Goal: Task Accomplishment & Management: Use online tool/utility

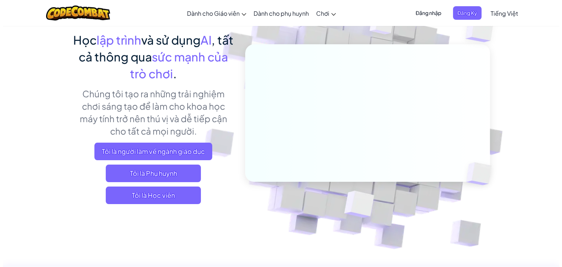
scroll to position [110, 0]
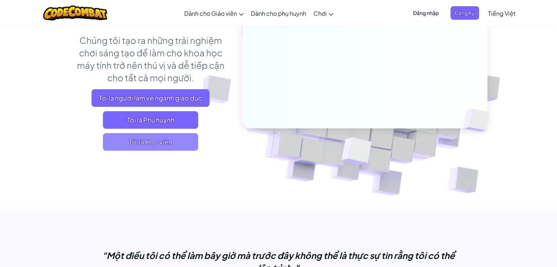
click at [147, 143] on span "Tôi là Học viên" at bounding box center [150, 142] width 95 height 18
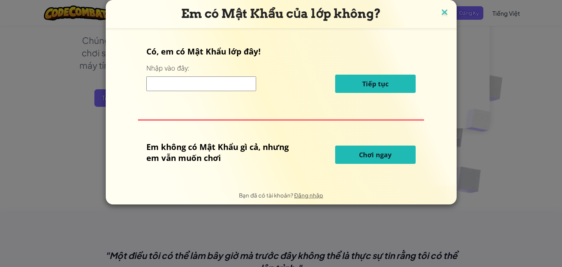
click at [440, 13] on img at bounding box center [445, 12] width 10 height 11
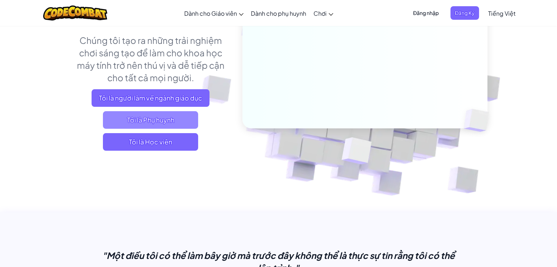
click at [151, 117] on span "Tôi là Phụ huynh" at bounding box center [150, 120] width 95 height 18
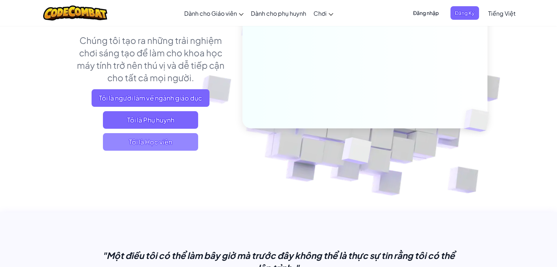
click at [144, 142] on span "Tôi là Học viên" at bounding box center [150, 142] width 95 height 18
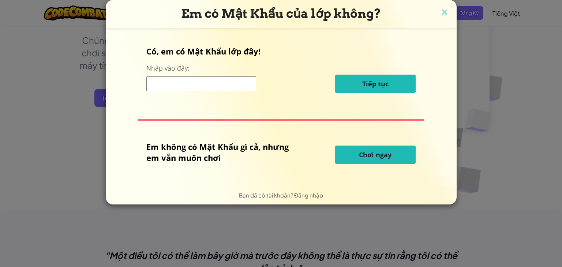
click at [381, 164] on div "Em không có Mật Khẩu gì cả, nhưng em vẫn muốn chơi Chơi ngay" at bounding box center [280, 154] width 269 height 27
click at [376, 153] on span "Chơi ngay" at bounding box center [375, 154] width 33 height 9
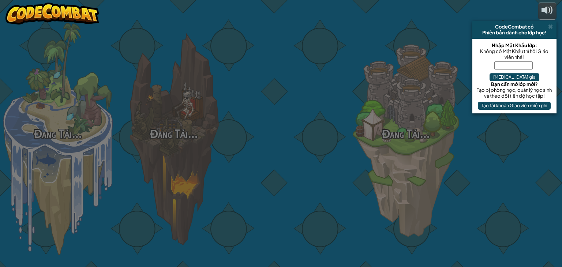
select select "vi"
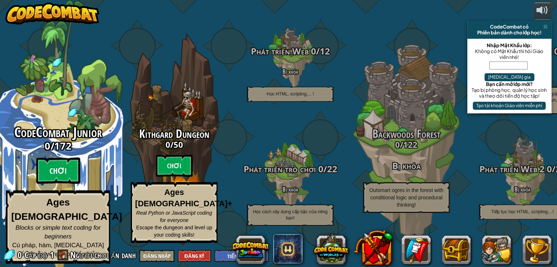
click at [65, 169] on btn "Chơi" at bounding box center [58, 171] width 44 height 26
select select "vi"
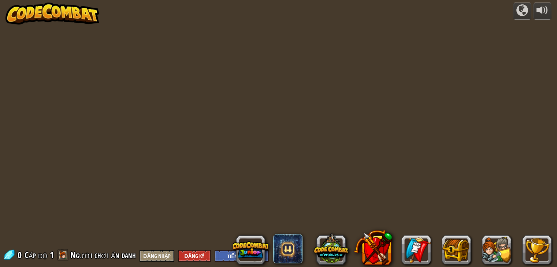
select select "vi"
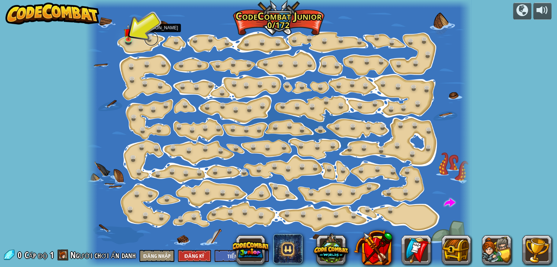
click at [145, 36] on link at bounding box center [151, 38] width 15 height 15
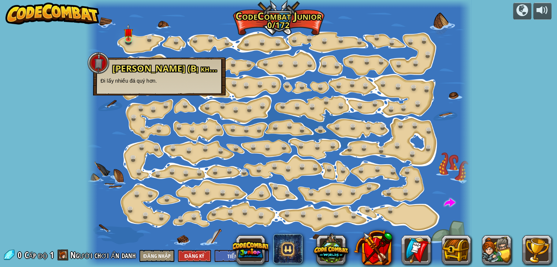
click at [148, 27] on div at bounding box center [278, 133] width 385 height 267
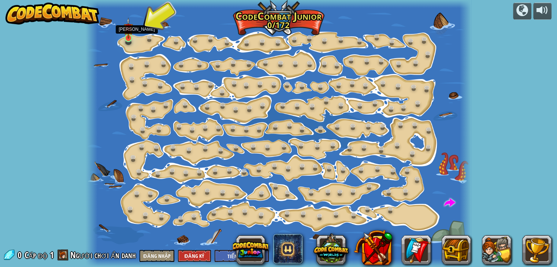
click at [129, 33] on img at bounding box center [129, 29] width 10 height 22
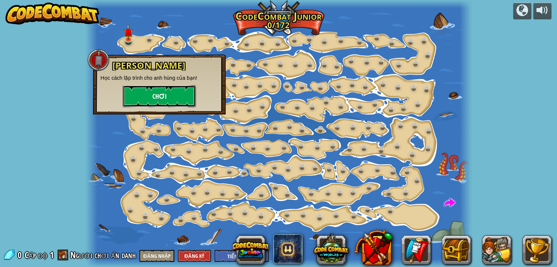
click at [146, 98] on button "Chơi" at bounding box center [159, 96] width 73 height 22
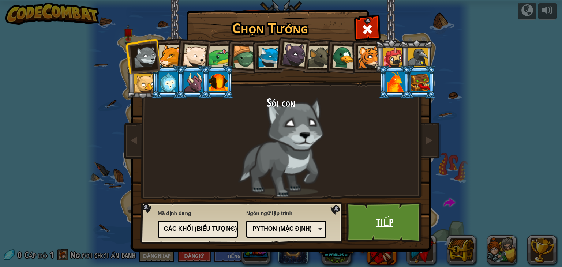
click at [371, 212] on link "Tiếp" at bounding box center [385, 222] width 76 height 40
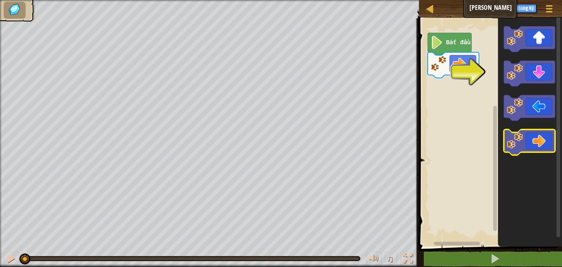
click at [535, 148] on icon "Không gian làm việc Blockly" at bounding box center [529, 143] width 51 height 26
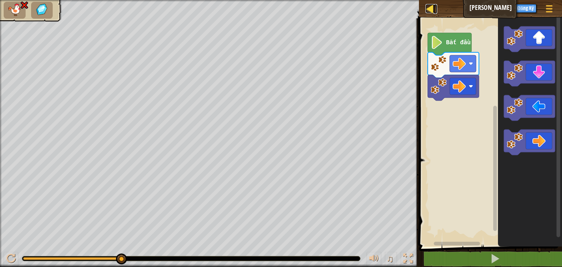
click at [430, 5] on div at bounding box center [430, 8] width 9 height 9
select select "vi"
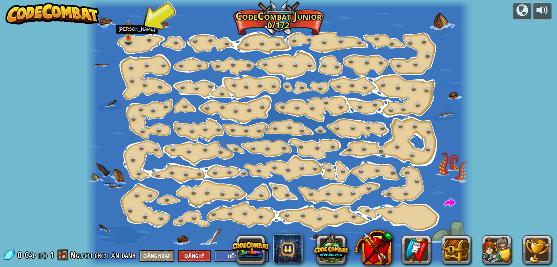
click at [131, 31] on img at bounding box center [129, 29] width 10 height 22
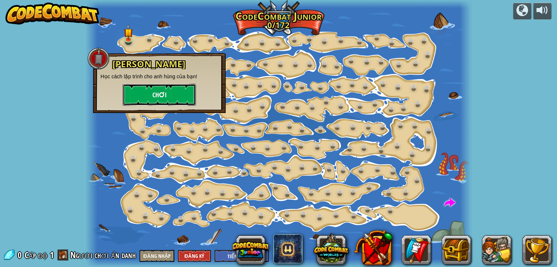
click at [148, 90] on button "Chơi" at bounding box center [159, 95] width 73 height 22
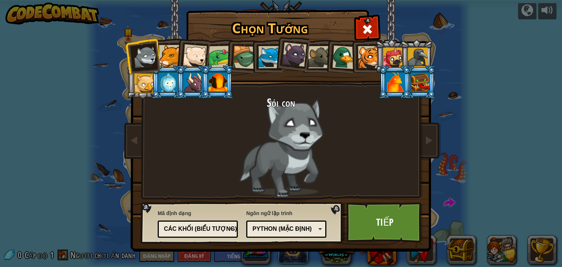
click at [194, 59] on div at bounding box center [195, 56] width 24 height 24
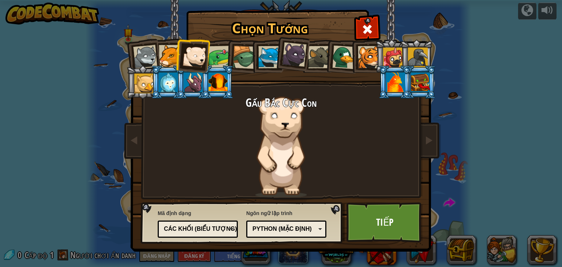
click at [163, 56] on div at bounding box center [170, 56] width 22 height 22
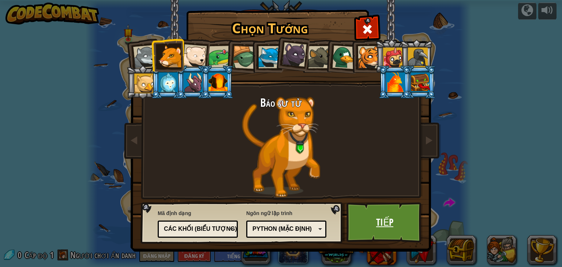
click at [393, 221] on link "Tiếp" at bounding box center [385, 222] width 76 height 40
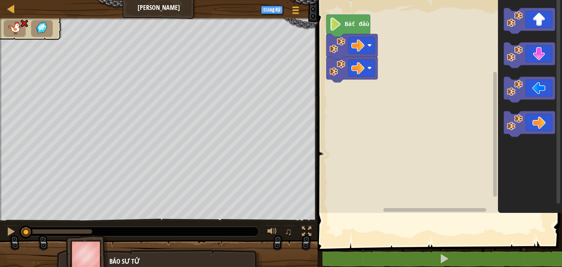
drag, startPoint x: 362, startPoint y: 250, endPoint x: 356, endPoint y: 246, distance: 7.3
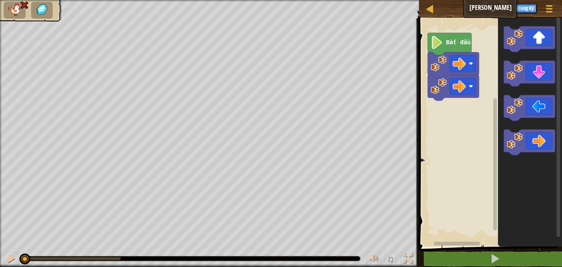
click at [489, 179] on rect "Không gian làm việc Blockly" at bounding box center [489, 131] width 145 height 232
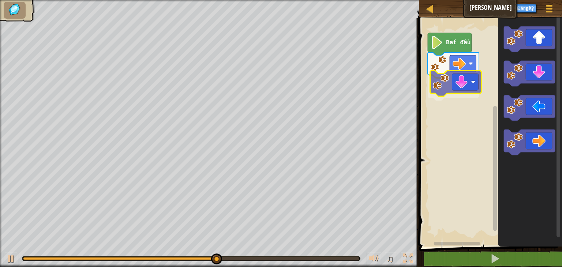
click at [471, 90] on div "Bắt đầu" at bounding box center [489, 131] width 145 height 232
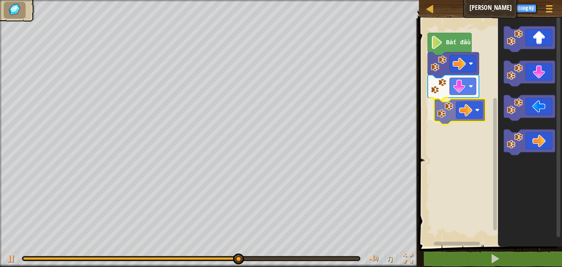
click at [441, 109] on div "Bắt đầu" at bounding box center [489, 131] width 145 height 232
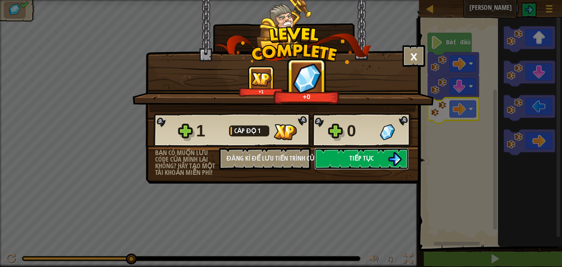
click at [351, 160] on span "Tiếp tục" at bounding box center [362, 158] width 24 height 9
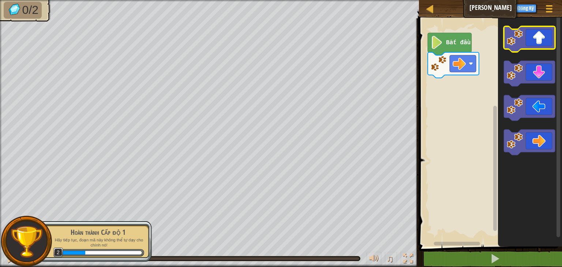
click at [512, 45] on image "Không gian làm việc Blockly" at bounding box center [515, 38] width 16 height 16
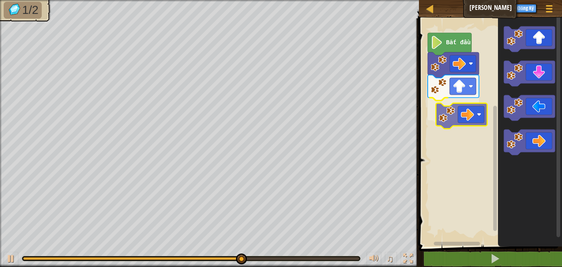
click at [462, 105] on div "Bắt đầu" at bounding box center [489, 131] width 145 height 232
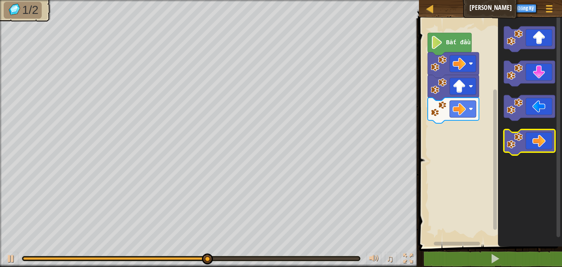
click at [515, 145] on image "Không gian làm việc Blockly" at bounding box center [515, 141] width 16 height 16
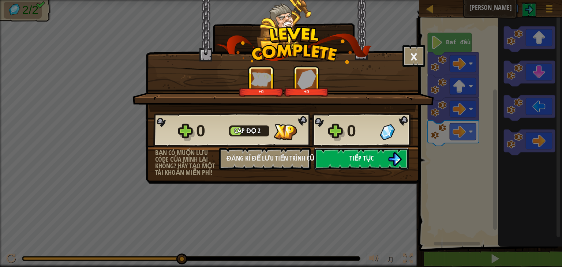
click at [378, 156] on button "Tiếp tục" at bounding box center [361, 159] width 94 height 22
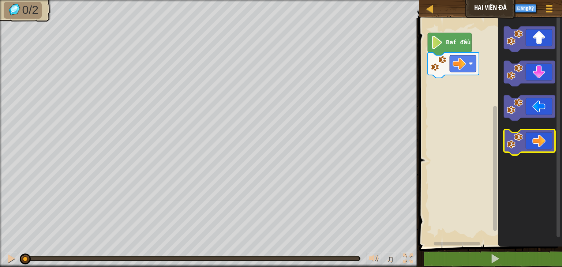
click at [537, 145] on icon "Không gian làm việc Blockly" at bounding box center [529, 143] width 51 height 26
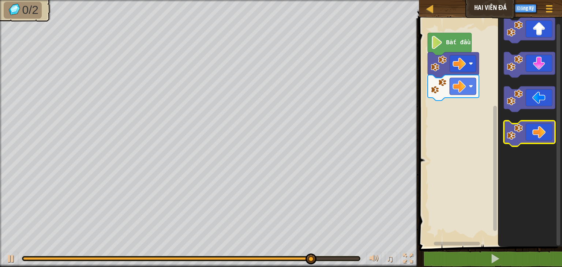
click at [544, 127] on icon "Không gian làm việc Blockly" at bounding box center [529, 134] width 51 height 26
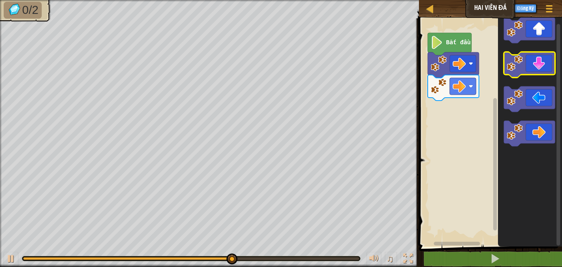
click at [531, 68] on icon "Không gian làm việc Blockly" at bounding box center [529, 65] width 51 height 26
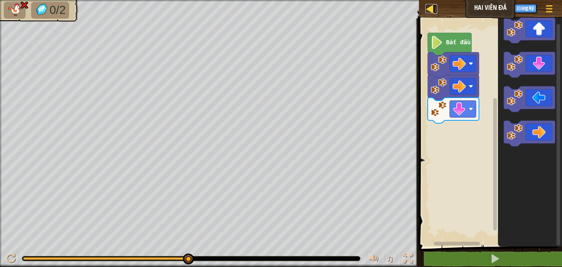
click at [432, 7] on div at bounding box center [430, 8] width 9 height 9
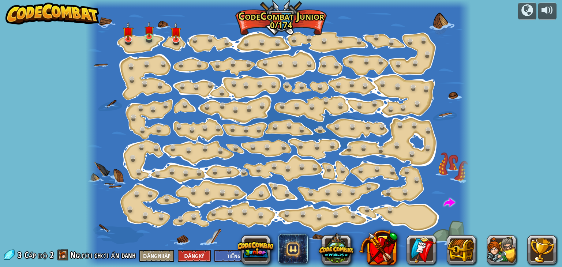
select select "vi"
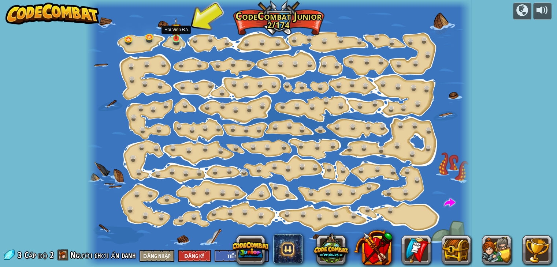
click at [175, 35] on img at bounding box center [176, 29] width 10 height 22
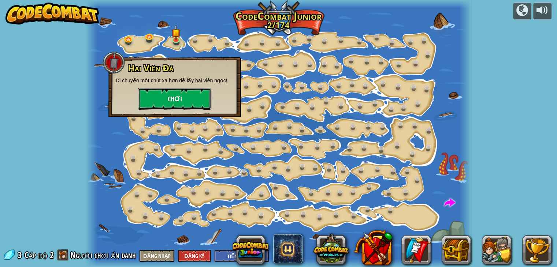
click at [160, 100] on button "Chơi" at bounding box center [174, 99] width 73 height 22
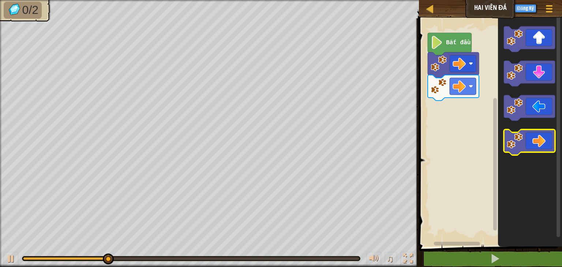
click at [522, 141] on image "Không gian làm việc Blockly" at bounding box center [515, 141] width 16 height 16
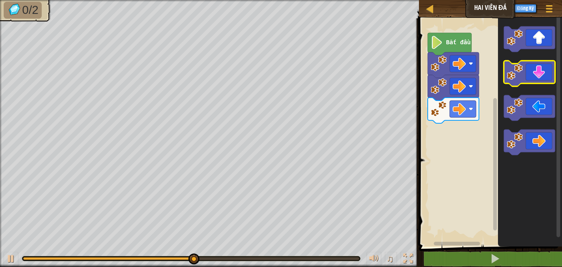
click at [522, 76] on image "Không gian làm việc Blockly" at bounding box center [515, 72] width 16 height 16
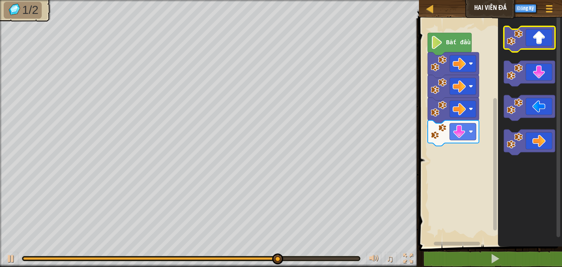
click at [520, 49] on icon "Không gian làm việc Blockly" at bounding box center [529, 39] width 51 height 26
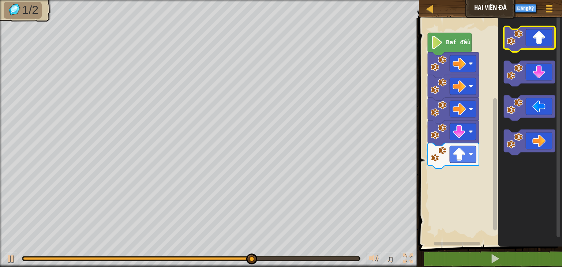
click at [520, 49] on icon "Không gian làm việc Blockly" at bounding box center [529, 39] width 51 height 26
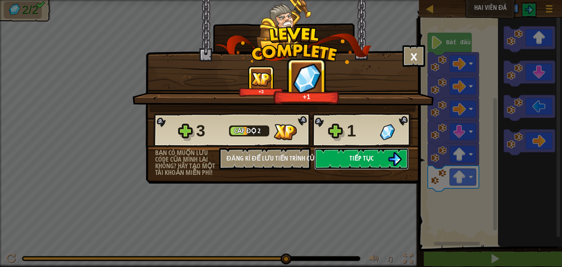
click at [379, 154] on button "Tiếp tục" at bounding box center [361, 159] width 94 height 22
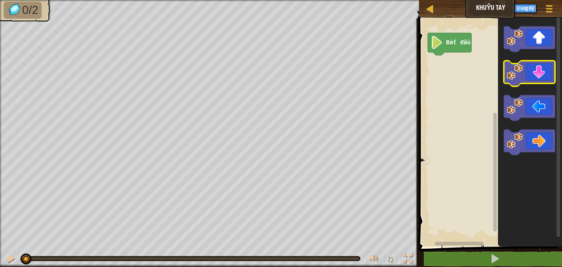
click at [526, 74] on icon "Không gian làm việc Blockly" at bounding box center [529, 74] width 51 height 26
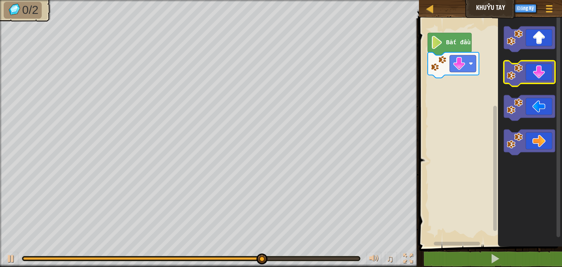
click at [523, 78] on icon "Không gian làm việc Blockly" at bounding box center [529, 74] width 51 height 26
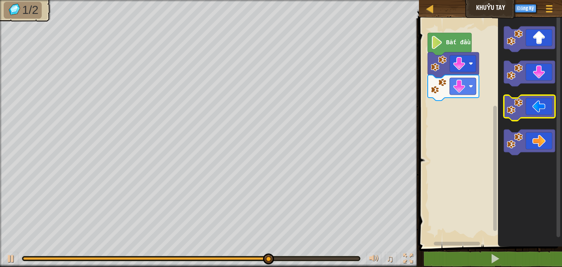
click at [526, 108] on icon "Không gian làm việc Blockly" at bounding box center [529, 108] width 51 height 26
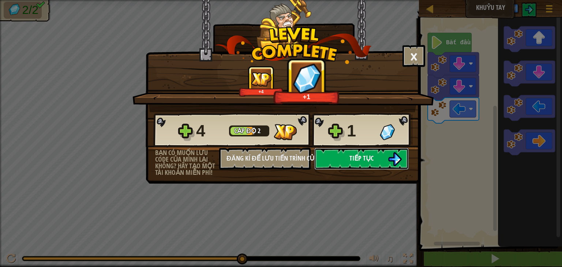
click at [335, 165] on button "Tiếp tục" at bounding box center [361, 159] width 94 height 22
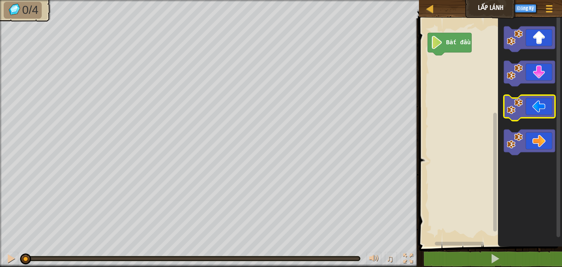
click at [530, 104] on icon "Không gian làm việc Blockly" at bounding box center [529, 108] width 51 height 26
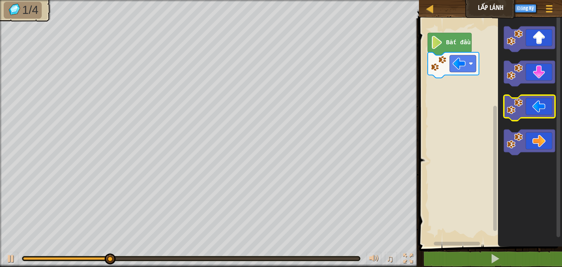
click at [530, 105] on icon "Không gian làm việc Blockly" at bounding box center [529, 108] width 51 height 26
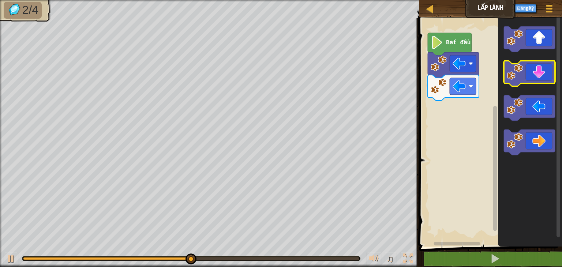
click at [536, 75] on icon "Không gian làm việc Blockly" at bounding box center [529, 74] width 51 height 26
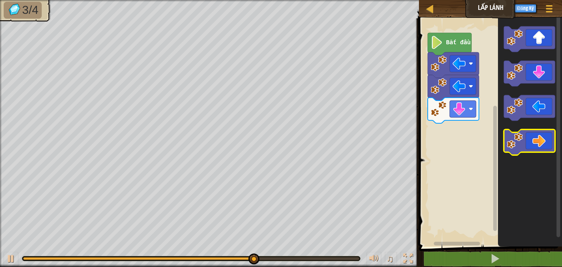
click at [512, 139] on image "Không gian làm việc Blockly" at bounding box center [515, 141] width 16 height 16
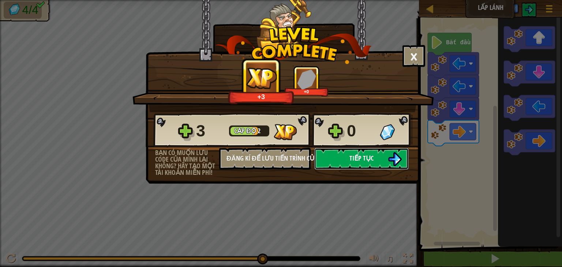
click at [353, 161] on span "Tiếp tục" at bounding box center [362, 158] width 24 height 9
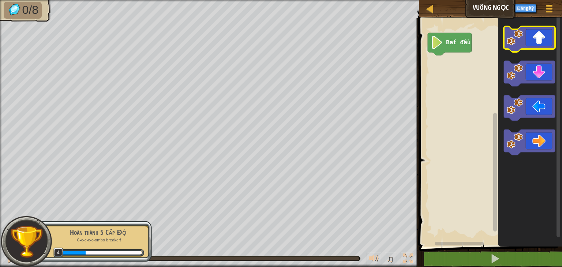
click at [550, 37] on icon "Không gian làm việc Blockly" at bounding box center [529, 39] width 51 height 26
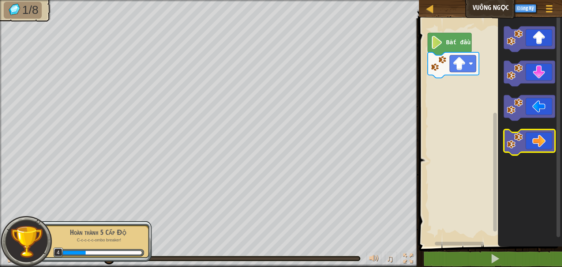
click at [534, 135] on icon "Không gian làm việc Blockly" at bounding box center [529, 143] width 51 height 26
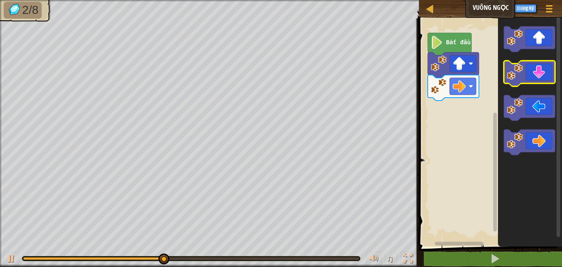
click at [543, 80] on icon "Không gian làm việc Blockly" at bounding box center [529, 74] width 51 height 26
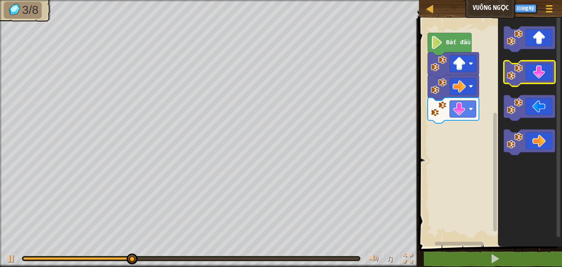
click at [543, 80] on icon "Không gian làm việc Blockly" at bounding box center [529, 74] width 51 height 26
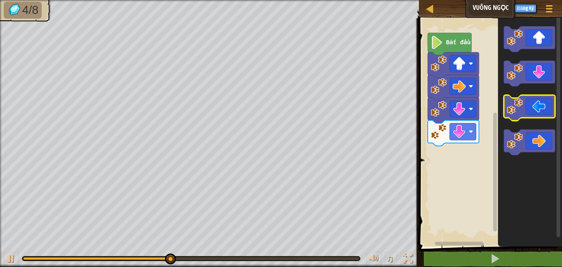
click at [507, 112] on image "Không gian làm việc Blockly" at bounding box center [515, 106] width 16 height 16
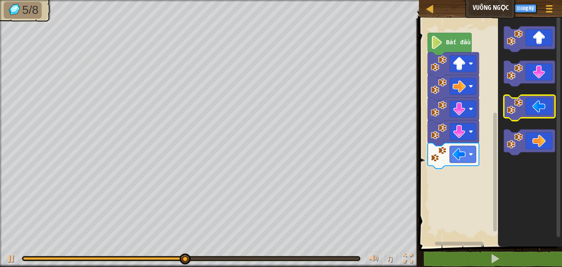
click at [509, 111] on image "Không gian làm việc Blockly" at bounding box center [515, 106] width 16 height 16
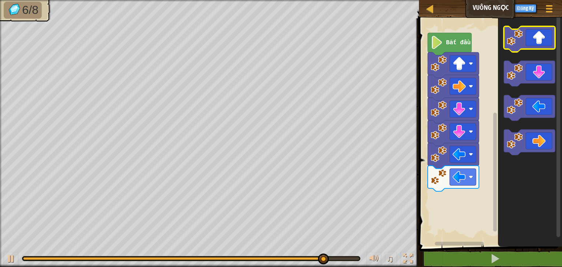
click at [540, 46] on icon "Không gian làm việc Blockly" at bounding box center [529, 39] width 51 height 26
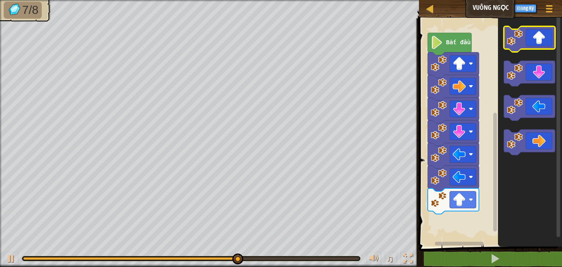
click at [540, 46] on icon "Không gian làm việc Blockly" at bounding box center [529, 39] width 51 height 26
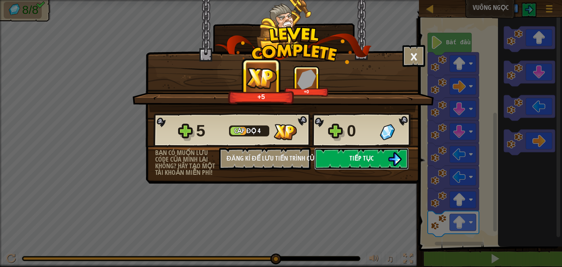
click at [341, 158] on button "Tiếp tục" at bounding box center [361, 159] width 94 height 22
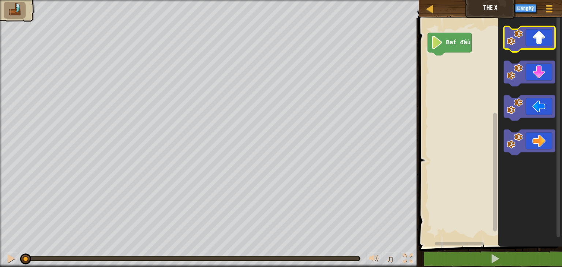
click at [534, 38] on icon "Không gian làm việc Blockly" at bounding box center [529, 39] width 51 height 26
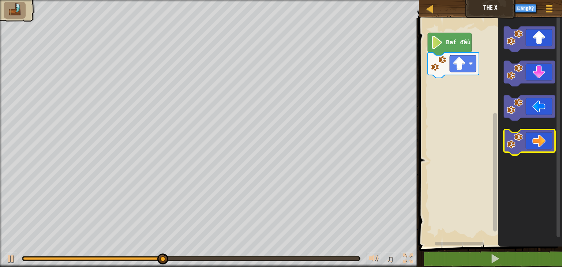
click at [520, 151] on icon "Không gian làm việc Blockly" at bounding box center [529, 143] width 51 height 26
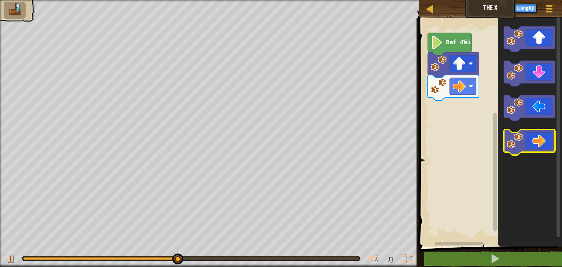
click at [527, 145] on icon "Không gian làm việc Blockly" at bounding box center [529, 143] width 51 height 26
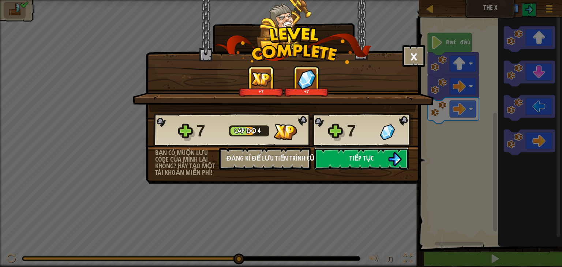
click at [344, 160] on button "Tiếp tục" at bounding box center [361, 159] width 94 height 22
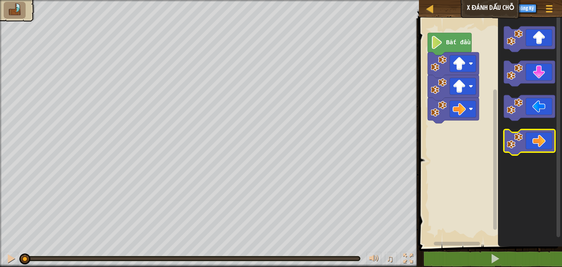
click at [520, 145] on image "Không gian làm việc Blockly" at bounding box center [515, 141] width 16 height 16
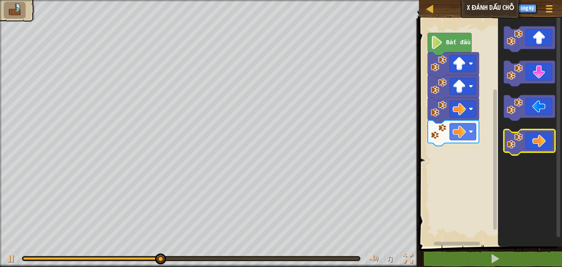
click at [533, 150] on icon "Không gian làm việc Blockly" at bounding box center [529, 143] width 51 height 26
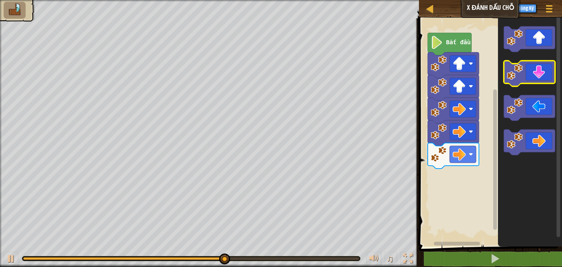
click at [535, 79] on icon "Không gian làm việc Blockly" at bounding box center [529, 74] width 51 height 26
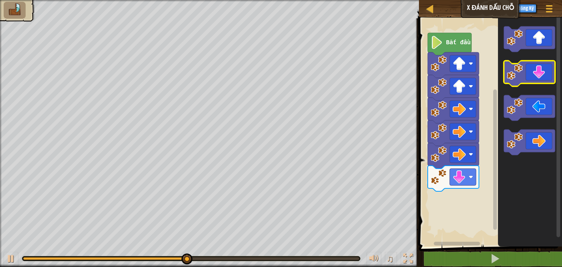
click at [533, 79] on icon "Không gian làm việc Blockly" at bounding box center [529, 74] width 51 height 26
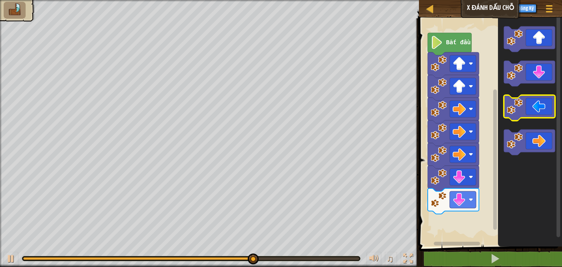
click at [525, 102] on icon "Không gian làm việc Blockly" at bounding box center [529, 108] width 51 height 26
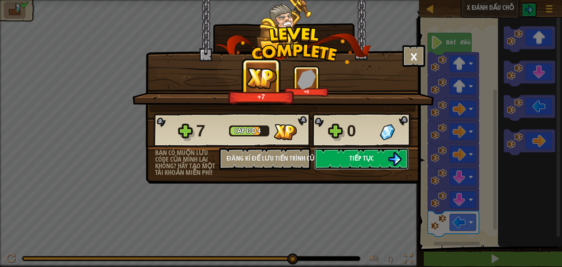
click at [326, 159] on button "Tiếp tục" at bounding box center [361, 159] width 94 height 22
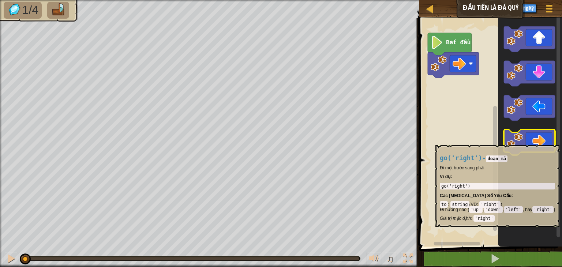
click at [533, 141] on icon "Không gian làm việc Blockly" at bounding box center [529, 143] width 51 height 26
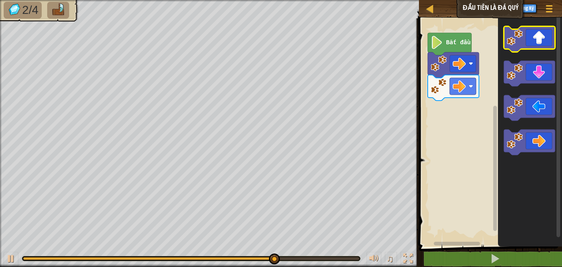
click at [537, 43] on icon "Không gian làm việc Blockly" at bounding box center [529, 39] width 51 height 26
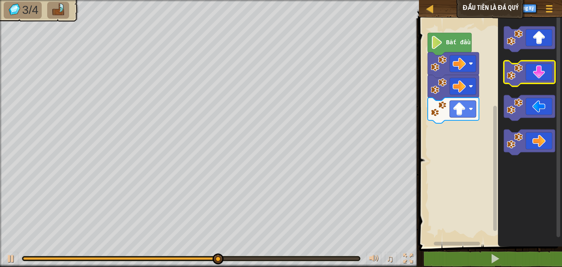
click at [538, 78] on icon "Không gian làm việc Blockly" at bounding box center [529, 74] width 51 height 26
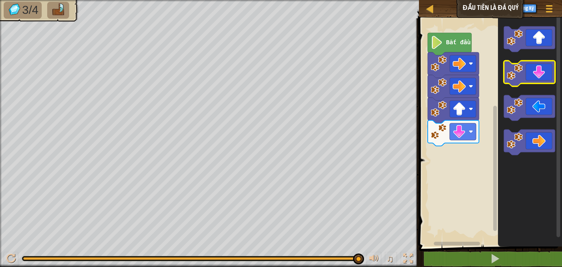
click at [544, 65] on icon "Không gian làm việc Blockly" at bounding box center [529, 74] width 51 height 26
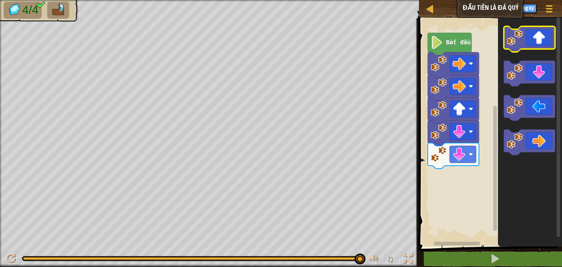
click at [542, 36] on icon "Không gian làm việc Blockly" at bounding box center [529, 39] width 51 height 26
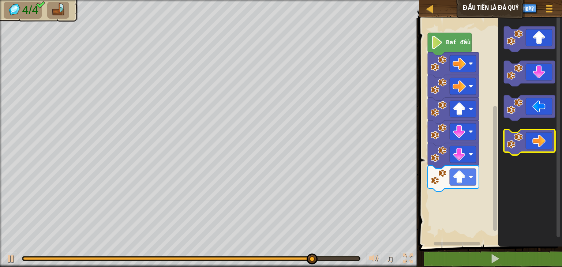
click at [537, 139] on icon "Không gian làm việc Blockly" at bounding box center [529, 143] width 51 height 26
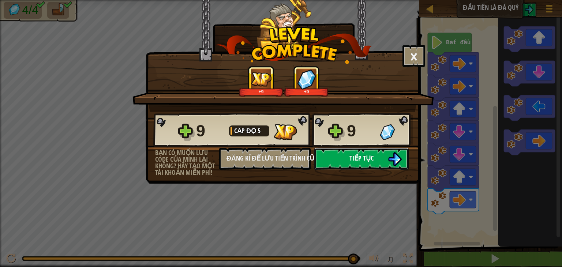
click at [362, 157] on span "Tiếp tục" at bounding box center [362, 158] width 24 height 9
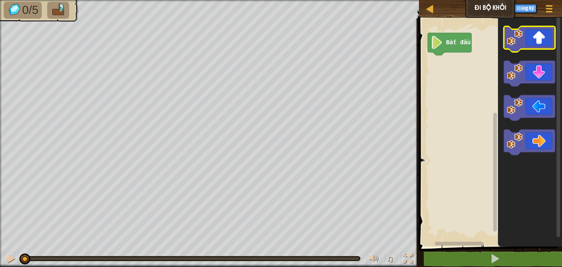
click at [527, 41] on icon "Không gian làm việc Blockly" at bounding box center [529, 39] width 51 height 26
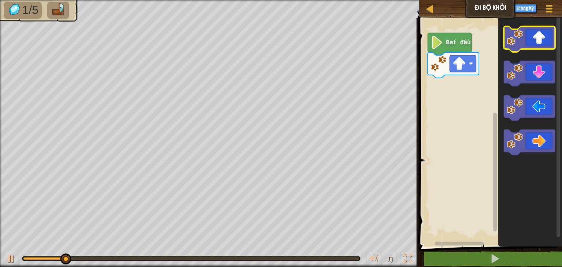
click at [527, 41] on icon "Không gian làm việc Blockly" at bounding box center [529, 39] width 51 height 26
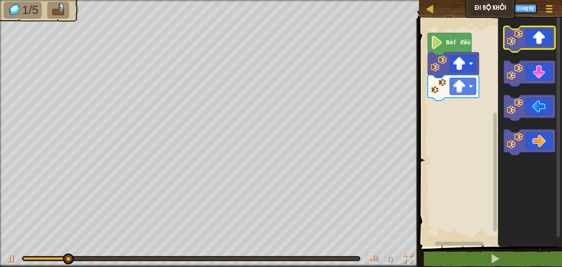
click at [527, 41] on icon "Không gian làm việc Blockly" at bounding box center [529, 39] width 51 height 26
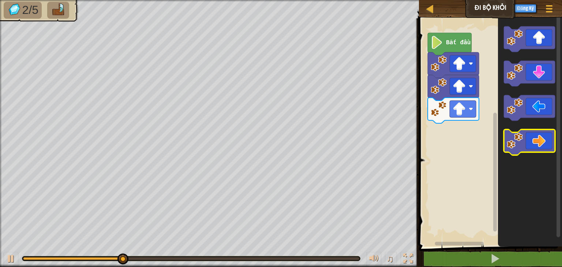
click at [510, 135] on image "Không gian làm việc Blockly" at bounding box center [515, 141] width 16 height 16
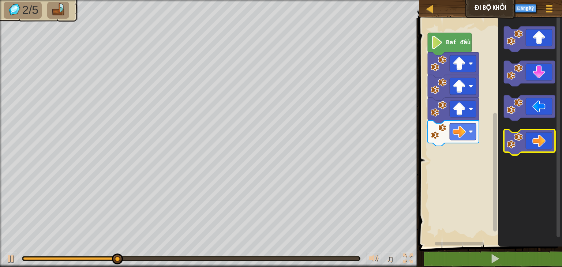
click at [510, 135] on image "Không gian làm việc Blockly" at bounding box center [515, 141] width 16 height 16
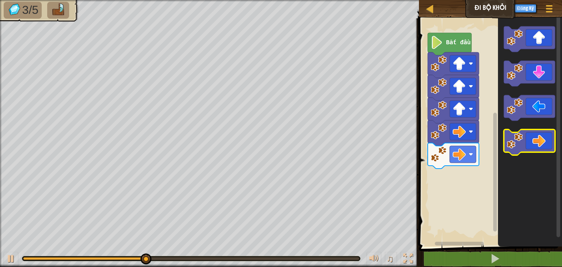
click at [511, 135] on image "Không gian làm việc Blockly" at bounding box center [515, 141] width 16 height 16
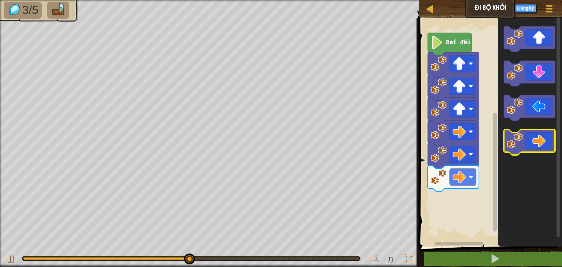
click at [511, 135] on image "Không gian làm việc Blockly" at bounding box center [515, 141] width 16 height 16
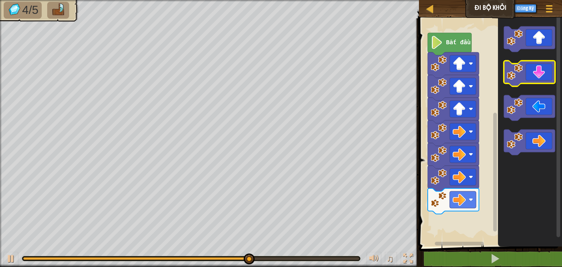
click at [530, 77] on icon "Không gian làm việc Blockly" at bounding box center [529, 74] width 51 height 26
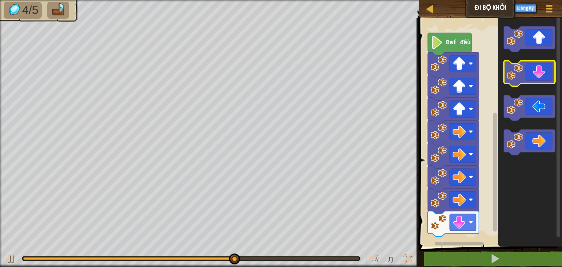
click at [530, 77] on icon "Không gian làm việc Blockly" at bounding box center [529, 74] width 51 height 26
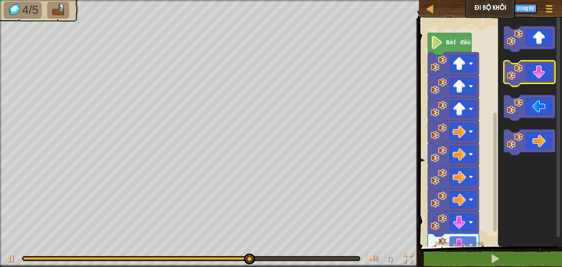
click at [530, 77] on icon "Không gian làm việc Blockly" at bounding box center [529, 74] width 51 height 26
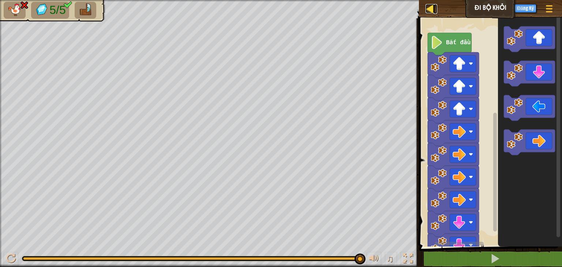
click at [426, 8] on div at bounding box center [430, 8] width 9 height 9
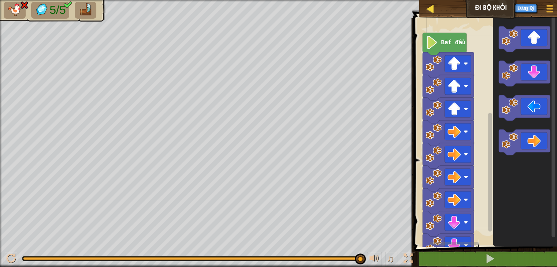
select select "vi"
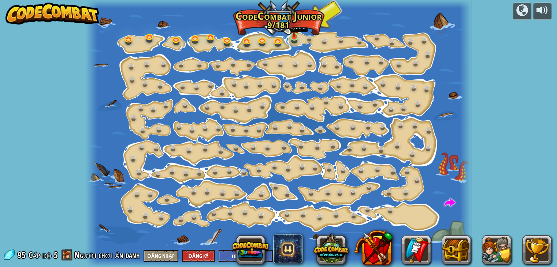
click at [299, 34] on img at bounding box center [294, 27] width 10 height 22
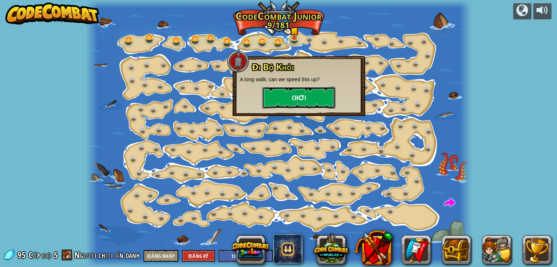
click at [274, 91] on button "Chơi" at bounding box center [298, 98] width 73 height 22
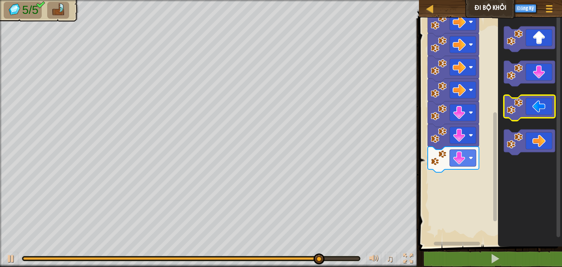
click at [534, 113] on icon "Không gian làm việc Blockly" at bounding box center [529, 108] width 51 height 26
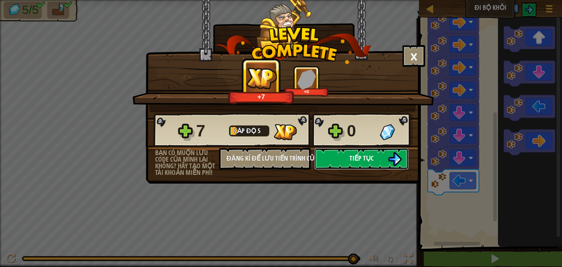
click at [382, 160] on button "Tiếp tục" at bounding box center [361, 159] width 94 height 22
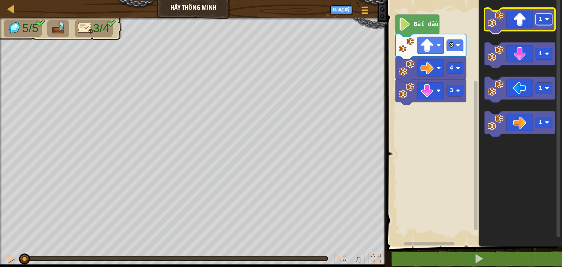
click at [550, 24] on rect "Không gian làm việc Blockly" at bounding box center [544, 19] width 16 height 11
click at [412, 152] on rect "Không gian làm việc Blockly" at bounding box center [474, 121] width 178 height 250
click at [514, 92] on icon "Không gian làm việc Blockly" at bounding box center [520, 90] width 71 height 26
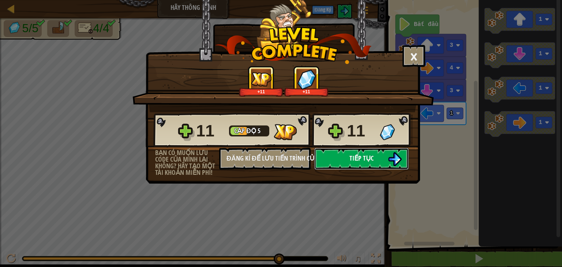
click at [350, 157] on span "Tiếp tục" at bounding box center [362, 158] width 24 height 9
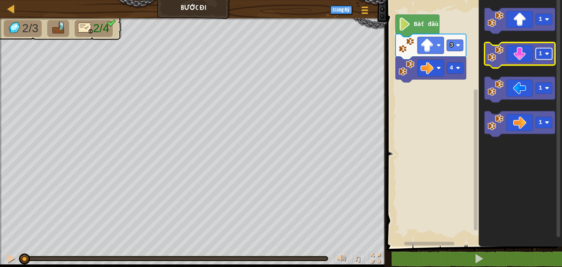
click at [546, 54] on image "Không gian làm việc Blockly" at bounding box center [547, 54] width 4 height 4
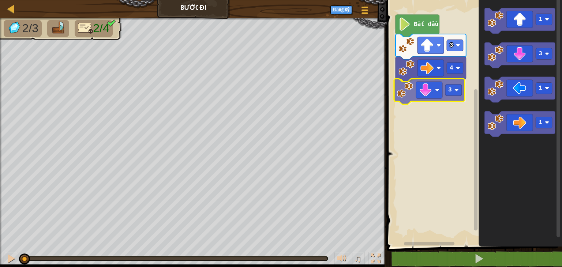
click at [435, 94] on div "4 3 3 Bắt đầu 1 3 1 1 3" at bounding box center [474, 121] width 178 height 250
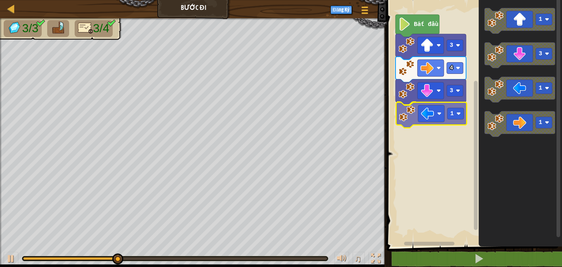
click at [432, 119] on div "4 3 1 3 Bắt đầu 1 3 1 1 1" at bounding box center [474, 121] width 178 height 250
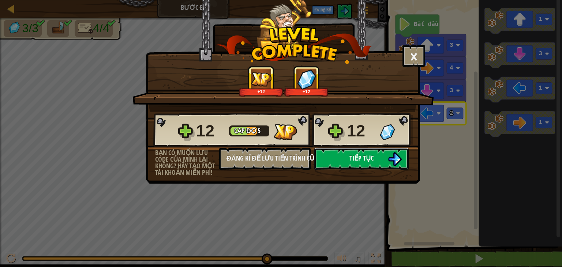
click at [400, 164] on img at bounding box center [395, 159] width 14 height 14
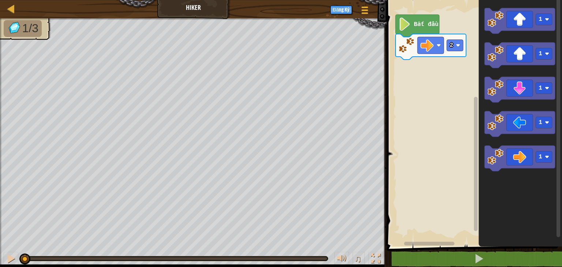
click at [447, 161] on rect "Không gian làm việc Blockly" at bounding box center [474, 121] width 178 height 250
click at [550, 57] on rect "Không gian làm việc Blockly" at bounding box center [544, 53] width 16 height 11
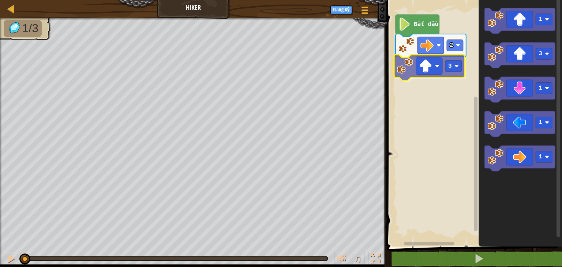
click at [431, 67] on div "2 3 Bắt đầu 1 3 1 1 1 3" at bounding box center [474, 121] width 178 height 250
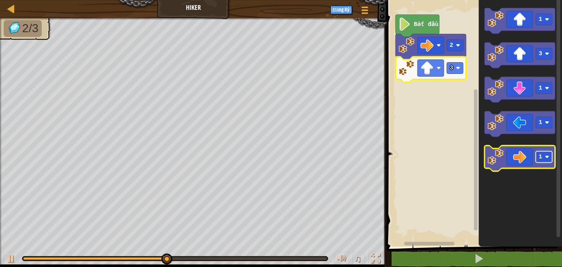
click at [544, 158] on rect "Không gian làm việc Blockly" at bounding box center [544, 157] width 16 height 11
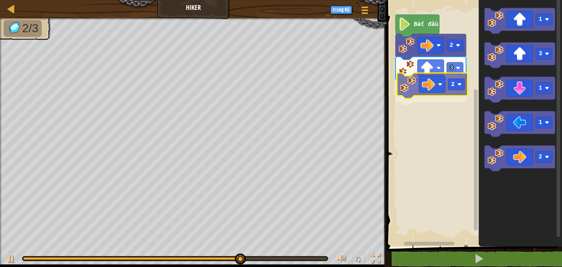
click at [432, 92] on div "2 3 2 Bắt đầu 1 3 1 1 2 2" at bounding box center [474, 121] width 178 height 250
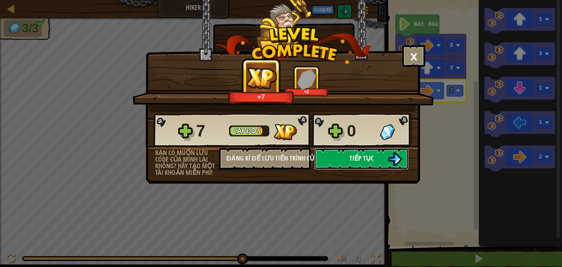
click at [367, 161] on span "Tiếp tục" at bounding box center [362, 158] width 24 height 9
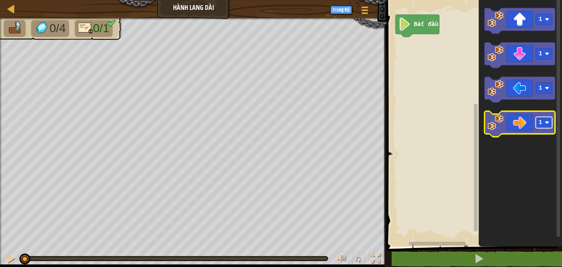
click at [548, 123] on image "Không gian làm việc Blockly" at bounding box center [547, 122] width 4 height 4
click at [509, 125] on icon "Không gian làm việc Blockly" at bounding box center [520, 124] width 71 height 26
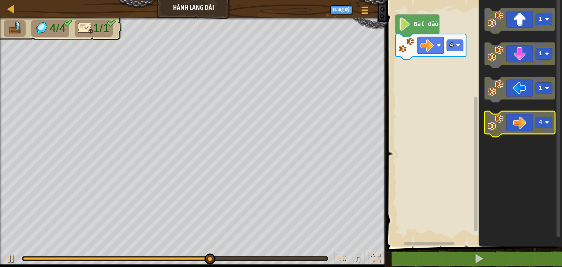
click at [548, 123] on image "Không gian làm việc Blockly" at bounding box center [547, 122] width 4 height 4
click at [547, 122] on image "Không gian làm việc Blockly" at bounding box center [547, 122] width 4 height 4
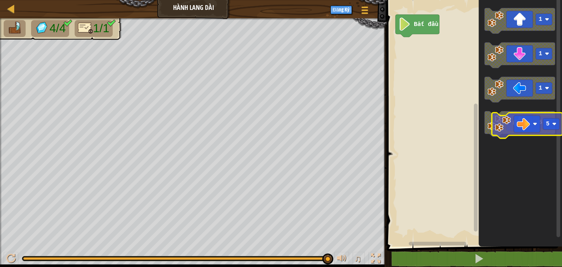
click at [519, 126] on icon "Không gian làm việc Blockly" at bounding box center [520, 124] width 71 height 26
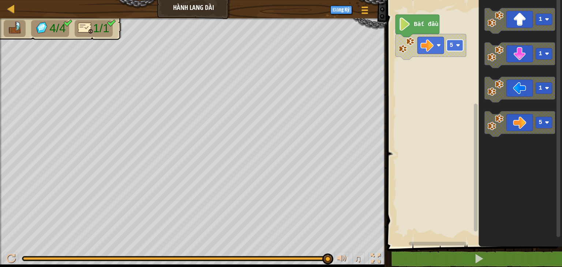
click at [457, 46] on image "Không gian làm việc Blockly" at bounding box center [458, 45] width 4 height 4
click at [414, 23] on text "Bắt đầu" at bounding box center [426, 24] width 25 height 7
click at [410, 26] on image "Không gian làm việc Blockly" at bounding box center [405, 24] width 12 height 13
click at [405, 27] on image "Không gian làm việc Blockly" at bounding box center [405, 24] width 12 height 13
click at [428, 59] on rect "Không gian làm việc Blockly" at bounding box center [474, 121] width 178 height 250
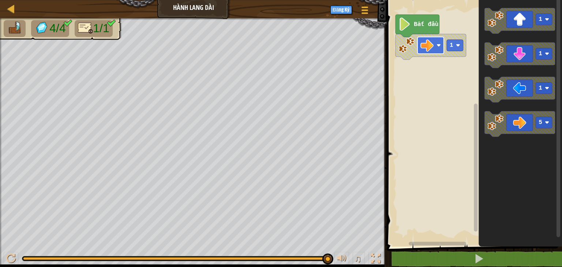
click at [430, 49] on image "Không gian làm việc Blockly" at bounding box center [427, 45] width 13 height 13
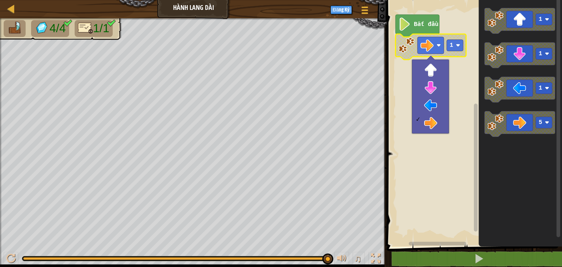
click at [409, 146] on rect "Không gian làm việc Blockly" at bounding box center [474, 121] width 178 height 250
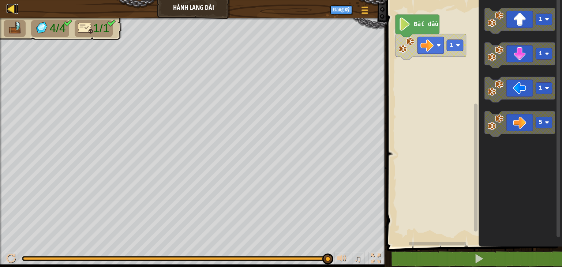
click at [8, 6] on div at bounding box center [11, 8] width 9 height 9
select select "vi"
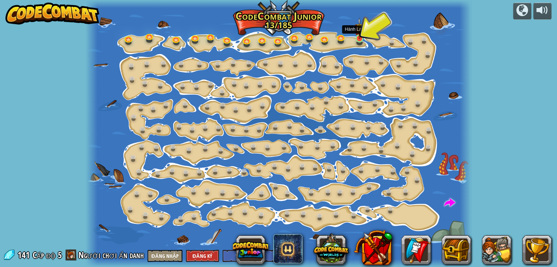
click at [357, 33] on img at bounding box center [360, 29] width 10 height 22
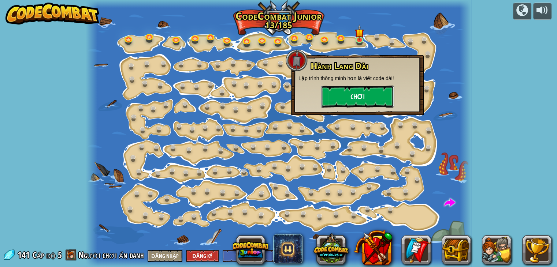
click at [362, 102] on button "Chơi" at bounding box center [357, 97] width 73 height 22
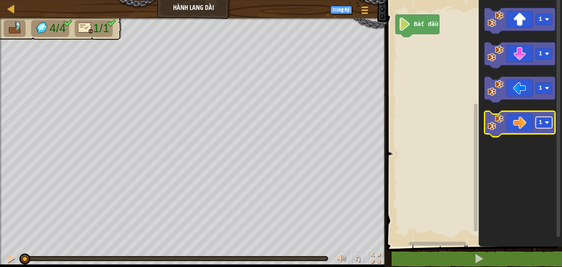
click at [548, 124] on image "Không gian làm việc Blockly" at bounding box center [547, 122] width 4 height 4
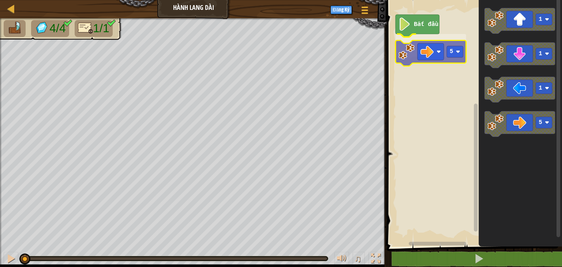
click at [428, 53] on div "Bắt đầu 5 1 1 1 5 5" at bounding box center [474, 121] width 178 height 250
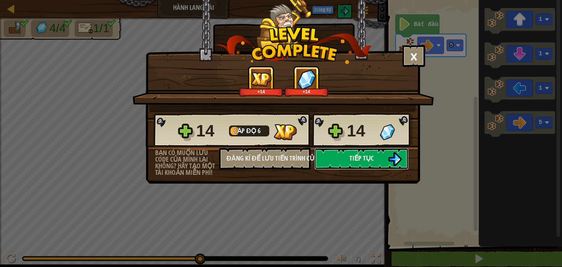
click at [402, 163] on button "Tiếp tục" at bounding box center [361, 159] width 94 height 22
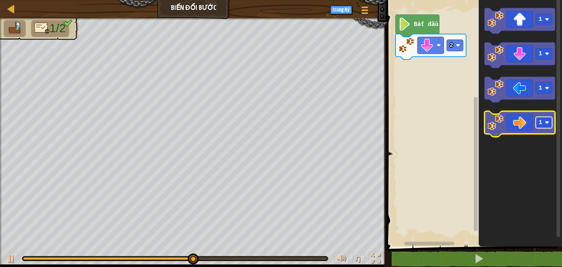
click at [549, 125] on image "Không gian làm việc Blockly" at bounding box center [547, 122] width 4 height 4
click at [460, 99] on div "2 Bắt đầu 1 1 1 4" at bounding box center [474, 121] width 178 height 250
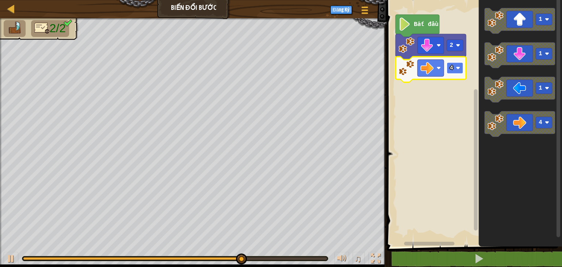
click at [457, 70] on image "Không gian làm việc Blockly" at bounding box center [458, 68] width 4 height 4
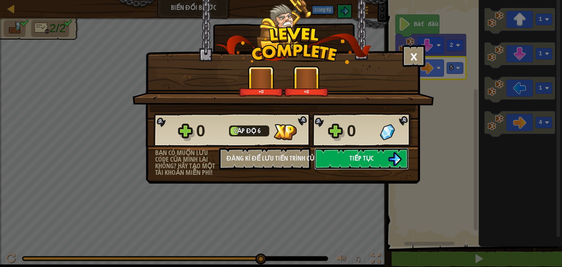
click at [391, 159] on img at bounding box center [395, 159] width 14 height 14
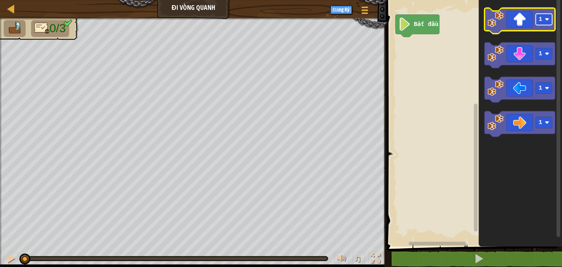
click at [546, 19] on image "Không gian làm việc Blockly" at bounding box center [547, 19] width 4 height 4
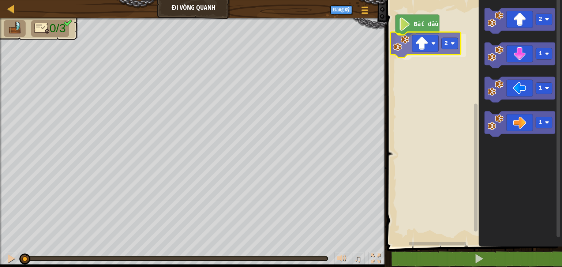
click at [414, 48] on div "Bắt đầu 2 2 1 1 1 2" at bounding box center [474, 121] width 178 height 250
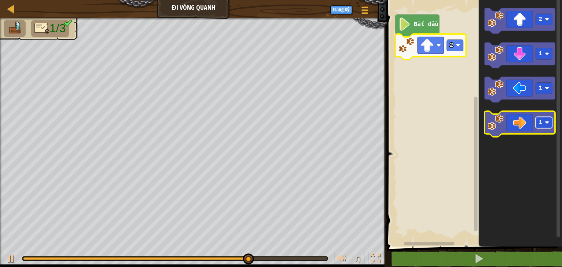
click at [549, 123] on image "Không gian làm việc Blockly" at bounding box center [547, 122] width 4 height 4
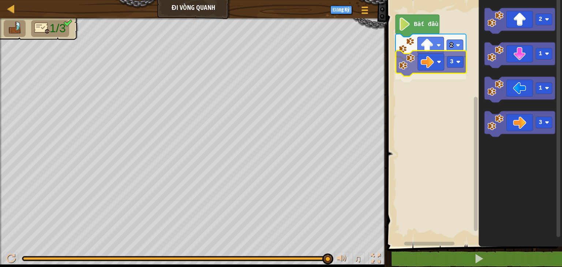
click at [423, 68] on div "Bắt đầu 2 3 2 1 1 3 3" at bounding box center [474, 121] width 178 height 250
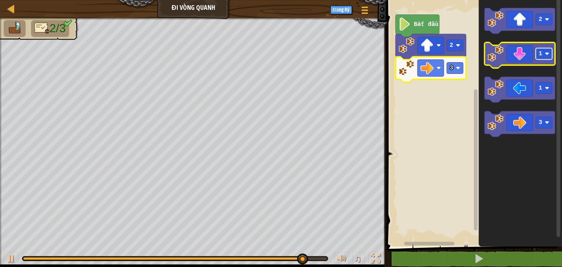
click at [546, 53] on image "Không gian làm việc Blockly" at bounding box center [547, 54] width 4 height 4
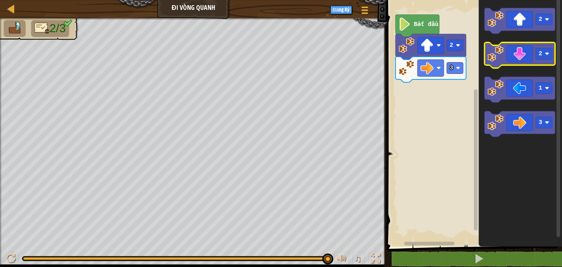
click at [493, 53] on g "2" at bounding box center [520, 55] width 71 height 26
click at [455, 85] on div "Bắt đầu 2 3 2 2 1 3" at bounding box center [474, 121] width 178 height 250
click at [514, 64] on icon "Không gian làm việc Blockly" at bounding box center [520, 55] width 71 height 26
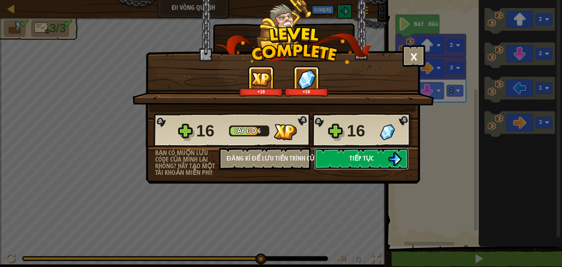
click at [350, 156] on span "Tiếp tục" at bounding box center [362, 158] width 24 height 9
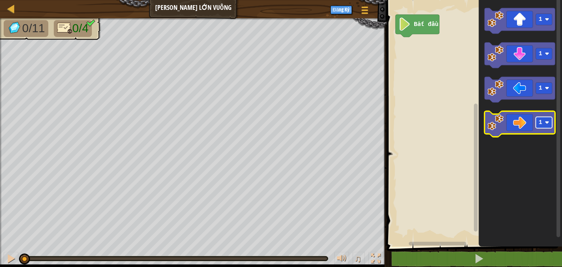
click at [548, 122] on image "Không gian làm việc Blockly" at bounding box center [547, 122] width 4 height 4
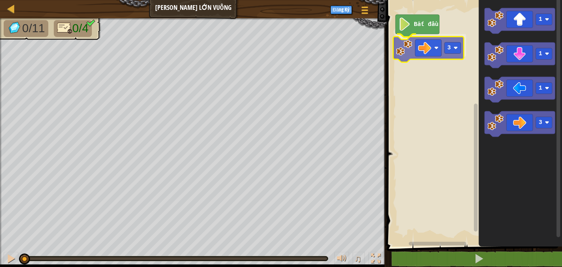
click at [415, 53] on div "Bắt đầu 3 1 1 1 3 3" at bounding box center [474, 121] width 178 height 250
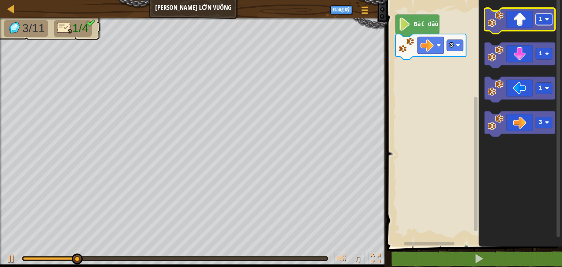
click at [549, 18] on rect "Không gian làm việc Blockly" at bounding box center [544, 19] width 16 height 11
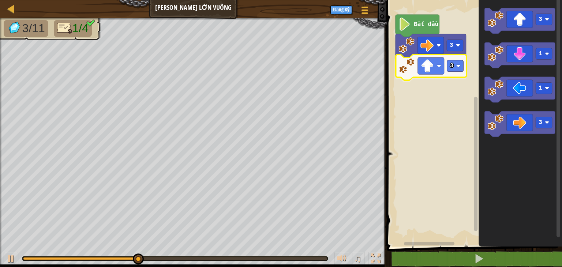
click at [436, 72] on div "3 3 Bắt đầu 3 1 1 3 3" at bounding box center [474, 121] width 178 height 250
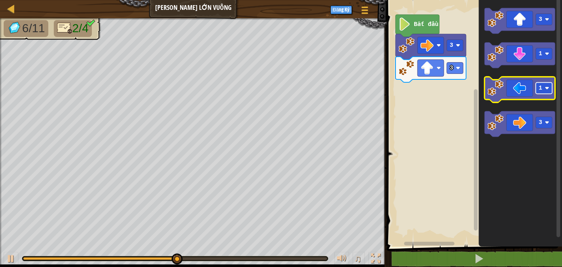
click at [549, 91] on rect "Không gian làm việc Blockly" at bounding box center [544, 88] width 16 height 11
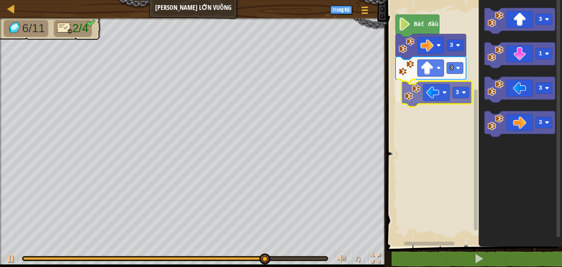
click at [419, 94] on div "3 3 3 Bắt đầu 3 1 3 3 3" at bounding box center [474, 121] width 178 height 250
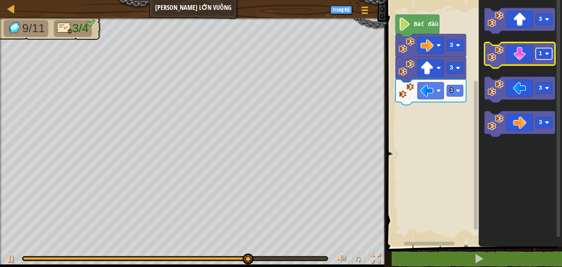
click at [545, 55] on image "Không gian làm việc Blockly" at bounding box center [547, 54] width 4 height 4
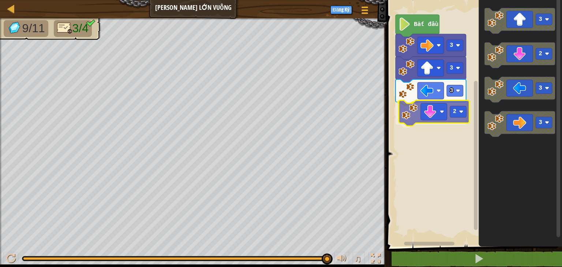
click at [419, 121] on div "3 3 3 2 Bắt đầu 3 2 3 3 2" at bounding box center [474, 121] width 178 height 250
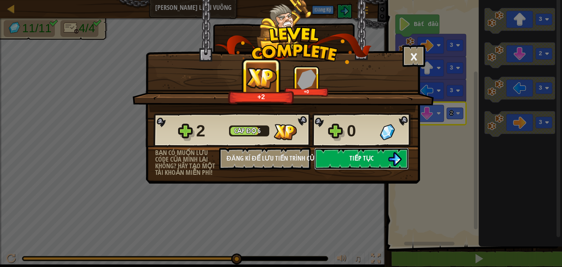
click at [366, 155] on span "Tiếp tục" at bounding box center [362, 158] width 24 height 9
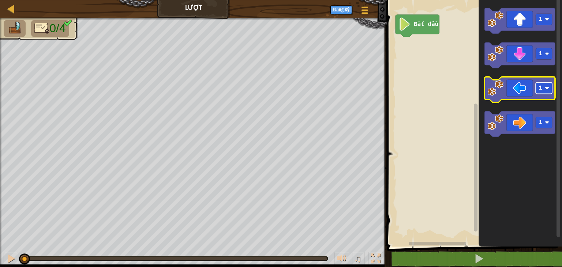
click at [546, 87] on image "Không gian làm việc Blockly" at bounding box center [547, 88] width 4 height 4
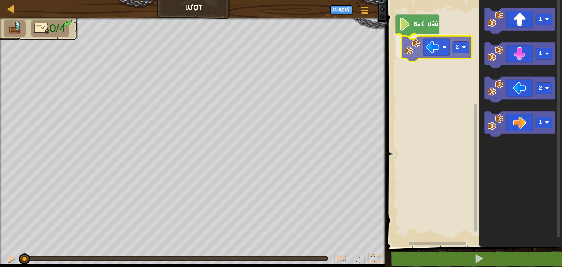
click at [425, 52] on div "Bắt đầu 2 1 1 2 1 2" at bounding box center [474, 121] width 178 height 250
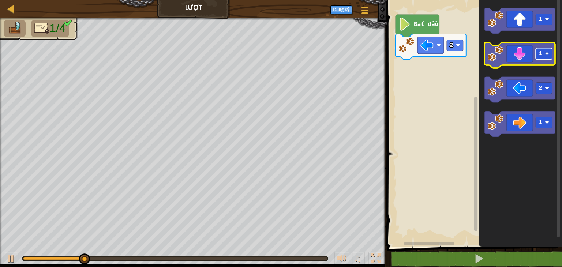
click at [548, 50] on rect "Không gian làm việc Blockly" at bounding box center [544, 53] width 16 height 11
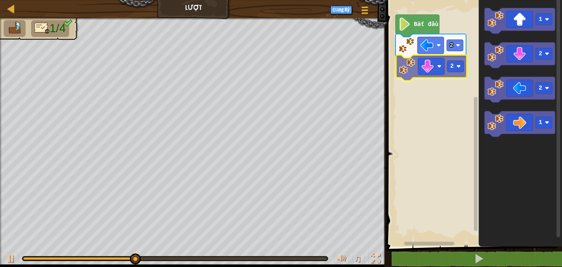
click at [425, 75] on div "2 2 Bắt đầu 1 2 2 1 2" at bounding box center [474, 121] width 178 height 250
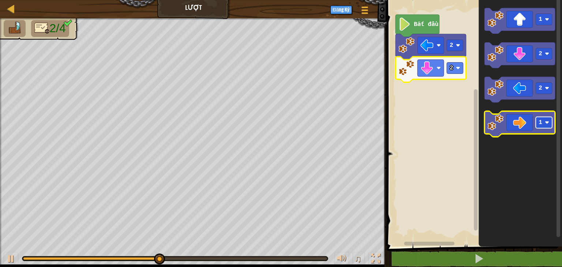
click at [547, 122] on image "Không gian làm việc Blockly" at bounding box center [547, 122] width 4 height 4
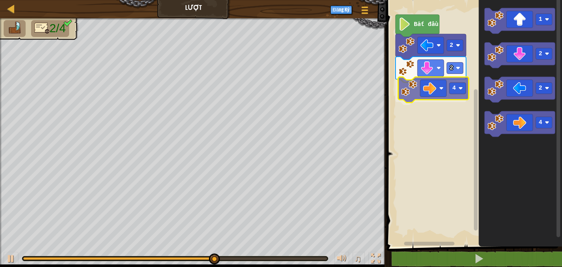
click at [424, 95] on div "2 2 4 Bắt đầu 1 2 2 4 4" at bounding box center [474, 121] width 178 height 250
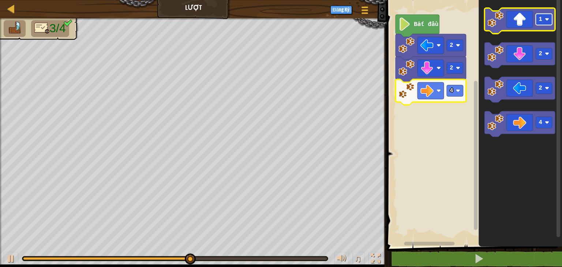
click at [548, 17] on rect "Không gian làm việc Blockly" at bounding box center [544, 19] width 16 height 11
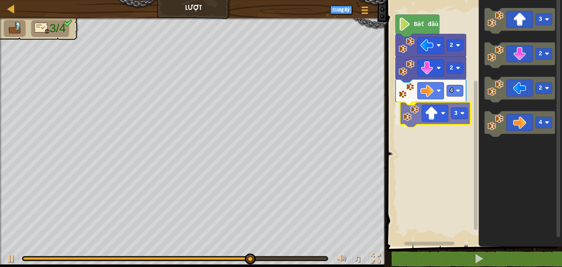
click at [442, 121] on div "Bắt đầu 2 2 4 3 3 2 2 4 3" at bounding box center [474, 121] width 178 height 250
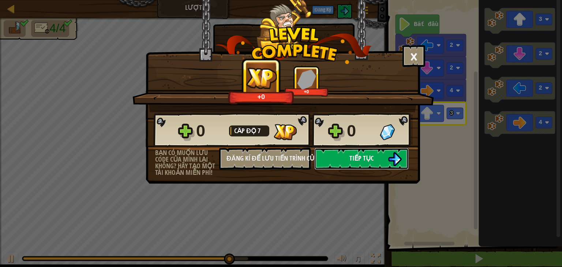
click at [367, 155] on span "Tiếp tục" at bounding box center [362, 158] width 24 height 9
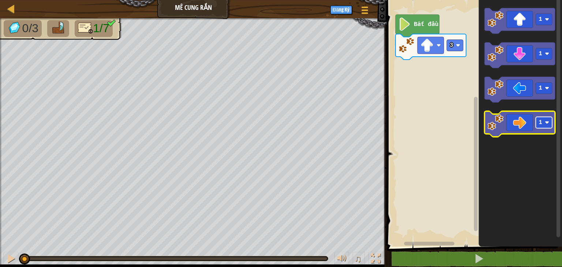
click at [550, 126] on rect "Không gian làm việc Blockly" at bounding box center [544, 122] width 16 height 11
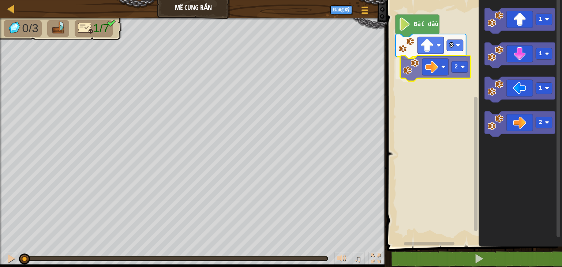
click at [424, 72] on div "3 2 Bắt đầu 1 1 1 2 2" at bounding box center [474, 121] width 178 height 250
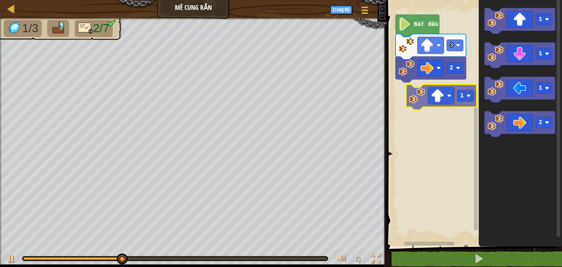
click at [427, 102] on div "3 2 Bắt đầu 1 1 1 2 1" at bounding box center [474, 121] width 178 height 250
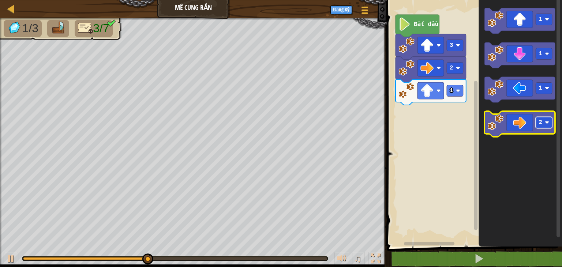
click at [546, 121] on image "Không gian làm việc Blockly" at bounding box center [547, 122] width 4 height 4
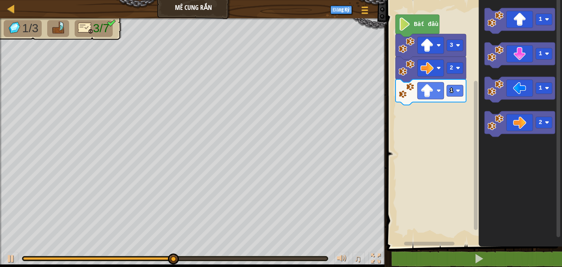
click at [499, 139] on icon "Không gian làm việc Blockly" at bounding box center [520, 121] width 83 height 250
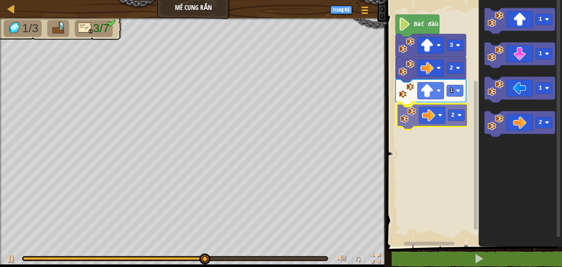
click at [404, 120] on div "1 2 2 3 Bắt đầu 1 1 1 2 2" at bounding box center [474, 121] width 178 height 250
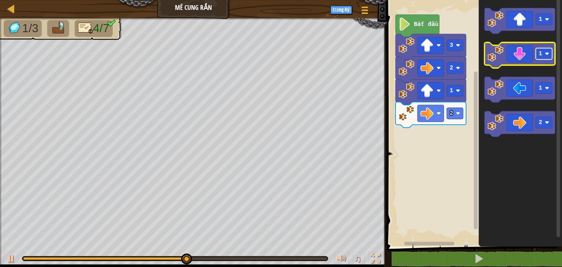
click at [548, 53] on image "Không gian làm việc Blockly" at bounding box center [547, 54] width 4 height 4
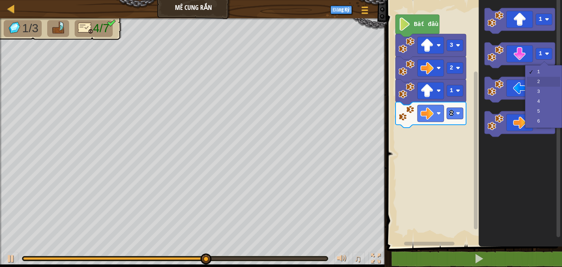
drag, startPoint x: 543, startPoint y: 81, endPoint x: 530, endPoint y: 80, distance: 12.8
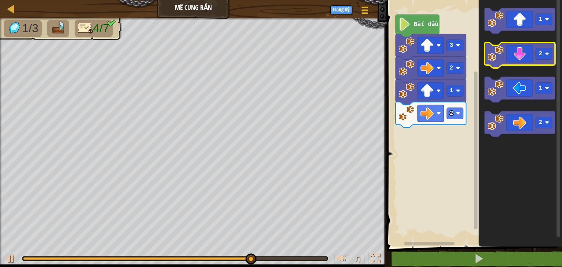
click at [493, 63] on g "2" at bounding box center [520, 55] width 71 height 26
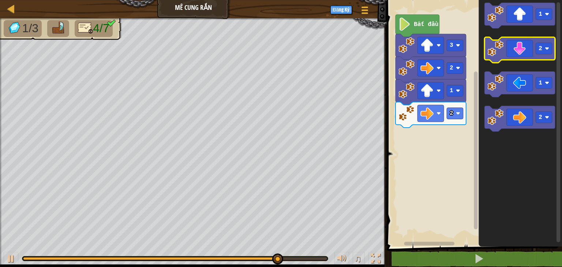
click at [493, 54] on image "Không gian làm việc Blockly" at bounding box center [496, 48] width 16 height 16
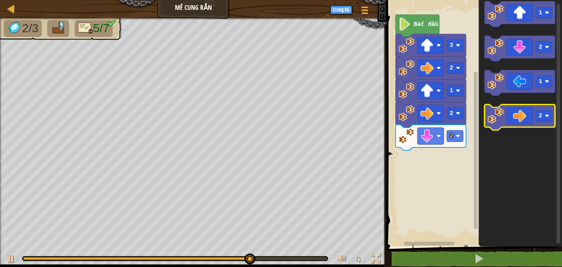
click at [491, 120] on image "Không gian làm việc Blockly" at bounding box center [496, 116] width 16 height 16
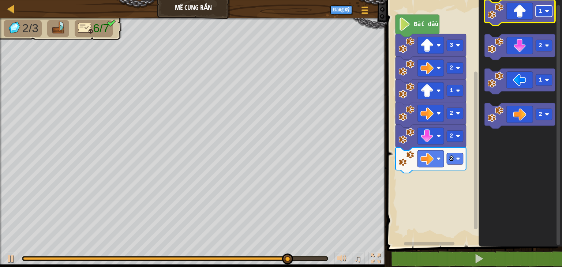
click at [547, 12] on image "Không gian làm việc Blockly" at bounding box center [547, 11] width 4 height 4
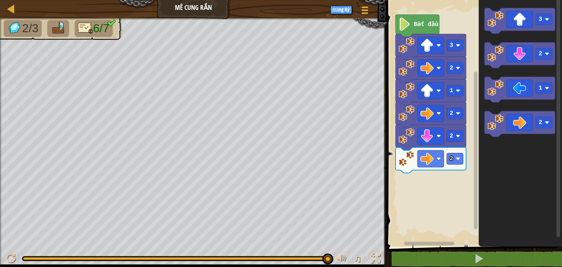
click at [411, 180] on div "1 2 2 2 2 3 Bắt đầu 3 2 1 2" at bounding box center [474, 121] width 178 height 250
click at [427, 173] on div "1 2 2 2 2 3 Bắt đầu 3 2 1 2" at bounding box center [474, 121] width 178 height 250
click at [514, 18] on icon "Không gian làm việc Blockly" at bounding box center [520, 21] width 71 height 26
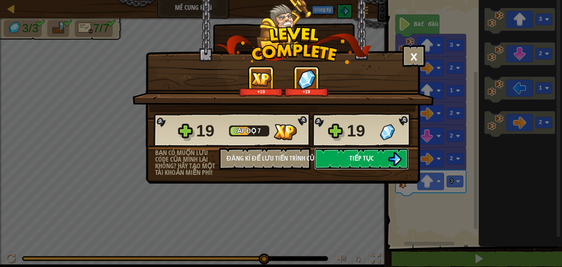
click at [363, 157] on span "Tiếp tục" at bounding box center [362, 158] width 24 height 9
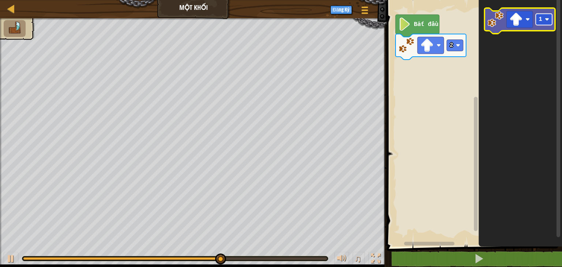
click at [548, 19] on image "Không gian làm việc Blockly" at bounding box center [547, 19] width 4 height 4
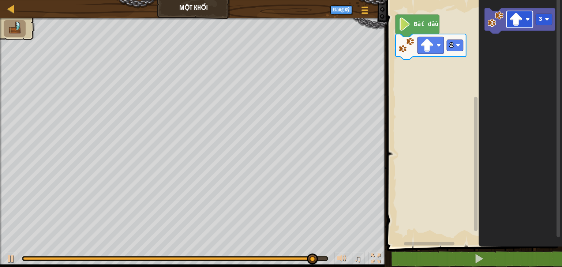
click at [434, 60] on div "Bắt đầu 2 3" at bounding box center [474, 121] width 178 height 250
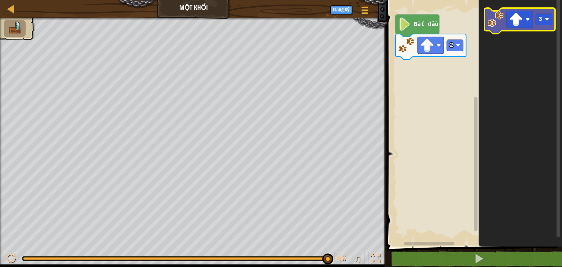
click at [498, 17] on image "Không gian làm việc Blockly" at bounding box center [496, 19] width 16 height 16
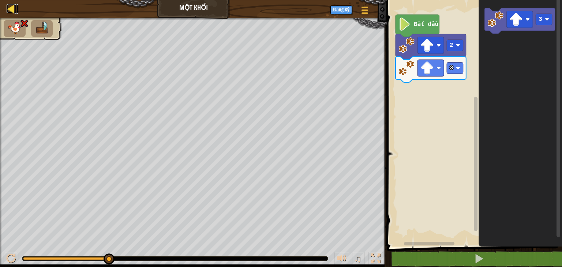
click at [7, 7] on div at bounding box center [11, 8] width 9 height 9
select select "vi"
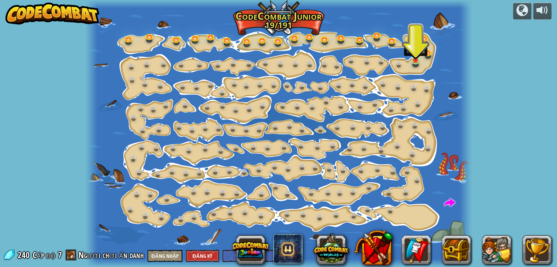
click at [416, 56] on img at bounding box center [416, 51] width 10 height 22
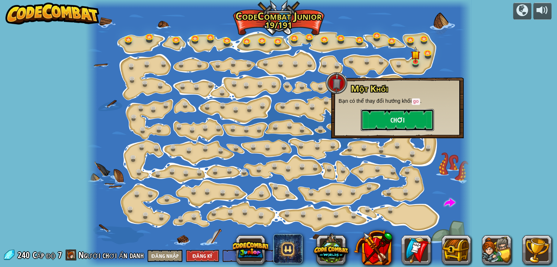
click at [400, 120] on button "Chơi" at bounding box center [397, 120] width 73 height 22
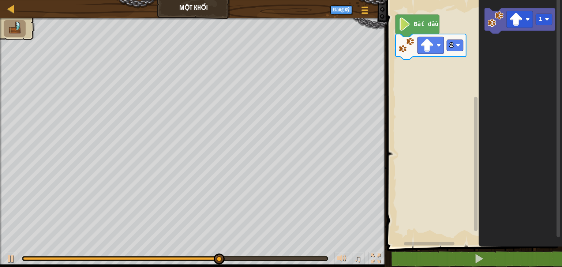
click at [9, 27] on img at bounding box center [14, 28] width 15 height 13
click at [138, 229] on div "♫ Báo sư tử" at bounding box center [281, 142] width 562 height 249
drag, startPoint x: 139, startPoint y: 255, endPoint x: 176, endPoint y: 272, distance: 40.0
click at [176, 0] on html "Bản đồ Một Khối Tuỳ chọn Đăng Ký 1 הההההההההההההההההההההההההההההההההההההההההההה…" at bounding box center [281, 0] width 562 height 0
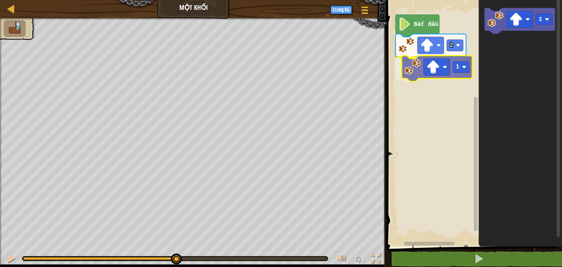
click at [413, 78] on div "2 1 Bắt đầu 1 1" at bounding box center [474, 121] width 178 height 250
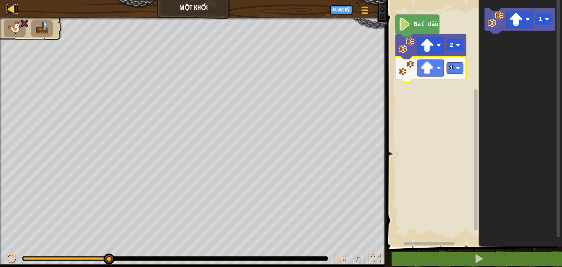
click at [8, 7] on div at bounding box center [11, 8] width 9 height 9
select select "vi"
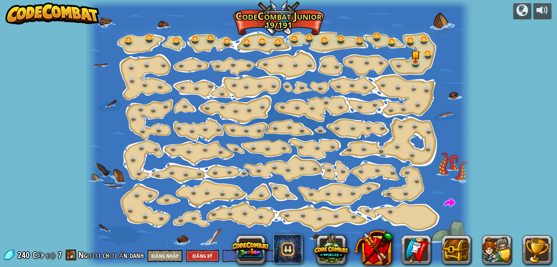
click at [407, 60] on div at bounding box center [278, 133] width 385 height 267
click at [413, 55] on img at bounding box center [416, 51] width 10 height 22
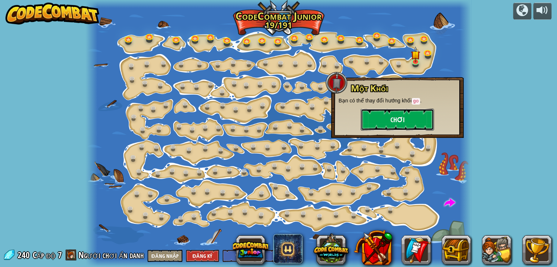
click at [410, 120] on button "Chơi" at bounding box center [397, 120] width 73 height 22
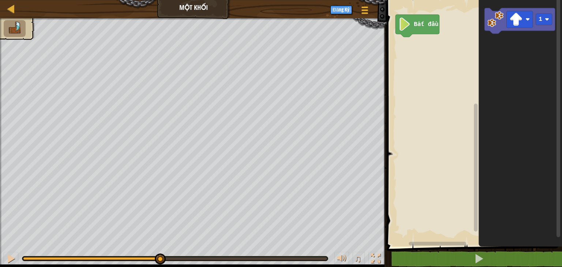
click at [117, 236] on div "♫ Báo sư tử" at bounding box center [281, 142] width 562 height 249
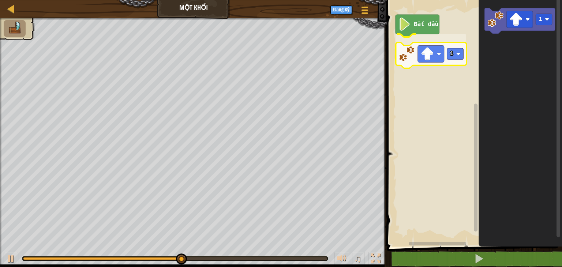
click at [380, 41] on div "Bản đồ Một Khối Tuỳ chọn Đăng Ký 1 הההההההההההההההההההההההההההההההההההההההההההה…" at bounding box center [281, 133] width 562 height 267
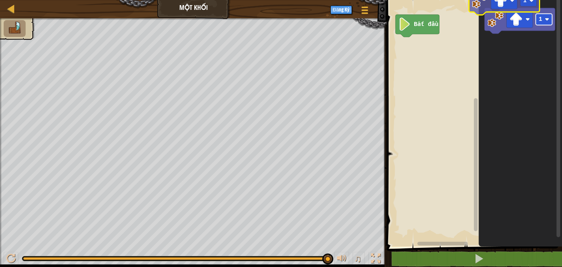
click at [522, 0] on html "Bản đồ Một Khối Tuỳ chọn Đăng Ký 1 הההההההההההההההההההההההההההההההההההההההההההה…" at bounding box center [281, 0] width 562 height 0
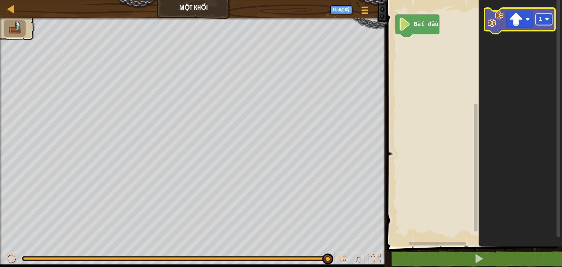
click at [541, 14] on rect "Không gian làm việc Blockly" at bounding box center [544, 19] width 16 height 11
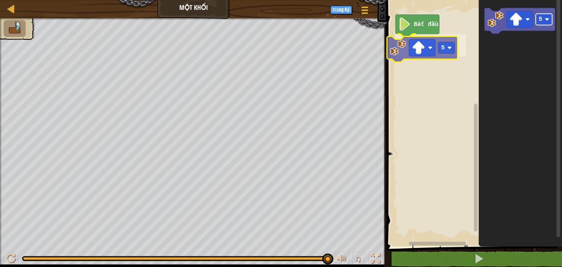
click at [454, 46] on div "Bắt đầu 5 5 5" at bounding box center [474, 121] width 178 height 250
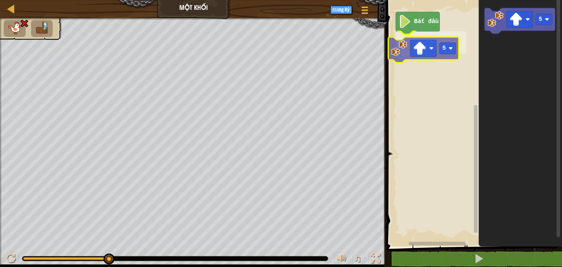
click at [405, 57] on div "Bắt đầu 5 5 5" at bounding box center [474, 121] width 178 height 250
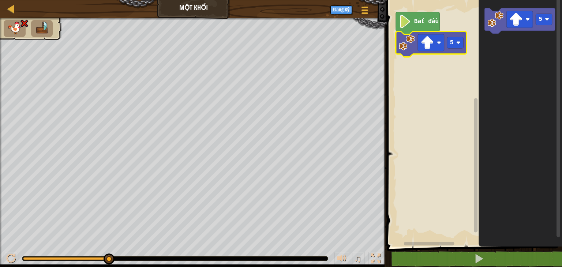
click at [224, 0] on html "Bản đồ Một Khối Tuỳ chọn Đăng Ký 1 הההההההההההההההההההההההההההההההההההההההההההה…" at bounding box center [281, 0] width 562 height 0
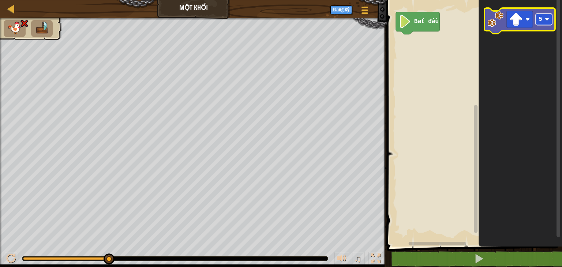
click at [544, 24] on rect "Không gian làm việc Blockly" at bounding box center [544, 19] width 16 height 11
click at [47, 23] on img at bounding box center [41, 28] width 15 height 13
click at [28, 31] on ul at bounding box center [31, 28] width 55 height 17
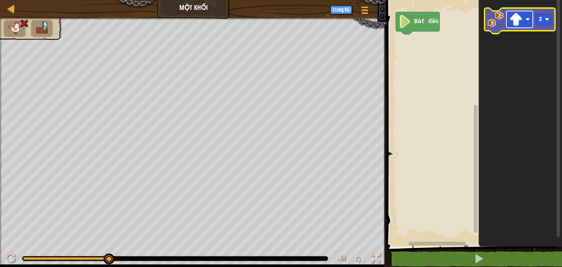
click at [529, 21] on image "Không gian làm việc Blockly" at bounding box center [528, 19] width 4 height 4
click at [516, 129] on icon "Không gian làm việc Blockly" at bounding box center [520, 121] width 83 height 250
click at [12, 1] on div "Bản đồ Một Khối Tuỳ chọn Đăng Ký" at bounding box center [193, 9] width 387 height 18
click at [5, 8] on div "Bản đồ Một Khối Tuỳ chọn Đăng Ký" at bounding box center [193, 9] width 387 height 18
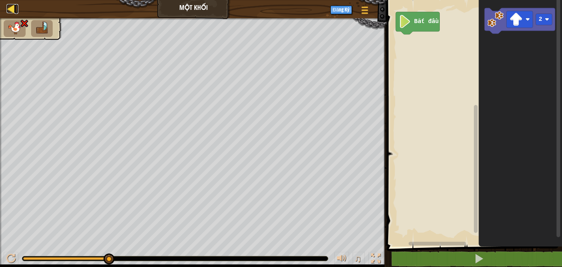
click at [10, 7] on div at bounding box center [11, 8] width 9 height 9
select select "vi"
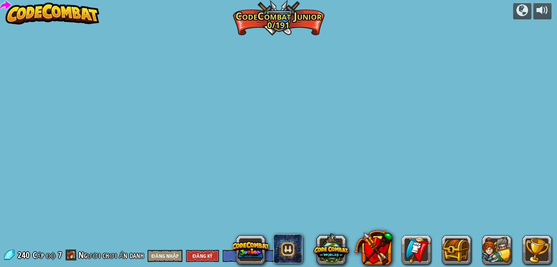
select select "vi"
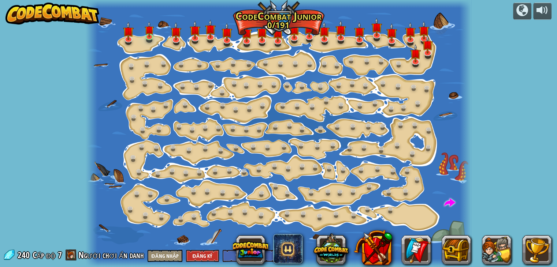
select select "vi"
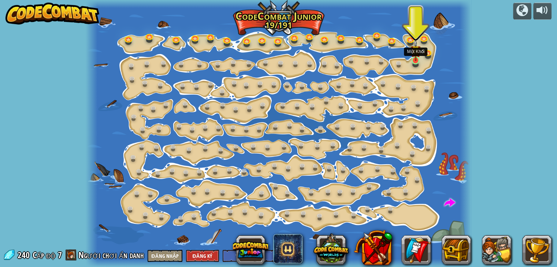
click at [418, 57] on img at bounding box center [416, 51] width 10 height 22
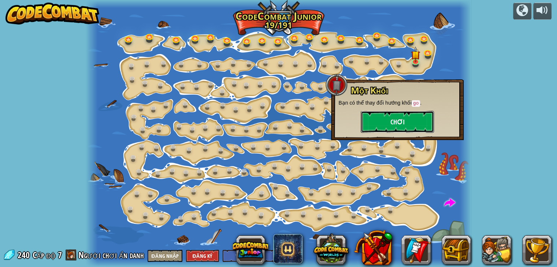
click at [385, 120] on button "Chơi" at bounding box center [397, 122] width 73 height 22
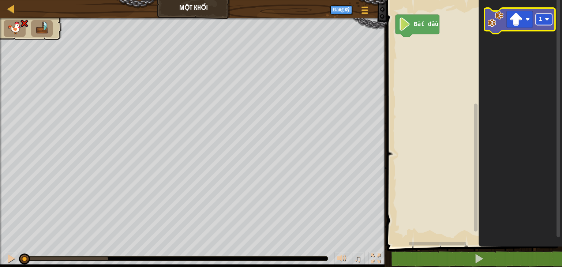
click at [548, 20] on image "Không gian làm việc Blockly" at bounding box center [547, 19] width 4 height 4
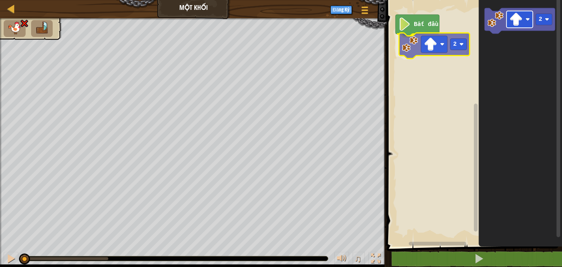
click at [437, 47] on div "Bắt đầu 2 2 2" at bounding box center [474, 121] width 178 height 250
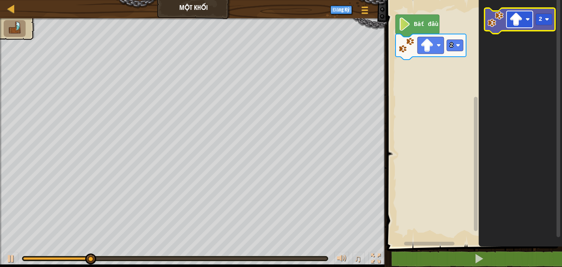
click at [530, 22] on rect "Không gian làm việc Blockly" at bounding box center [520, 19] width 26 height 17
click at [549, 19] on rect "Không gian làm việc Blockly" at bounding box center [544, 19] width 16 height 11
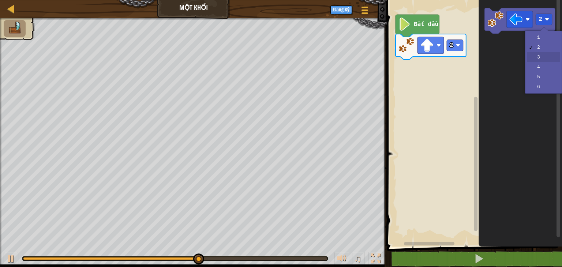
drag, startPoint x: 540, startPoint y: 53, endPoint x: 530, endPoint y: 36, distance: 19.8
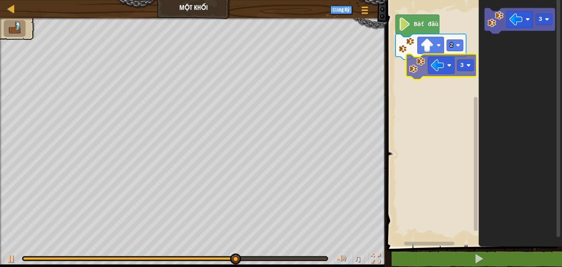
click at [423, 65] on div "Bắt đầu 2 3 3" at bounding box center [474, 121] width 178 height 250
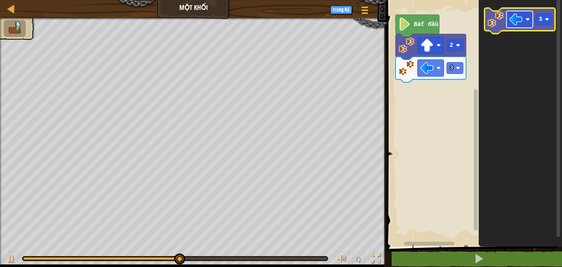
click at [528, 20] on image "Không gian làm việc Blockly" at bounding box center [528, 19] width 4 height 4
click at [546, 17] on rect "Không gian làm việc Blockly" at bounding box center [544, 19] width 16 height 11
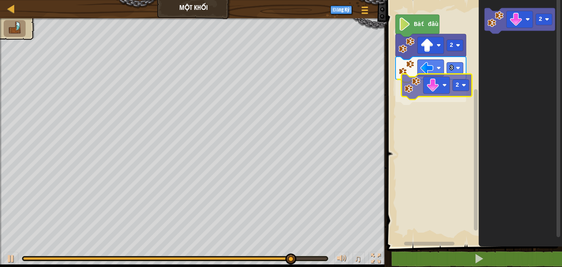
click at [447, 95] on div "3 2 2 Bắt đầu 2 2" at bounding box center [474, 121] width 178 height 250
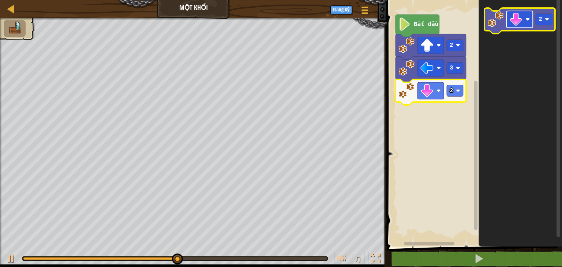
click at [528, 18] on image "Không gian làm việc Blockly" at bounding box center [528, 19] width 4 height 4
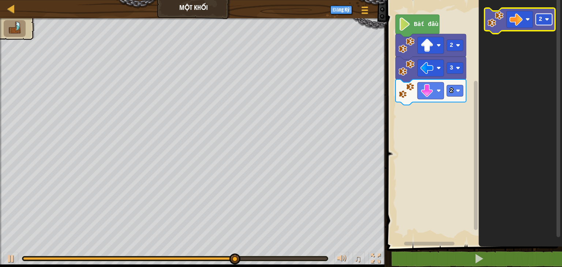
click at [549, 21] on image "Không gian làm việc Blockly" at bounding box center [547, 19] width 4 height 4
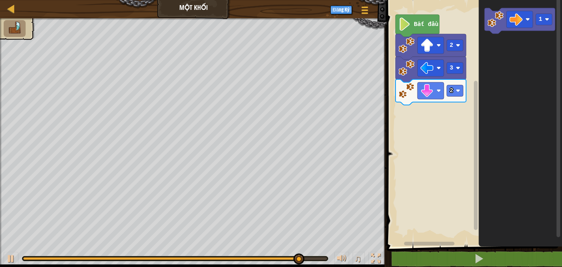
click at [500, 43] on icon "1" at bounding box center [520, 121] width 83 height 250
click at [510, 83] on icon "1" at bounding box center [520, 121] width 83 height 250
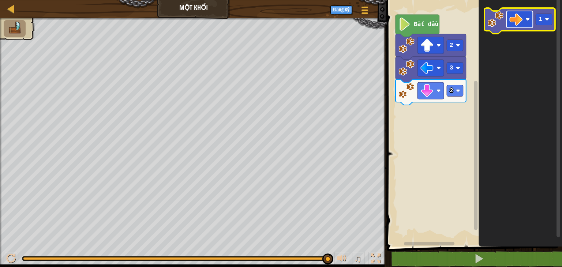
click at [510, 24] on image "Không gian làm việc Blockly" at bounding box center [516, 19] width 13 height 13
click at [545, 120] on icon "Không gian làm việc Blockly" at bounding box center [520, 121] width 83 height 250
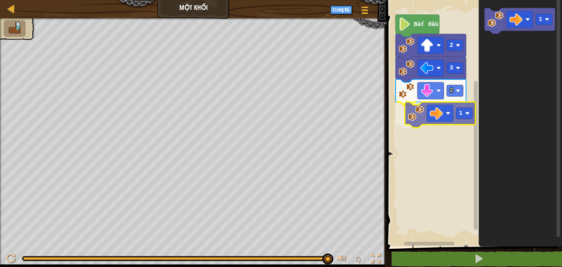
click at [420, 121] on div "3 2 1 2 Bắt đầu 1 1" at bounding box center [474, 121] width 178 height 250
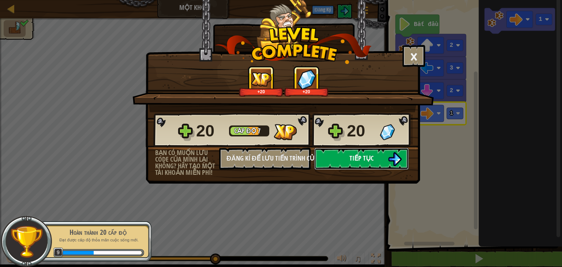
click at [360, 162] on span "Tiếp tục" at bounding box center [362, 158] width 24 height 9
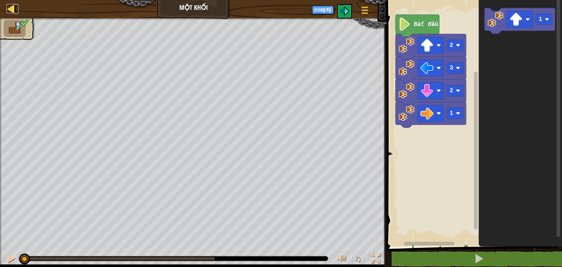
click at [10, 4] on div at bounding box center [11, 8] width 9 height 9
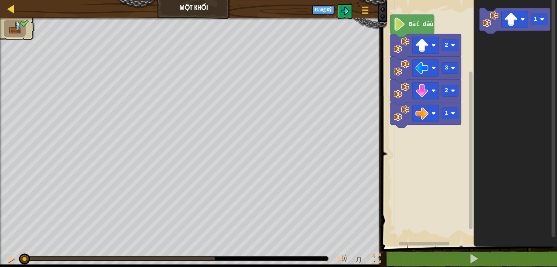
select select "vi"
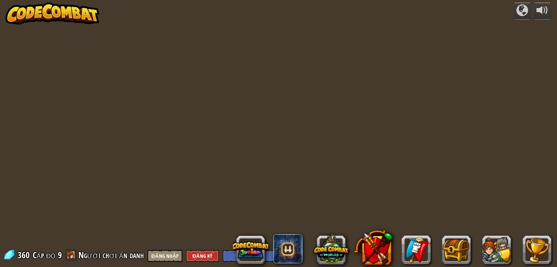
select select "vi"
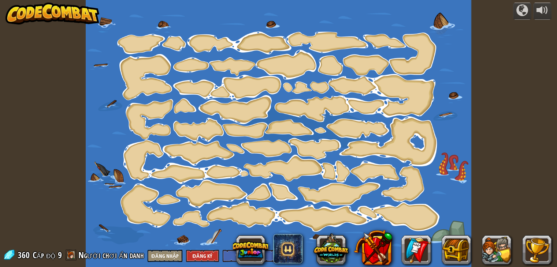
select select "vi"
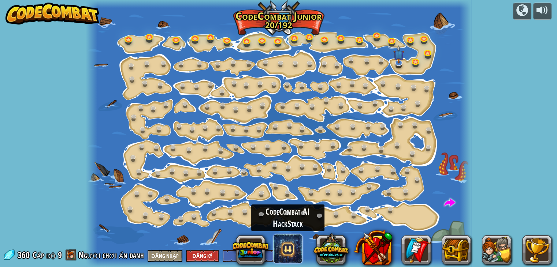
click at [301, 250] on span at bounding box center [287, 248] width 29 height 29
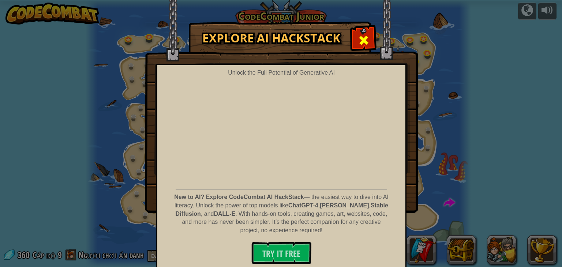
click at [361, 37] on span at bounding box center [364, 40] width 12 height 12
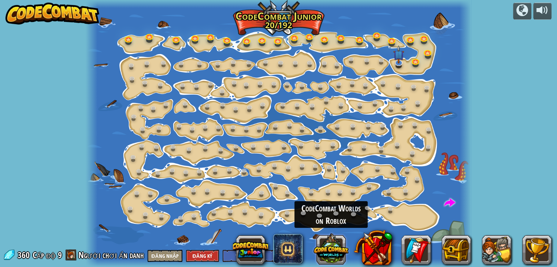
click at [324, 251] on button at bounding box center [330, 248] width 35 height 35
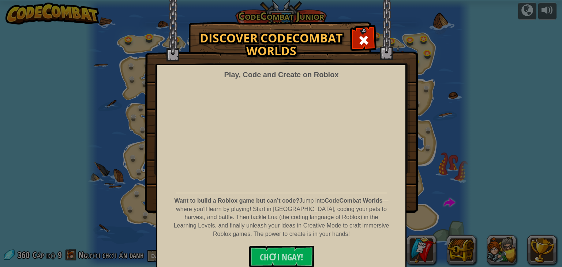
scroll to position [5, 0]
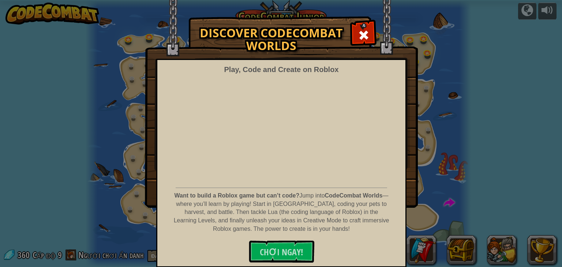
click at [363, 32] on span at bounding box center [364, 35] width 12 height 12
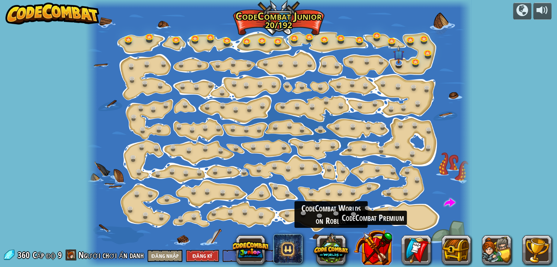
click at [377, 249] on button at bounding box center [373, 247] width 38 height 38
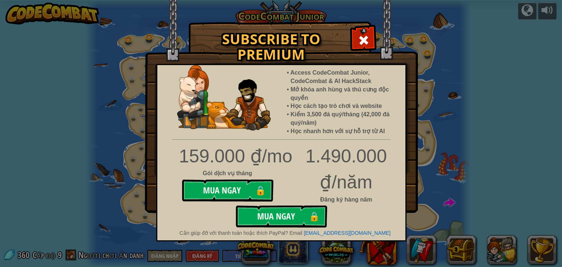
drag, startPoint x: 514, startPoint y: 226, endPoint x: 502, endPoint y: 208, distance: 21.1
click at [514, 223] on div "Subscribe to Premium Access CodeCombat Junior, CodeCombat & AI HackStack Mở khó…" at bounding box center [281, 133] width 562 height 267
click at [363, 43] on span at bounding box center [364, 40] width 12 height 12
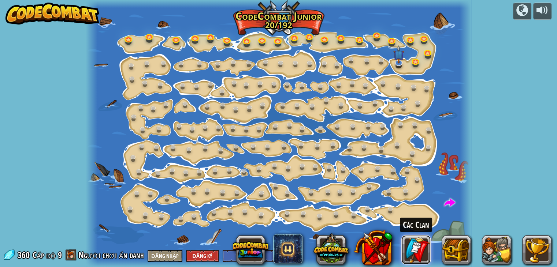
click at [411, 249] on link at bounding box center [415, 249] width 29 height 29
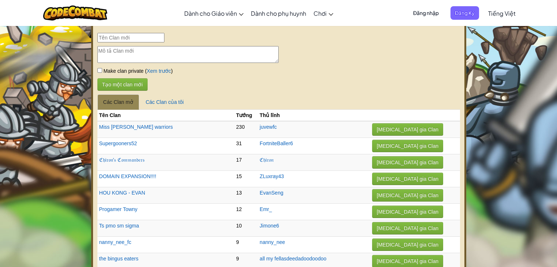
select select "vi"
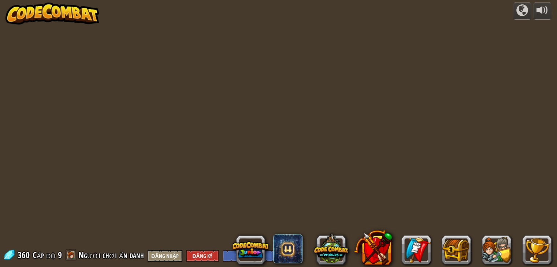
select select "vi"
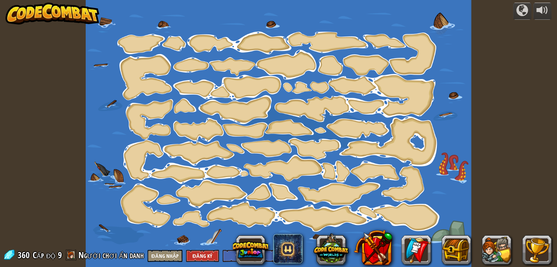
select select "vi"
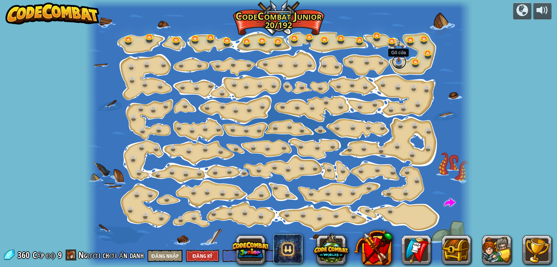
click at [396, 62] on link at bounding box center [399, 62] width 15 height 15
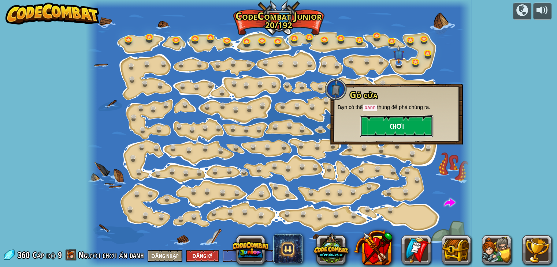
click at [398, 127] on button "Chơi" at bounding box center [396, 126] width 73 height 22
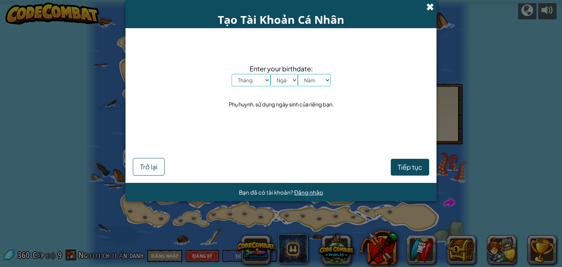
click at [430, 6] on span at bounding box center [430, 7] width 8 height 8
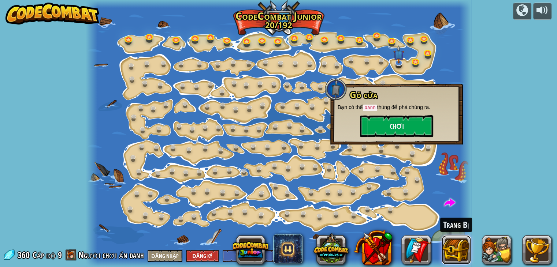
click at [458, 250] on button at bounding box center [455, 249] width 29 height 29
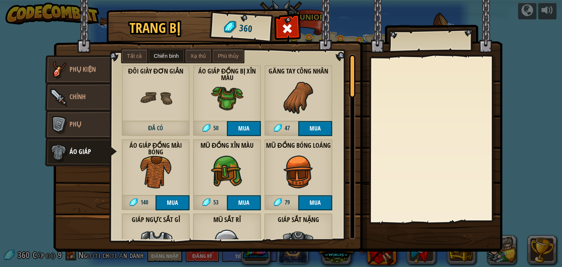
click at [67, 70] on img at bounding box center [59, 70] width 22 height 22
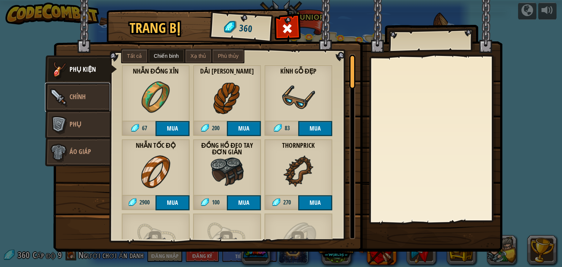
click at [70, 89] on link "Chính" at bounding box center [77, 97] width 65 height 29
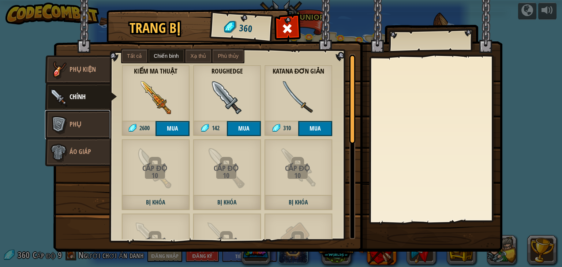
click at [72, 115] on link "Phụ" at bounding box center [77, 124] width 65 height 29
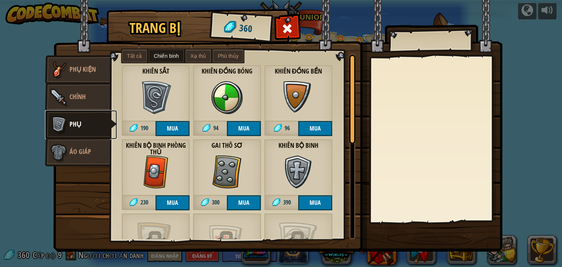
click at [78, 132] on link "Phụ" at bounding box center [81, 124] width 72 height 29
click at [71, 144] on link "Áo giáp" at bounding box center [77, 152] width 65 height 29
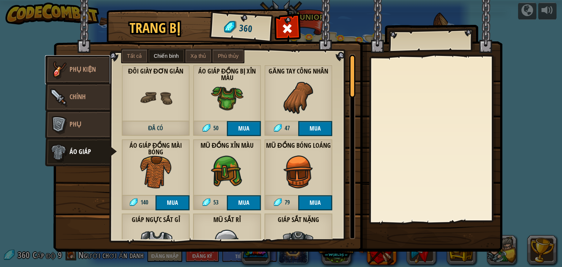
click at [79, 74] on link "Phụ kiện" at bounding box center [77, 69] width 65 height 29
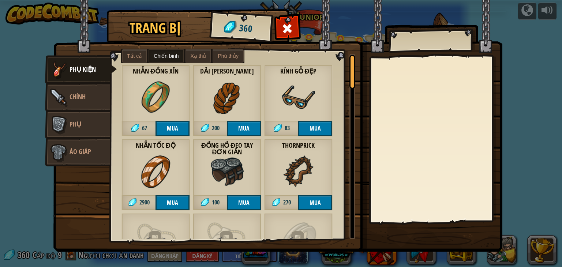
click at [135, 55] on span "Tất cả" at bounding box center [134, 56] width 15 height 6
click at [163, 56] on span "Chiến binh" at bounding box center [166, 56] width 25 height 6
click at [168, 56] on span "Chiến binh" at bounding box center [166, 56] width 25 height 6
click at [199, 53] on span "Xạ thủ" at bounding box center [199, 56] width 16 height 6
click at [223, 56] on span "Phù thủy" at bounding box center [228, 56] width 20 height 6
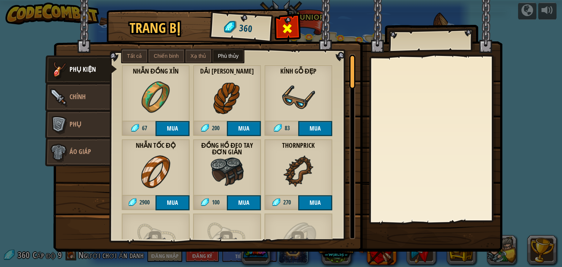
click at [289, 26] on span at bounding box center [288, 29] width 12 height 12
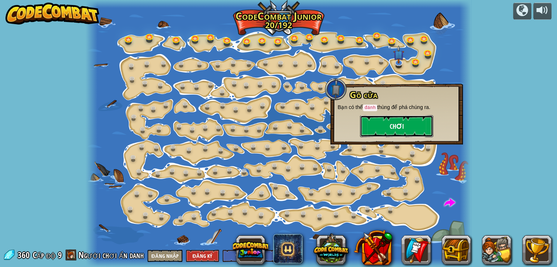
click at [401, 120] on button "Chơi" at bounding box center [396, 126] width 73 height 22
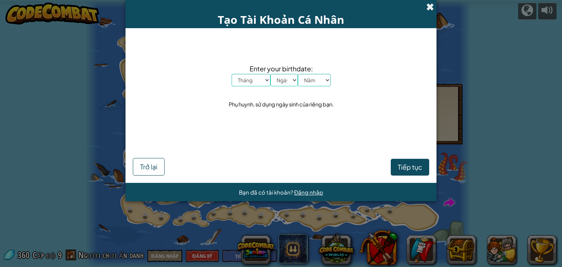
click at [430, 4] on span at bounding box center [430, 7] width 8 height 8
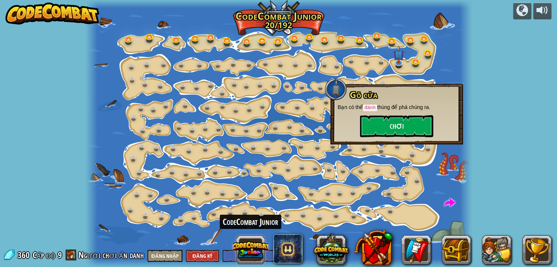
click at [243, 254] on button at bounding box center [250, 249] width 35 height 35
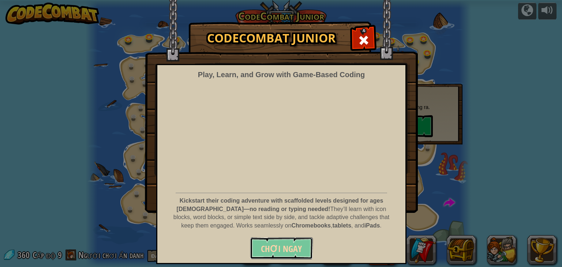
click at [305, 255] on button "Chơi ngay" at bounding box center [281, 249] width 63 height 22
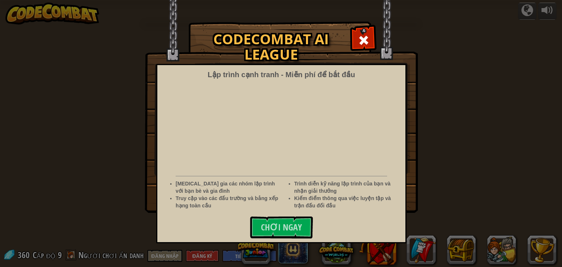
select select "vi"
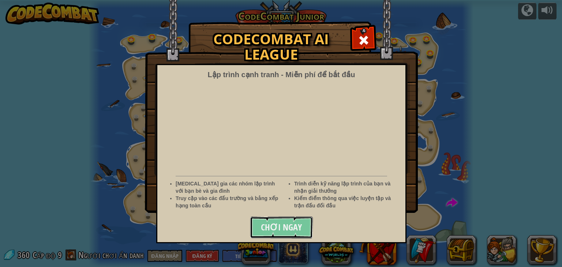
click at [276, 226] on span "Chơi ngay" at bounding box center [281, 227] width 41 height 12
click at [352, 37] on img at bounding box center [281, 106] width 273 height 213
click at [354, 40] on div at bounding box center [363, 39] width 23 height 23
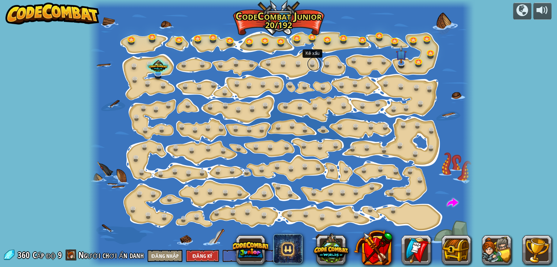
click at [314, 63] on link at bounding box center [314, 64] width 15 height 15
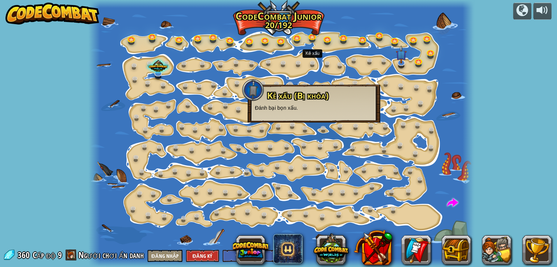
click at [554, 91] on div "powered by Biến Đổi Bước Thay đổi tham số bước. 15a. Step Change A (luyện tập) …" at bounding box center [278, 133] width 557 height 267
click at [447, 95] on div at bounding box center [281, 133] width 385 height 267
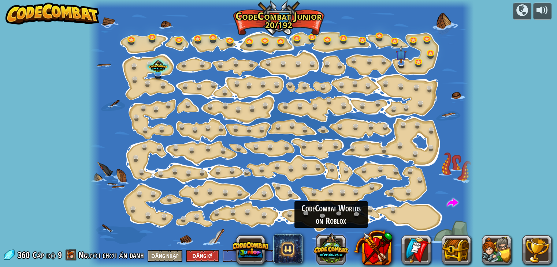
click at [334, 245] on button at bounding box center [330, 248] width 35 height 35
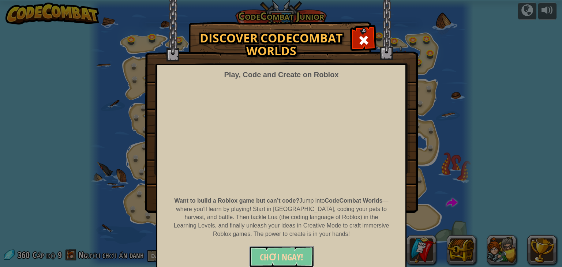
click at [269, 257] on span "CHƠI NGAY!" at bounding box center [282, 257] width 44 height 12
click at [276, 254] on span "CHƠI NGAY!" at bounding box center [282, 257] width 44 height 12
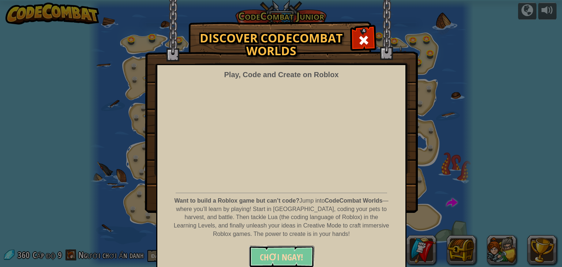
click at [266, 253] on span "CHƠI NGAY!" at bounding box center [282, 257] width 44 height 12
click at [358, 41] on span at bounding box center [364, 40] width 12 height 12
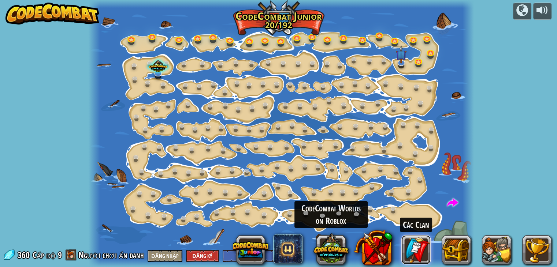
click at [420, 250] on link at bounding box center [415, 249] width 29 height 29
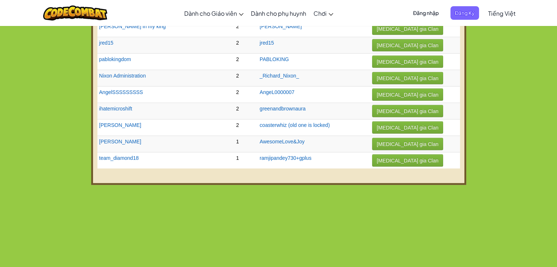
scroll to position [1537, 0]
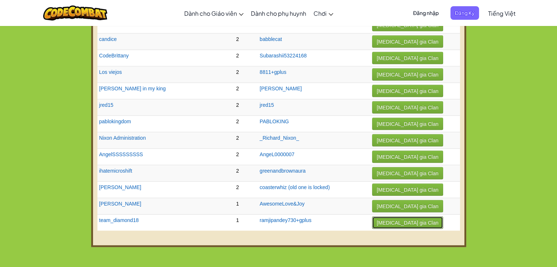
click at [410, 217] on button "[MEDICAL_DATA] gia Clan" at bounding box center [407, 223] width 71 height 12
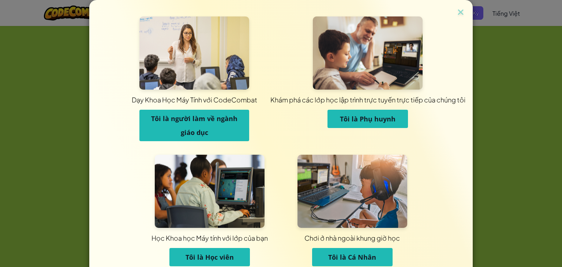
click at [345, 256] on span "Tôi là Cá Nhân" at bounding box center [352, 257] width 48 height 9
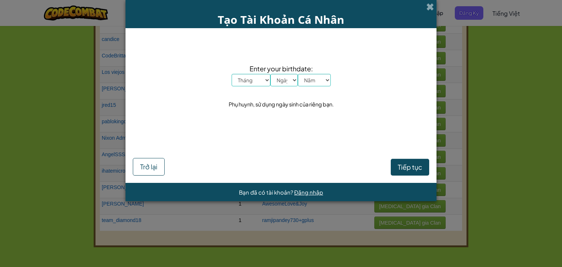
click at [439, 6] on div "Tạo Tài Khoản Cá Nhân Enter your birthdate: Tháng Tháng Một Tháng Hai Tháng Ba …" at bounding box center [281, 133] width 562 height 267
click at [434, 6] on span at bounding box center [430, 7] width 8 height 8
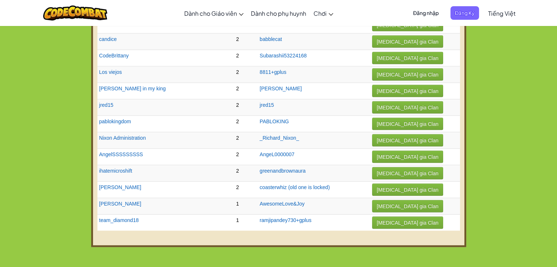
select select "vi"
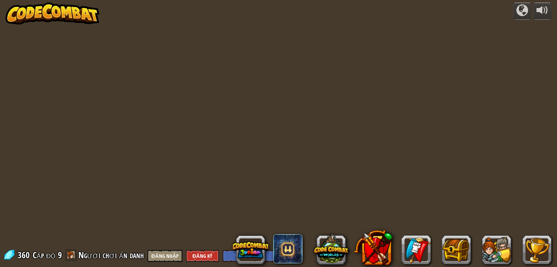
select select "vi"
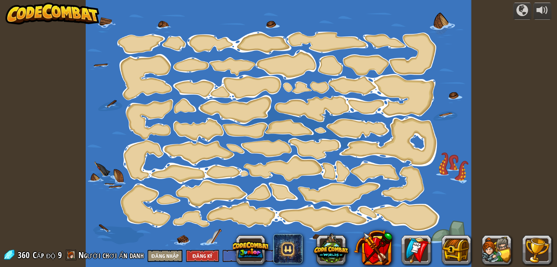
select select "vi"
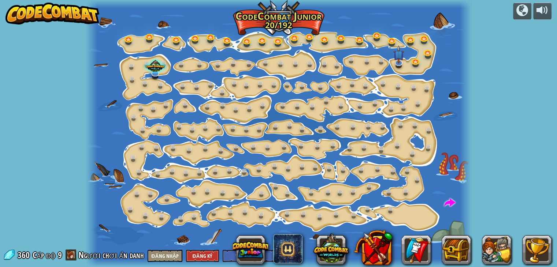
click at [103, 256] on span "Người chơi ẩn danh" at bounding box center [111, 255] width 66 height 12
click at [86, 254] on span "Người chơi ẩn danh" at bounding box center [111, 255] width 66 height 12
click at [68, 257] on span at bounding box center [71, 255] width 11 height 11
drag, startPoint x: 71, startPoint y: 254, endPoint x: 61, endPoint y: 256, distance: 10.1
click at [72, 254] on span at bounding box center [71, 255] width 11 height 11
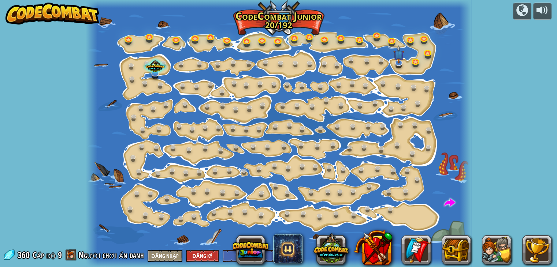
click at [44, 259] on span "Cấp độ" at bounding box center [44, 255] width 23 height 12
click at [401, 61] on img at bounding box center [398, 50] width 11 height 24
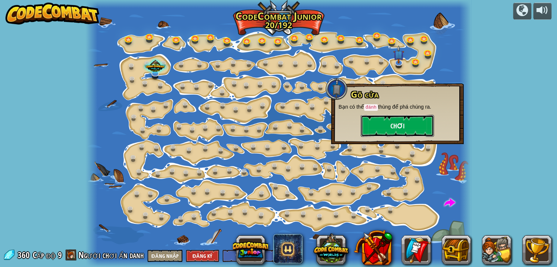
click at [395, 123] on button "Chơi" at bounding box center [397, 126] width 73 height 22
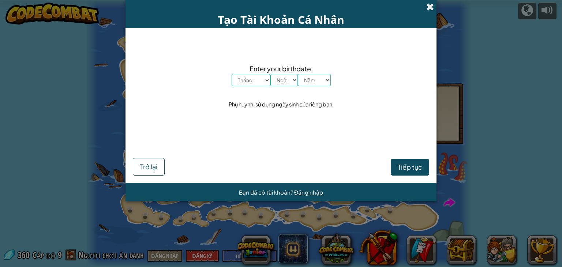
click at [431, 4] on span at bounding box center [430, 7] width 8 height 8
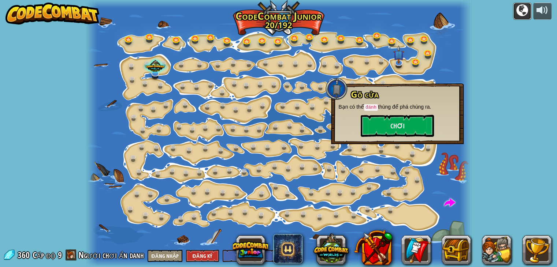
click at [523, 10] on div at bounding box center [522, 10] width 12 height 12
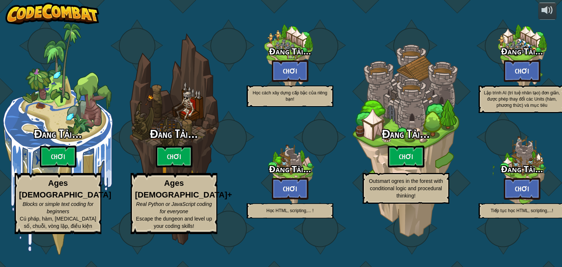
select select "vi"
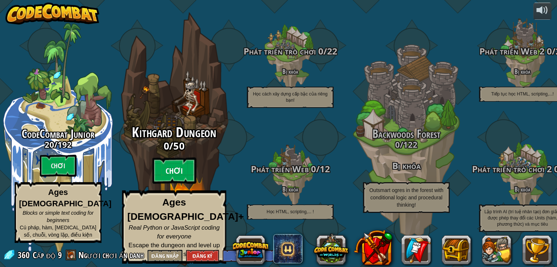
click at [169, 176] on btn "Chơi" at bounding box center [174, 171] width 44 height 26
select select "vi"
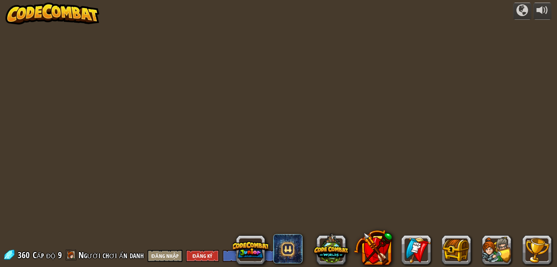
select select "vi"
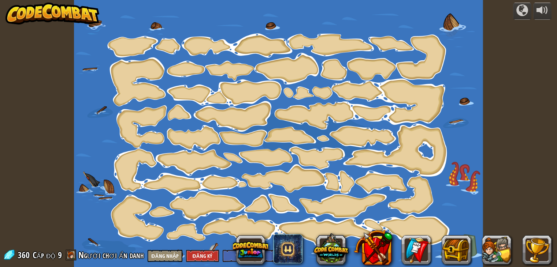
select select "vi"
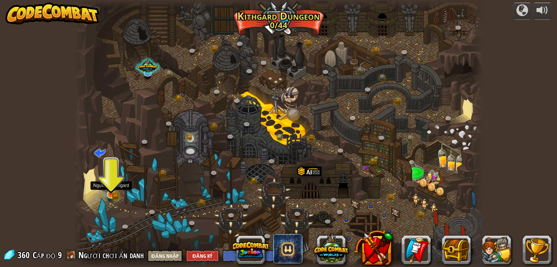
click at [113, 186] on img at bounding box center [111, 185] width 6 height 6
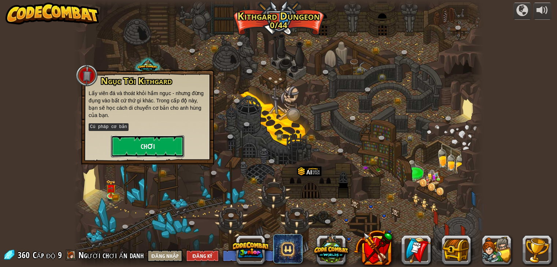
click at [136, 139] on button "Chơi" at bounding box center [147, 146] width 73 height 22
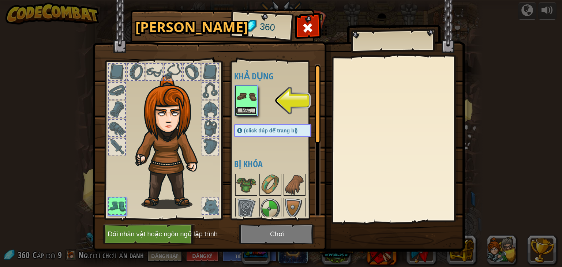
click at [245, 109] on button "Mặc" at bounding box center [246, 111] width 20 height 8
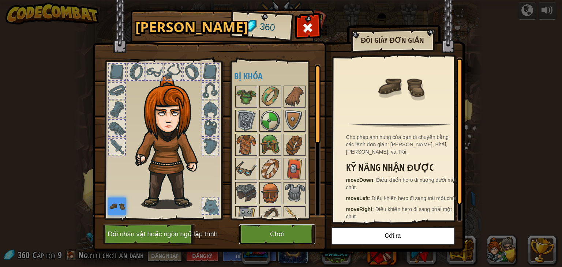
click at [255, 235] on button "Chơi" at bounding box center [277, 234] width 76 height 20
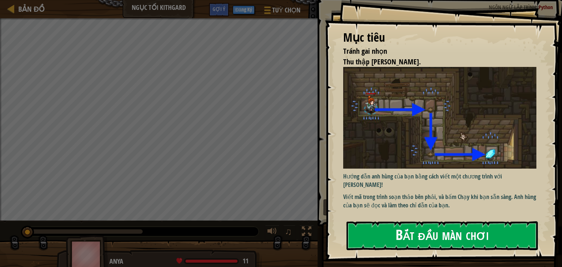
click at [449, 239] on button "Bắt đầu màn chơi" at bounding box center [442, 235] width 191 height 29
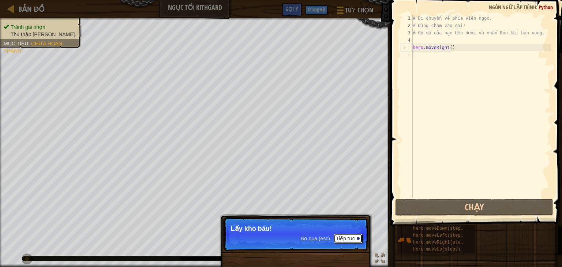
click at [351, 240] on button "Tiếp tục" at bounding box center [348, 239] width 29 height 10
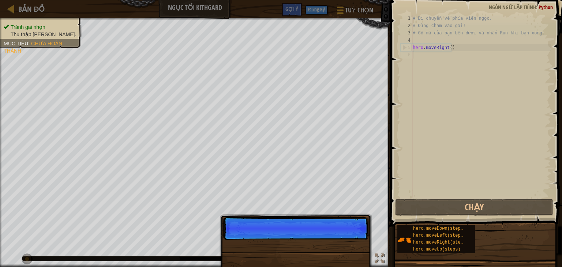
scroll to position [3, 0]
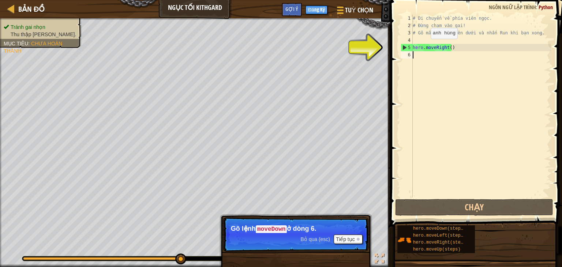
click at [425, 46] on div "# Di chuyển về phía viên ngọc. # Đừng chạm vào gai! # Gõ mã của bạn bên dưới và…" at bounding box center [481, 114] width 140 height 198
type textarea "hero.moveRight()"
click at [414, 56] on div "# Di chuyển về phía viên ngọc. # Đừng chạm vào gai! # Gõ mã của bạn bên dưới và…" at bounding box center [481, 114] width 140 height 198
type textarea "m"
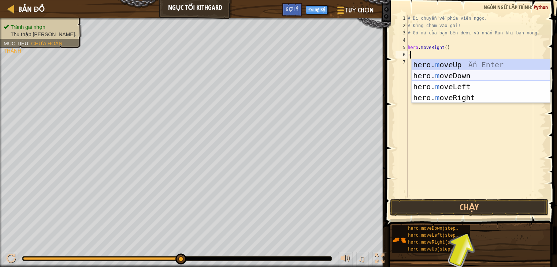
click at [464, 74] on div "hero. m oveUp Ấn Enter hero. m oveDown Ấn Enter hero. m oveLeft Ấn Enter hero. …" at bounding box center [480, 92] width 138 height 66
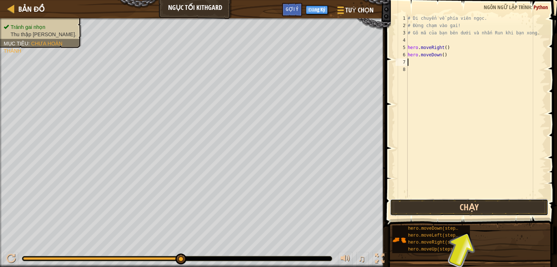
click at [467, 211] on button "Chạy" at bounding box center [469, 207] width 158 height 17
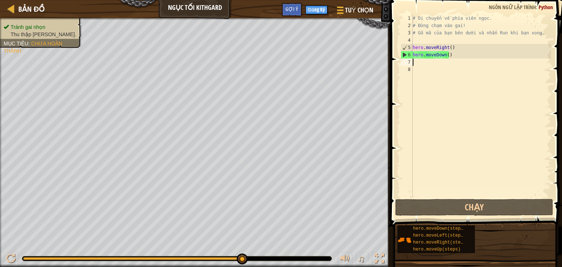
type textarea "m"
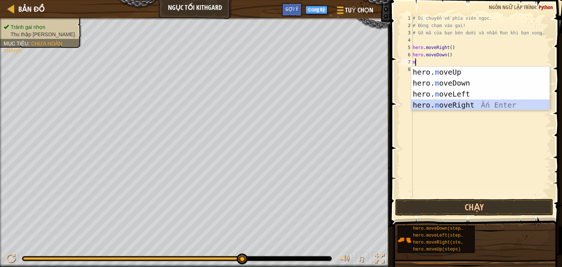
click at [441, 107] on div "hero. m oveUp Ấn Enter hero. m oveDown Ấn Enter hero. m oveLeft Ấn Enter hero. …" at bounding box center [480, 100] width 138 height 66
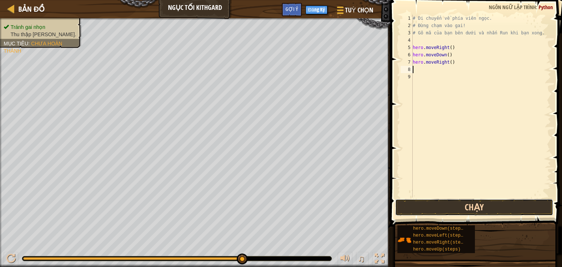
click at [462, 202] on button "Chạy" at bounding box center [474, 207] width 158 height 17
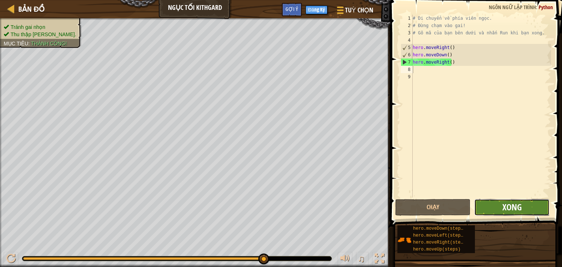
click at [517, 208] on span "Xong" at bounding box center [512, 207] width 19 height 12
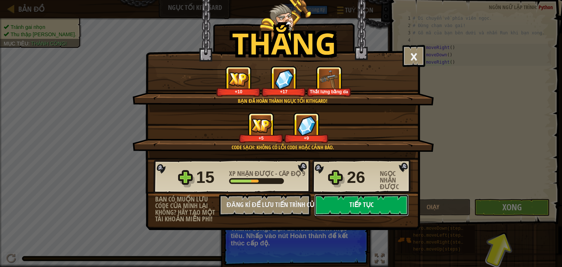
click at [349, 205] on button "Tiếp tục" at bounding box center [361, 205] width 94 height 22
select select "vi"
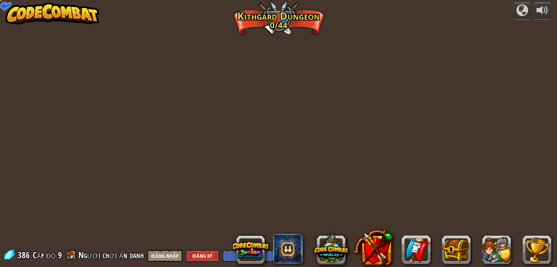
select select "vi"
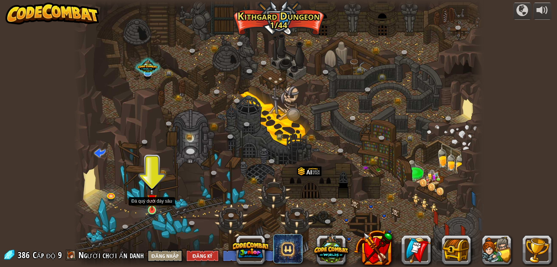
click at [153, 208] on img at bounding box center [152, 199] width 10 height 23
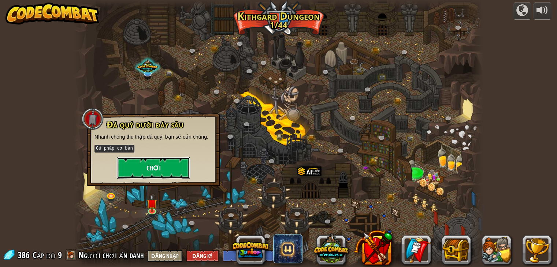
click at [155, 164] on button "Chơi" at bounding box center [153, 168] width 73 height 22
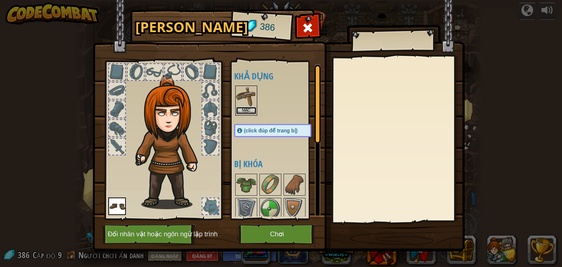
click at [253, 108] on button "Mặc" at bounding box center [246, 111] width 20 height 8
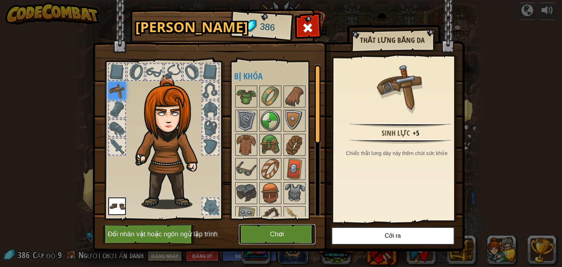
click at [280, 227] on button "Chơi" at bounding box center [277, 234] width 76 height 20
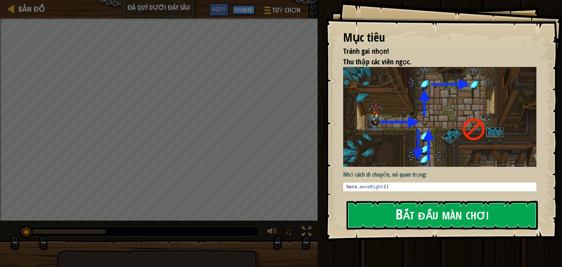
click at [391, 218] on button "Bắt đầu màn chơi" at bounding box center [442, 215] width 191 height 29
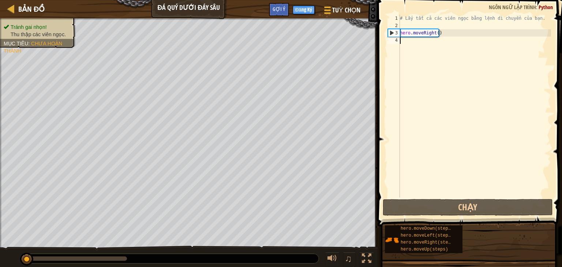
type textarea "r"
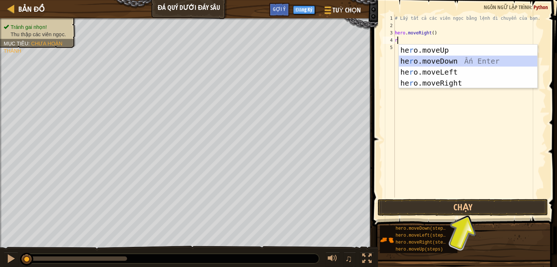
click at [434, 62] on div "he r o.moveUp Ấn Enter he r o.moveDown Ấn Enter he r o.moveLeft Ấn Enter he r o…" at bounding box center [468, 78] width 138 height 66
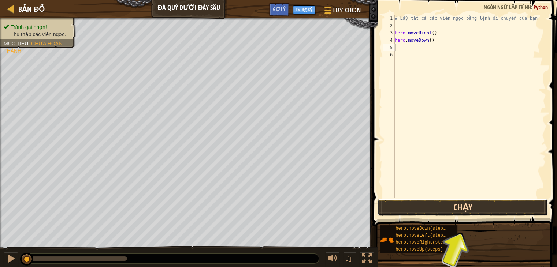
click at [448, 211] on button "Chạy" at bounding box center [462, 207] width 171 height 17
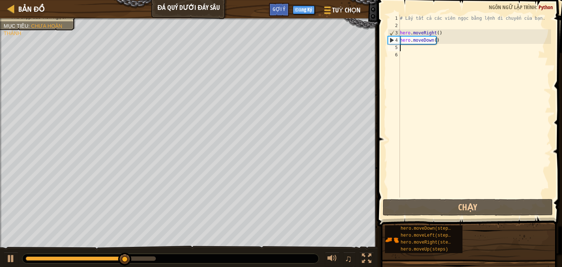
type textarea "m"
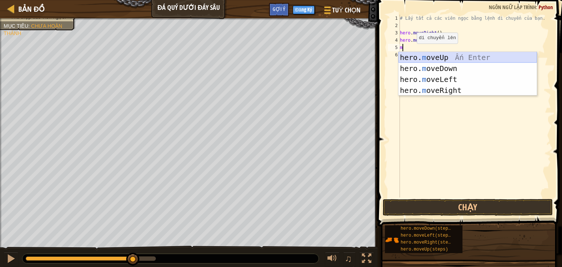
click at [443, 57] on div "hero. m oveUp Ấn Enter hero. m oveDown Ấn Enter hero. m oveLeft Ấn Enter hero. …" at bounding box center [468, 85] width 138 height 66
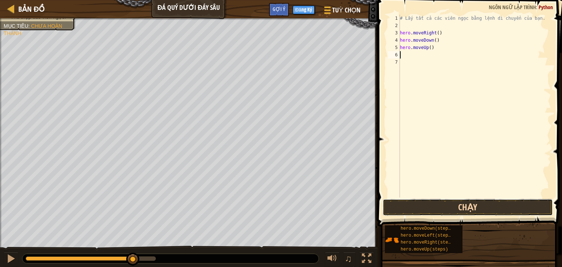
click at [473, 212] on button "Chạy" at bounding box center [468, 207] width 171 height 17
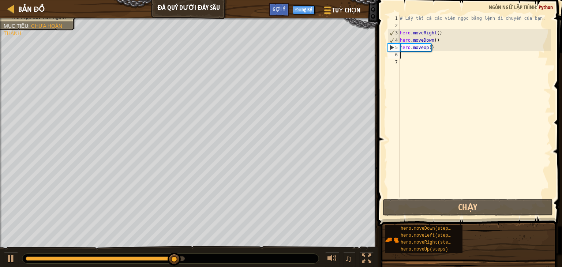
type textarea "m"
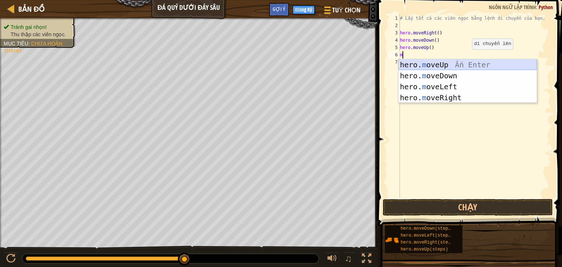
click at [454, 60] on div "hero. m oveUp Ấn Enter hero. m oveDown Ấn Enter hero. m oveLeft Ấn Enter hero. …" at bounding box center [468, 92] width 138 height 66
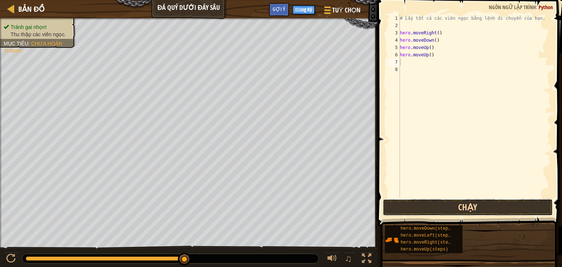
click at [460, 211] on button "Chạy" at bounding box center [468, 207] width 171 height 17
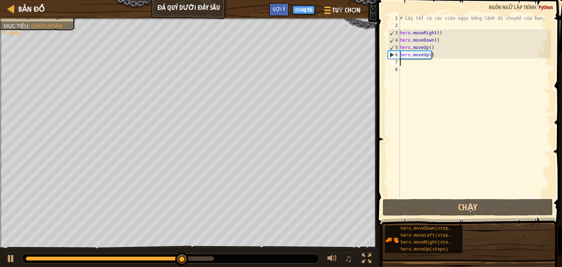
type textarea "m"
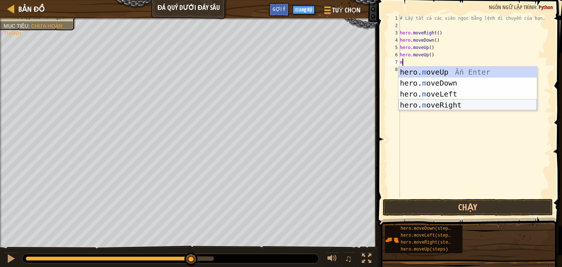
click at [450, 105] on div "hero. m oveUp Ấn Enter hero. m oveDown Ấn Enter hero. m oveLeft Ấn Enter hero. …" at bounding box center [468, 100] width 138 height 66
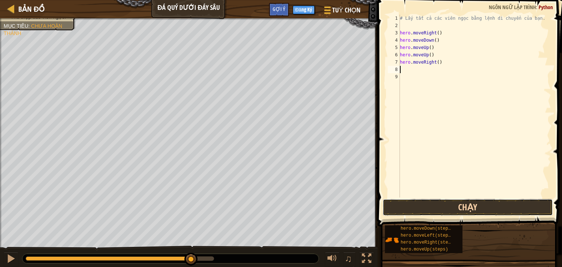
click at [472, 208] on button "Chạy" at bounding box center [468, 207] width 171 height 17
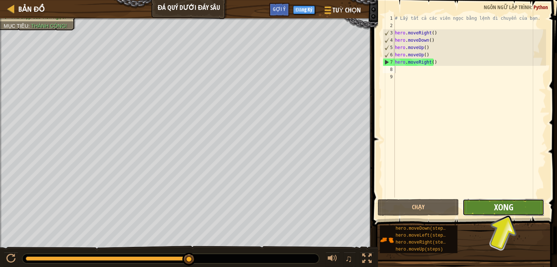
click at [511, 206] on span "Xong" at bounding box center [502, 207] width 19 height 12
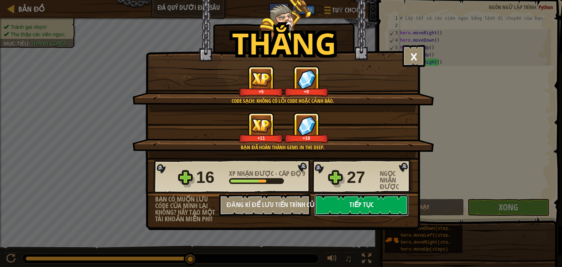
click at [369, 205] on button "Tiếp tục" at bounding box center [361, 205] width 94 height 22
select select "vi"
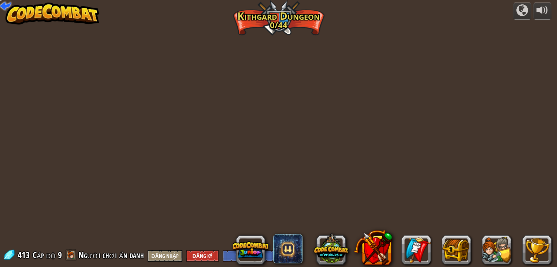
select select "vi"
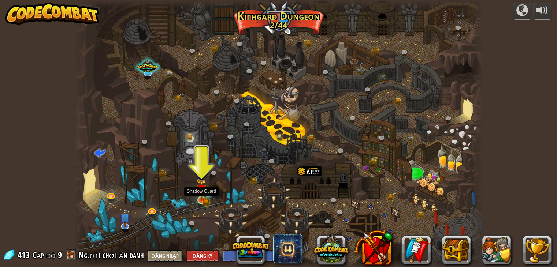
click at [206, 197] on img at bounding box center [201, 190] width 10 height 22
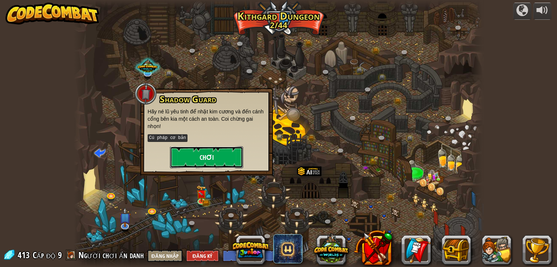
click at [209, 155] on button "Chơi" at bounding box center [206, 157] width 73 height 22
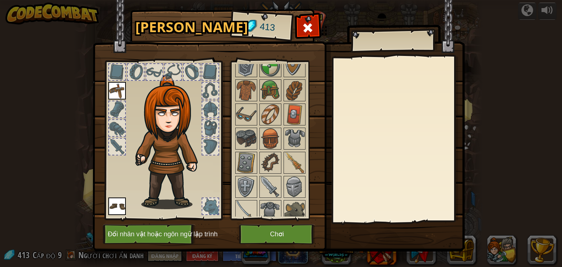
scroll to position [60, 0]
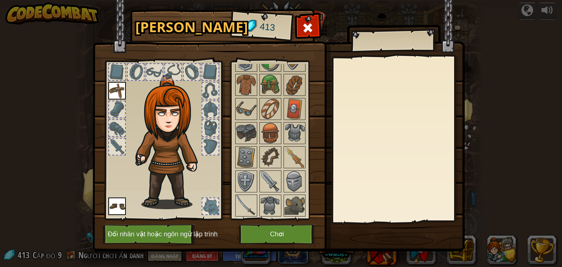
click at [210, 207] on div at bounding box center [210, 206] width 16 height 16
click at [208, 85] on div at bounding box center [210, 91] width 16 height 16
click at [163, 75] on img at bounding box center [171, 142] width 79 height 135
drag, startPoint x: 119, startPoint y: 91, endPoint x: 113, endPoint y: 95, distance: 6.9
click at [119, 91] on img at bounding box center [117, 91] width 18 height 18
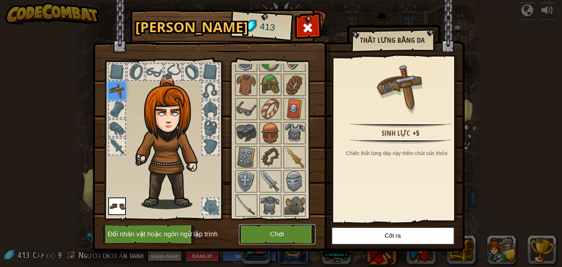
click at [264, 229] on button "Chơi" at bounding box center [277, 234] width 76 height 20
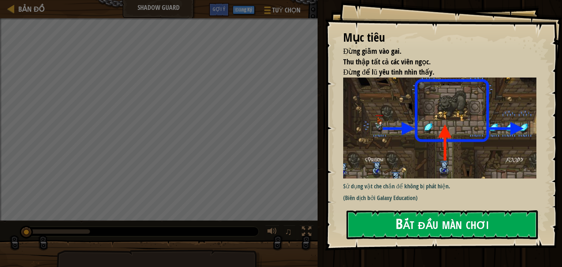
click at [414, 229] on button "Bắt đầu màn chơi" at bounding box center [442, 224] width 191 height 29
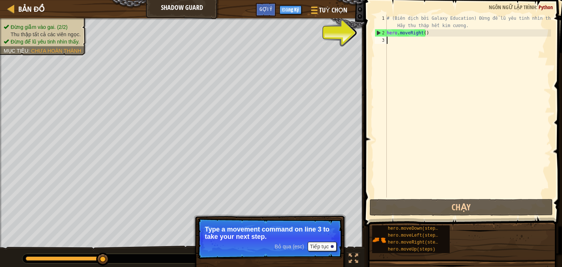
type textarea "m"
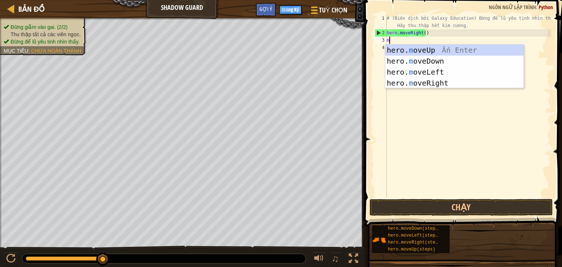
scroll to position [3, 0]
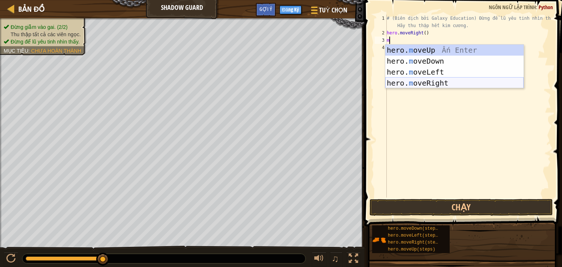
click at [441, 80] on div "hero. m oveUp Ấn Enter hero. m oveDown Ấn Enter hero. m oveLeft Ấn Enter hero. …" at bounding box center [454, 78] width 138 height 66
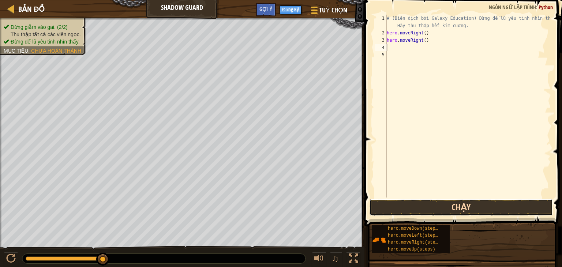
click at [417, 212] on button "Chạy" at bounding box center [461, 207] width 183 height 17
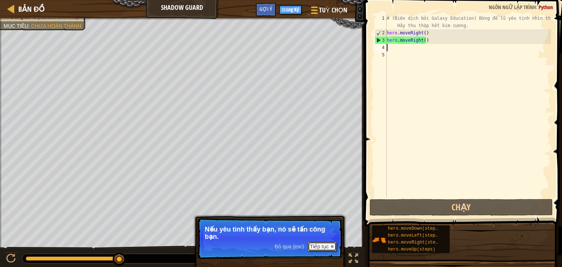
click at [319, 243] on button "Tiếp tục" at bounding box center [322, 247] width 29 height 10
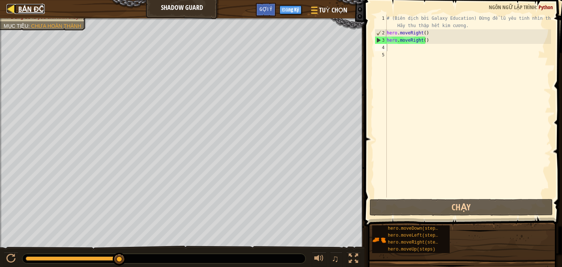
click at [13, 8] on div at bounding box center [11, 8] width 9 height 9
select select "vi"
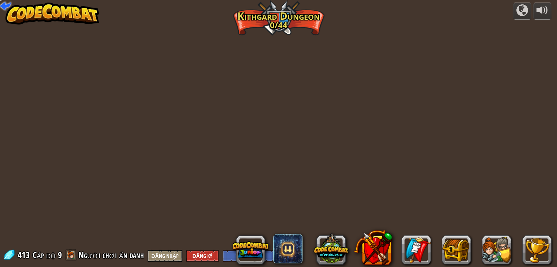
select select "vi"
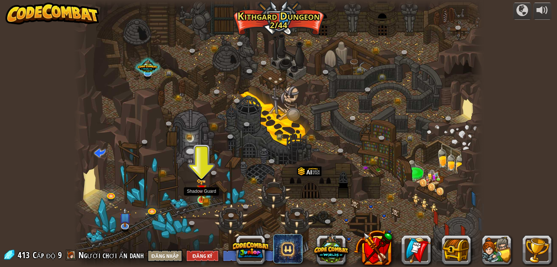
click at [205, 199] on img at bounding box center [201, 190] width 10 height 22
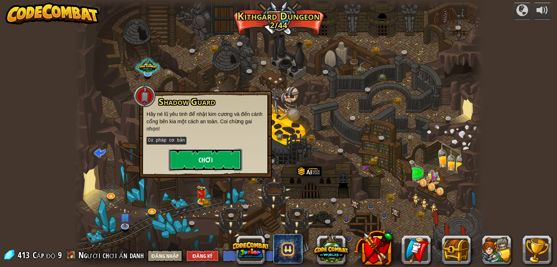
click at [221, 157] on button "Chơi" at bounding box center [205, 160] width 73 height 22
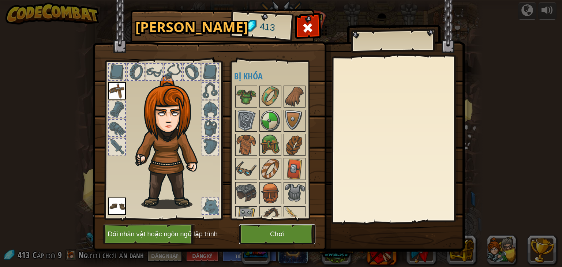
click at [273, 237] on button "Chơi" at bounding box center [277, 234] width 76 height 20
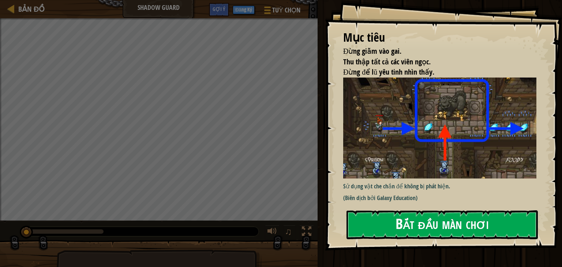
click at [403, 225] on button "Bắt đầu màn chơi" at bounding box center [442, 224] width 191 height 29
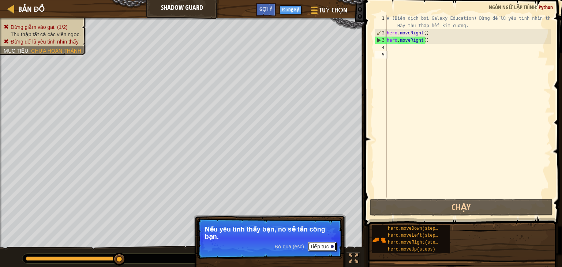
click at [323, 245] on button "Tiếp tục" at bounding box center [322, 247] width 29 height 10
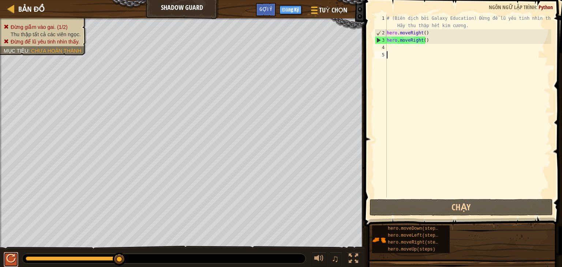
click at [14, 255] on div at bounding box center [11, 259] width 10 height 10
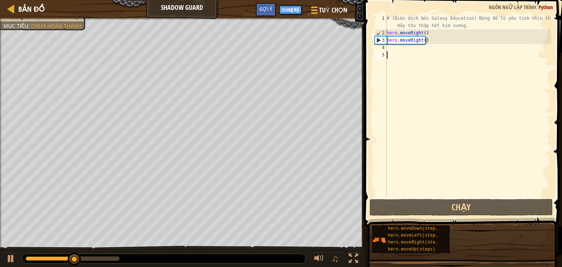
click at [398, 49] on div "# (Biên dịch bởi Galaxy Education) Đừng để lũ yêu tinh nhìn thấy. Hãy thu thập …" at bounding box center [468, 117] width 166 height 205
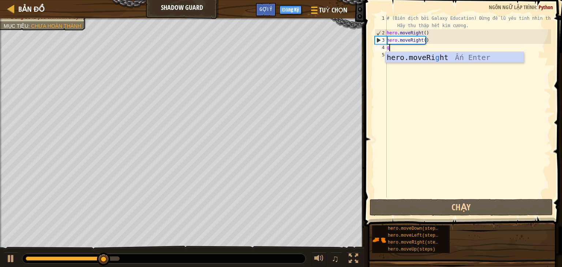
scroll to position [3, 0]
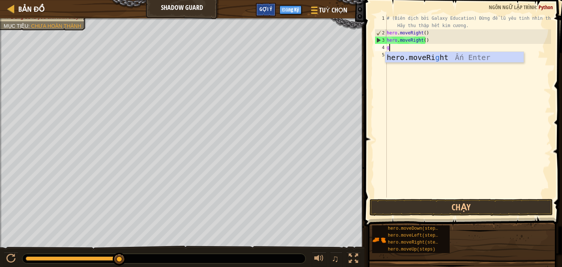
click at [261, 5] on div "Gợi ý" at bounding box center [266, 10] width 20 height 14
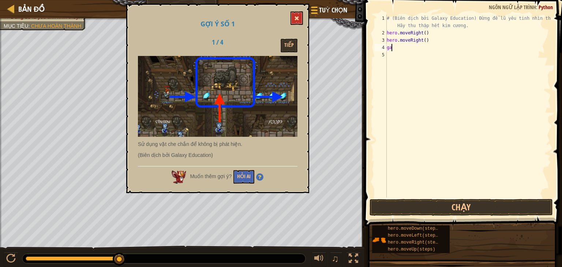
type textarea "ga"
click at [293, 14] on button at bounding box center [297, 18] width 12 height 14
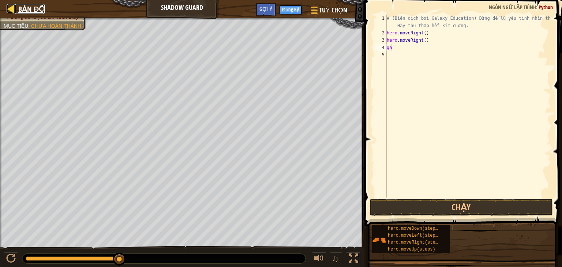
click at [8, 6] on div at bounding box center [11, 8] width 9 height 9
select select "vi"
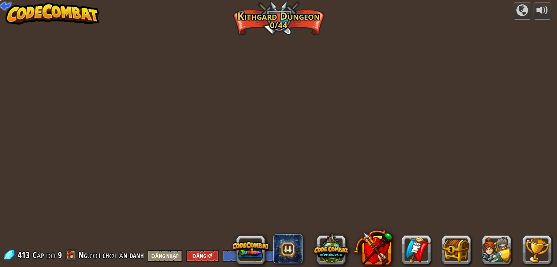
select select "vi"
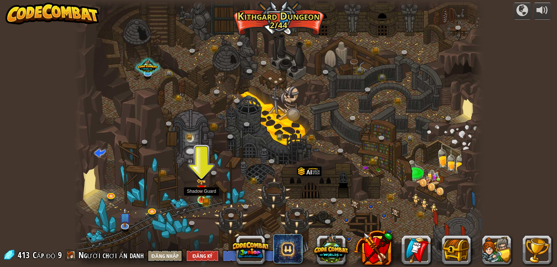
click at [205, 197] on img at bounding box center [201, 190] width 10 height 22
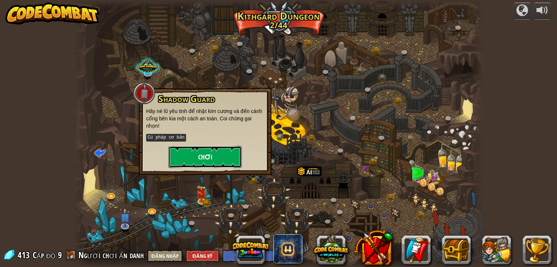
click at [194, 151] on button "Chơi" at bounding box center [204, 157] width 73 height 22
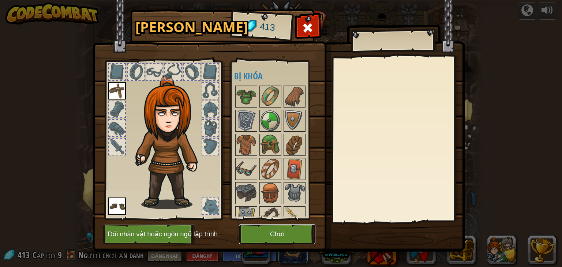
click at [284, 235] on button "Chơi" at bounding box center [277, 234] width 76 height 20
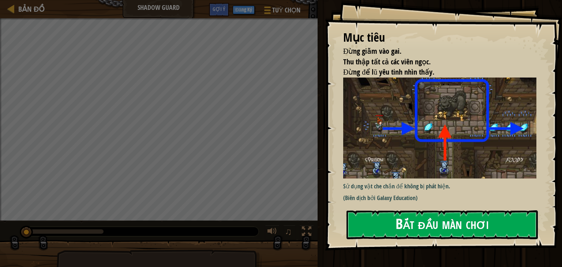
click at [429, 227] on button "Bắt đầu màn chơi" at bounding box center [442, 224] width 191 height 29
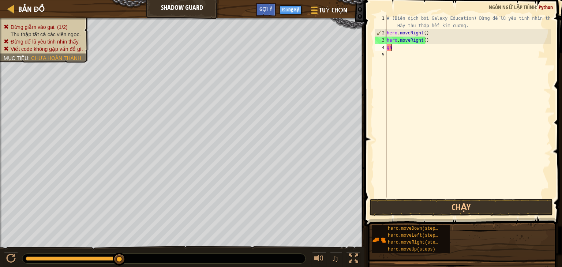
type textarea "g"
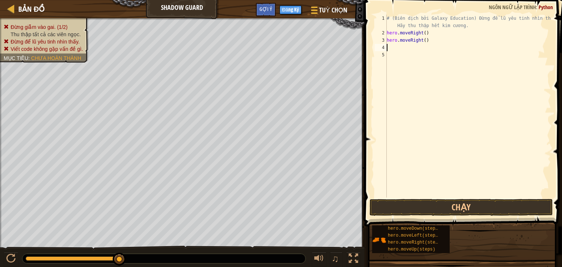
click at [436, 38] on div "# (Biên dịch bởi Galaxy Education) Đừng để lũ yêu tinh nhìn thấy. Hãy thu thập …" at bounding box center [468, 117] width 166 height 205
type textarea "h"
click at [0, 2] on div "Bản đồ Shadow Guard Tuỳ chọn Xong Đăng Ký Gợi ý" at bounding box center [182, 9] width 365 height 18
click at [9, 7] on div at bounding box center [11, 8] width 9 height 9
select select "vi"
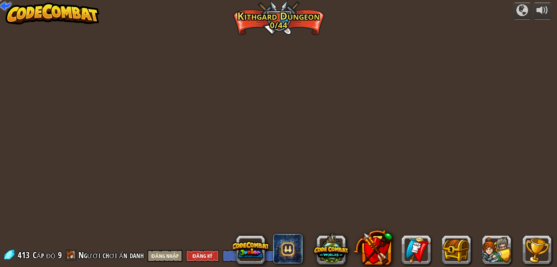
select select "vi"
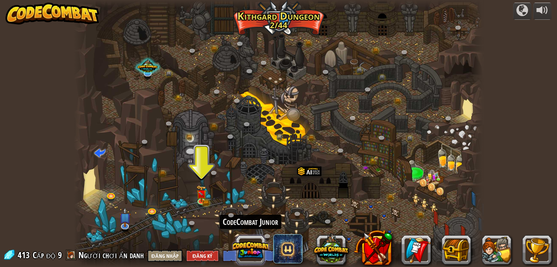
click at [247, 251] on button at bounding box center [250, 249] width 35 height 35
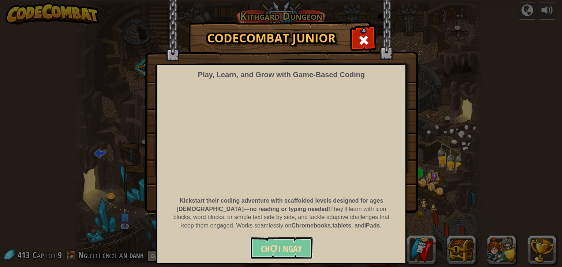
click at [283, 244] on span "Chơi ngay" at bounding box center [281, 249] width 41 height 12
click at [358, 40] on span at bounding box center [364, 40] width 12 height 12
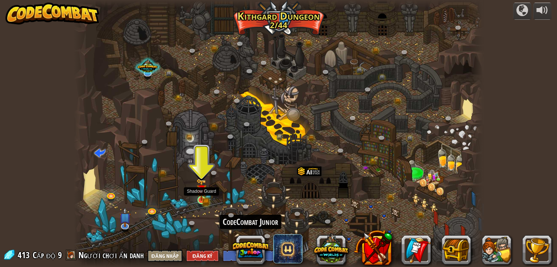
click at [196, 193] on img at bounding box center [201, 190] width 10 height 22
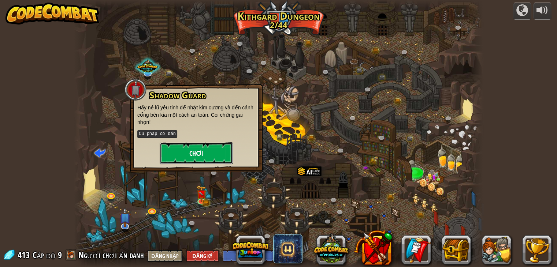
click at [211, 149] on button "Chơi" at bounding box center [196, 153] width 73 height 22
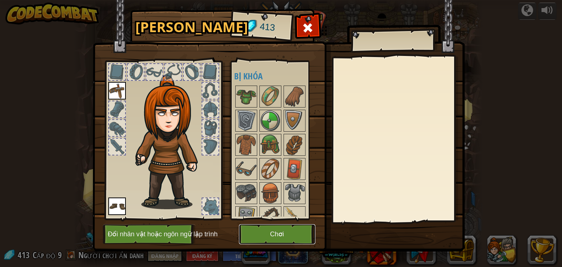
click at [257, 232] on button "Chơi" at bounding box center [277, 234] width 76 height 20
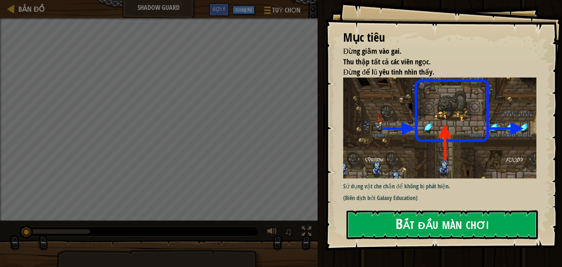
click at [443, 226] on button "Bắt đầu màn chơi" at bounding box center [442, 224] width 191 height 29
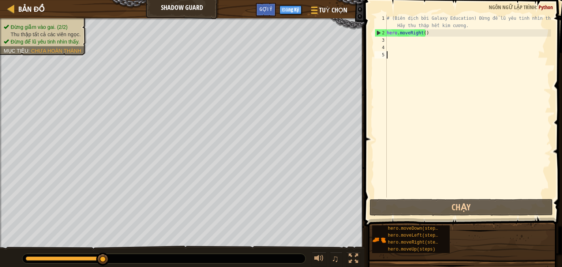
click at [388, 40] on div "# (Biên dịch bởi Galaxy Education) Đừng để lũ yêu tinh nhìn thấy. Hãy thu thập …" at bounding box center [468, 117] width 166 height 205
type textarea "m"
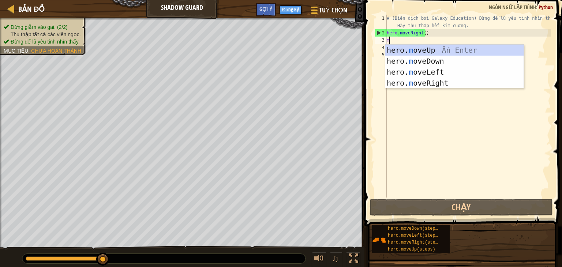
scroll to position [3, 0]
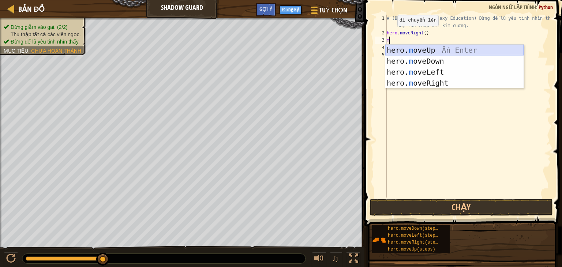
click at [422, 48] on div "hero. m oveUp Ấn Enter hero. m oveDown Ấn Enter hero. m oveLeft Ấn Enter hero. …" at bounding box center [454, 78] width 138 height 66
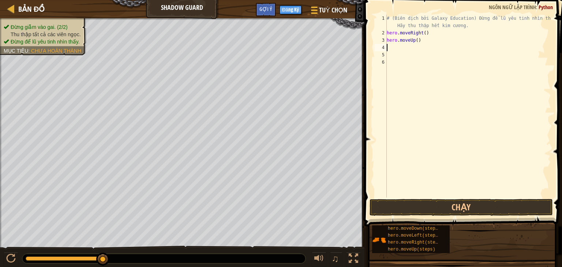
type textarea "m"
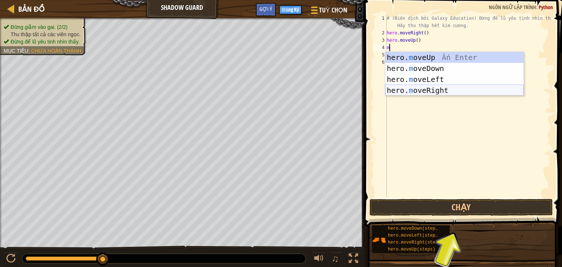
click at [435, 89] on div "hero. m oveUp Ấn Enter hero. m oveDown Ấn Enter hero. m oveLeft Ấn Enter hero. …" at bounding box center [454, 85] width 138 height 66
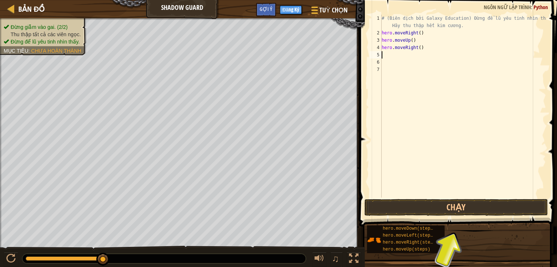
type textarea "m"
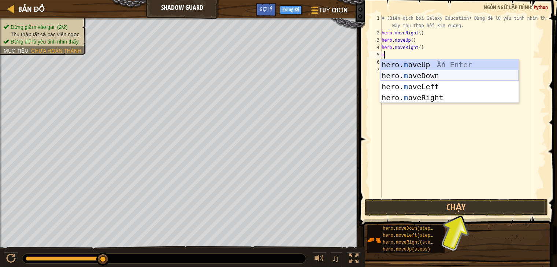
click at [417, 75] on div "hero. m oveUp Ấn Enter hero. m oveDown Ấn Enter hero. m oveLeft Ấn Enter hero. …" at bounding box center [449, 92] width 138 height 66
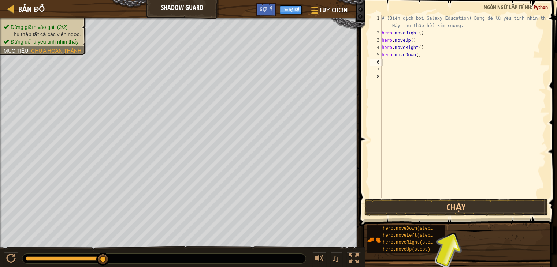
type textarea "m"
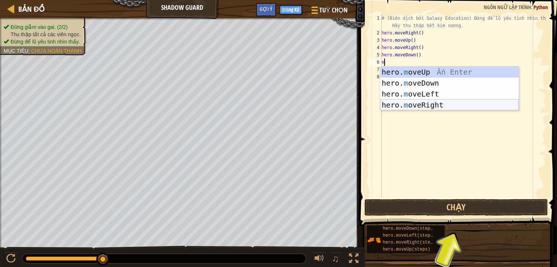
click at [422, 103] on div "hero. m oveUp Ấn Enter hero. m oveDown Ấn Enter hero. m oveLeft Ấn Enter hero. …" at bounding box center [449, 100] width 138 height 66
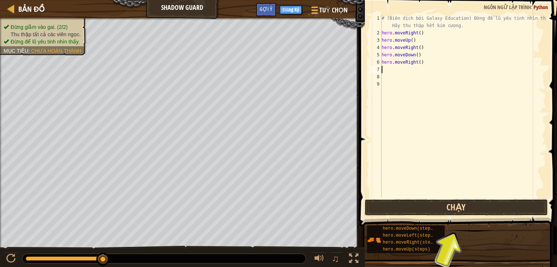
click at [453, 211] on button "Chạy" at bounding box center [455, 207] width 183 height 17
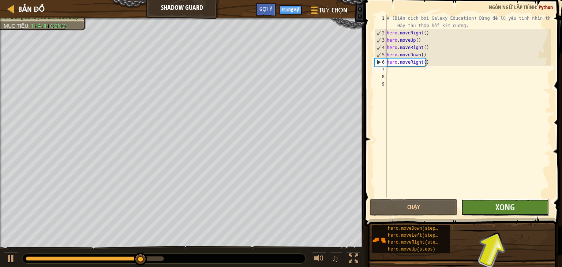
click at [516, 208] on button "Xong" at bounding box center [505, 207] width 88 height 17
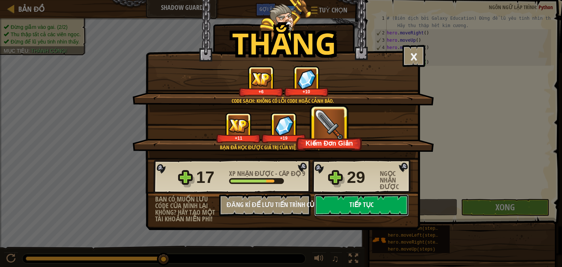
click at [361, 204] on button "Tiếp tục" at bounding box center [361, 205] width 94 height 22
select select "vi"
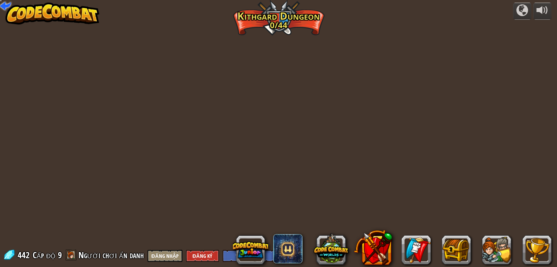
select select "vi"
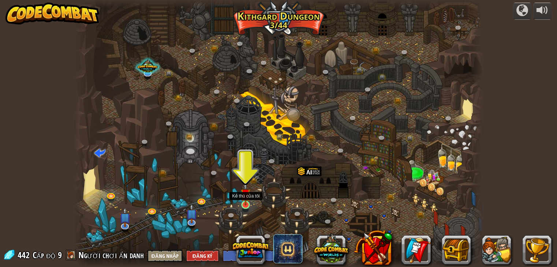
click at [242, 201] on img at bounding box center [245, 193] width 10 height 23
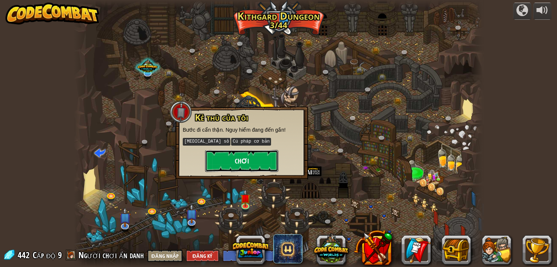
click at [261, 160] on button "Chơi" at bounding box center [241, 161] width 73 height 22
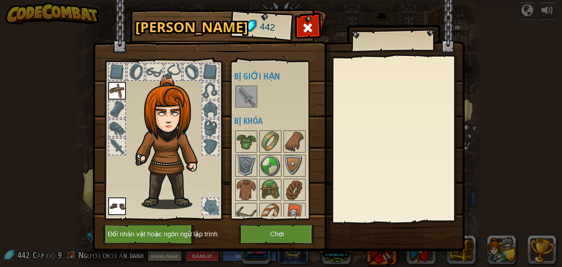
click at [243, 92] on img at bounding box center [246, 96] width 20 height 20
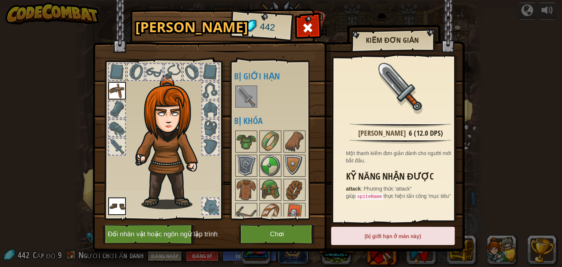
drag, startPoint x: 378, startPoint y: 231, endPoint x: 376, endPoint y: 235, distance: 4.3
click at [378, 231] on div "(bị giới hạn ở màn này)" at bounding box center [393, 236] width 124 height 18
click at [374, 238] on div "(bị giới hạn ở màn này)" at bounding box center [393, 236] width 124 height 18
click at [268, 239] on button "Chơi" at bounding box center [277, 234] width 76 height 20
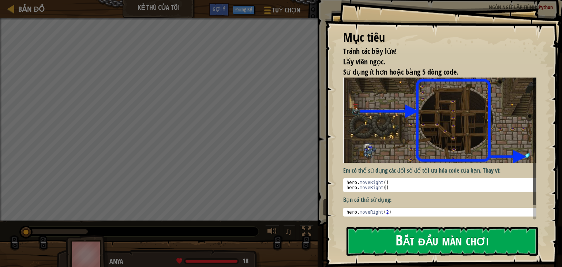
click at [382, 238] on button "Bắt đầu màn chơi" at bounding box center [442, 241] width 191 height 29
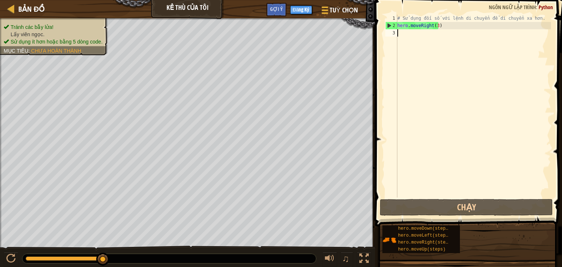
type textarea "m"
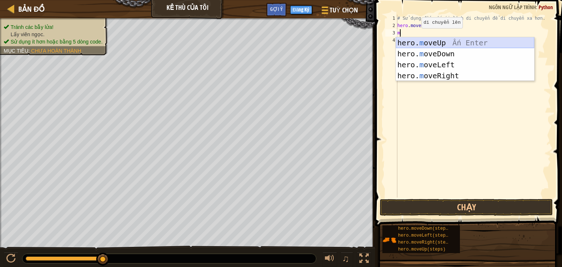
click at [447, 41] on div "hero. m oveUp Ấn Enter hero. m oveDown Ấn Enter hero. m oveLeft Ấn Enter hero. …" at bounding box center [465, 70] width 138 height 66
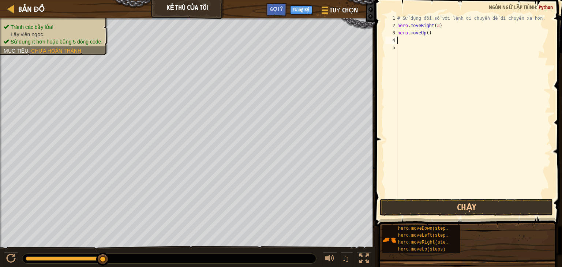
type textarea "m"
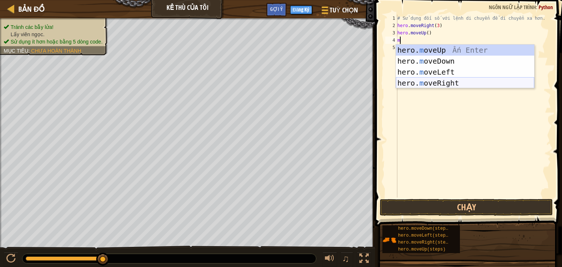
click at [441, 81] on div "hero. m oveUp Ấn Enter hero. m oveDown Ấn Enter hero. m oveLeft Ấn Enter hero. …" at bounding box center [465, 78] width 138 height 66
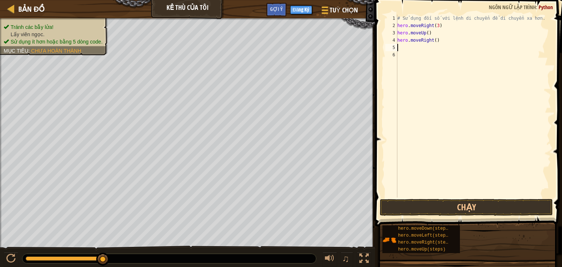
type textarea "m"
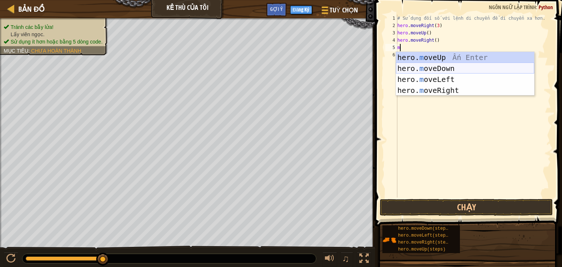
click at [413, 68] on div "hero. m oveUp Ấn Enter hero. m oveDown Ấn Enter hero. m oveLeft Ấn Enter hero. …" at bounding box center [465, 85] width 138 height 66
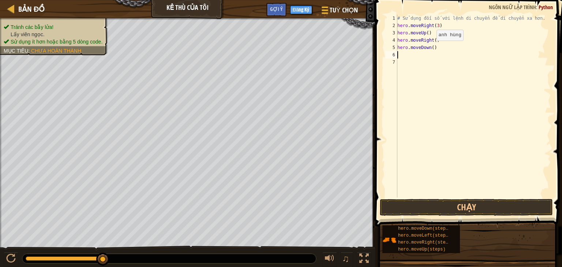
click at [430, 48] on div "# Sử dụng đối số với lệnh di chuyển để di chuyển xa hơn. hero . moveRight ( 3 )…" at bounding box center [473, 114] width 155 height 198
type textarea "hero.moveDown(four)"
drag, startPoint x: 407, startPoint y: 55, endPoint x: 405, endPoint y: 59, distance: 4.2
click at [407, 55] on div "# Sử dụng đối số với lệnh di chuyển để di chuyển xa hơn. hero . moveRight ( 3 )…" at bounding box center [473, 114] width 155 height 198
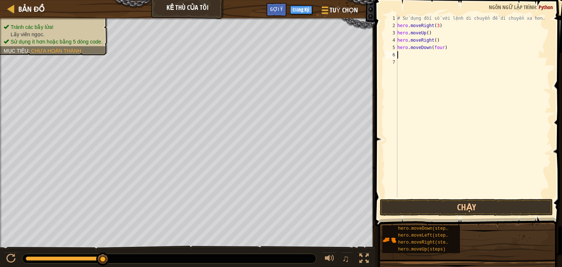
scroll to position [3, 0]
type textarea "m"
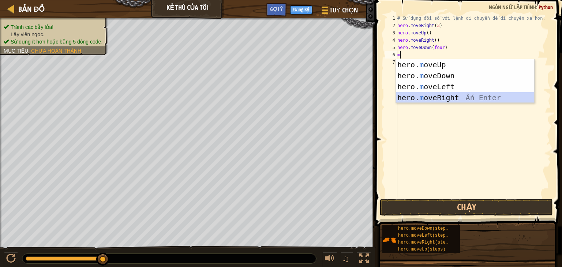
click at [423, 98] on div "hero. m oveUp Ấn Enter hero. m oveDown Ấn Enter hero. m oveLeft Ấn Enter hero. …" at bounding box center [465, 92] width 138 height 66
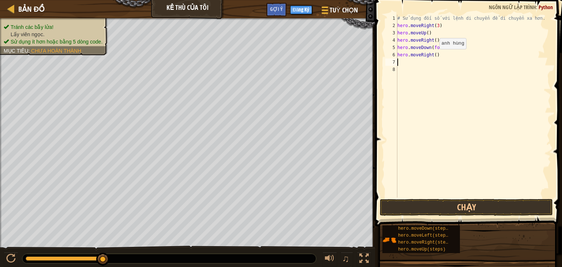
click at [433, 56] on div "# Sử dụng đối số với lệnh di chuyển để di chuyển xa hơn. hero . moveRight ( 3 )…" at bounding box center [473, 114] width 155 height 198
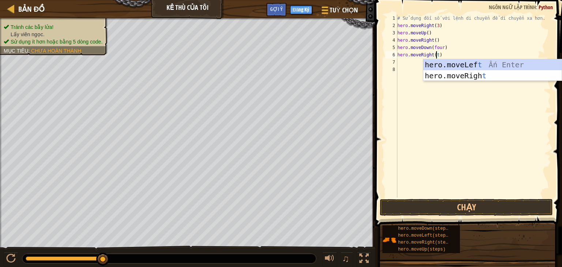
scroll to position [3, 3]
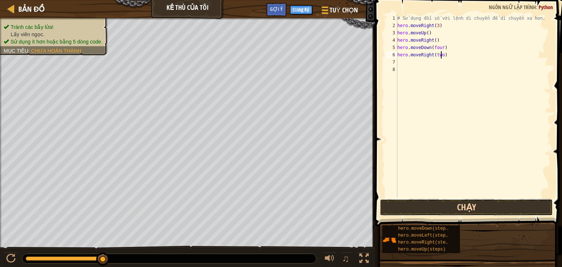
click at [452, 210] on button "Chạy" at bounding box center [466, 207] width 173 height 17
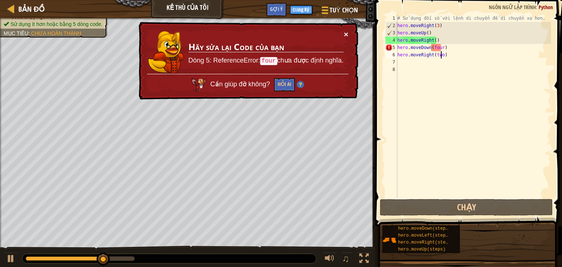
click at [345, 30] on button "×" at bounding box center [346, 34] width 4 height 8
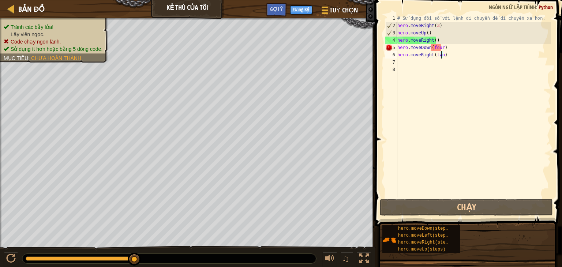
click at [439, 48] on div "# Sử dụng đối số với lệnh di chuyển để di chuyển xa hơn. hero . moveRight ( 3 )…" at bounding box center [473, 114] width 155 height 198
click at [440, 47] on div "# Sử dụng đối số với lệnh di chuyển để di chuyển xa hơn. hero . moveRight ( 3 )…" at bounding box center [473, 114] width 155 height 198
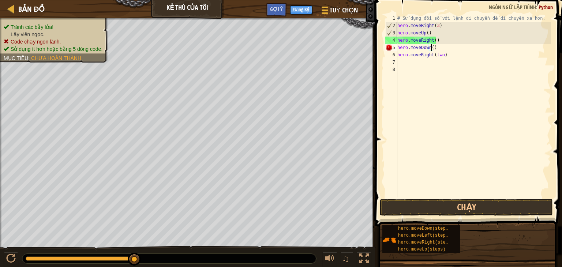
type textarea "hero.moveDown)"
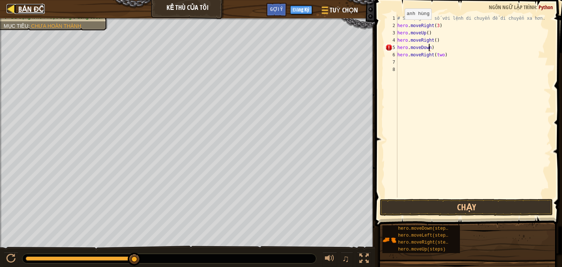
click at [9, 6] on div at bounding box center [11, 8] width 9 height 9
select select "vi"
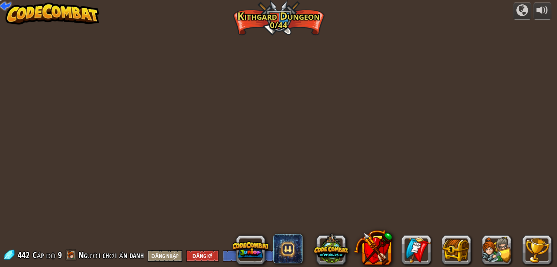
select select "vi"
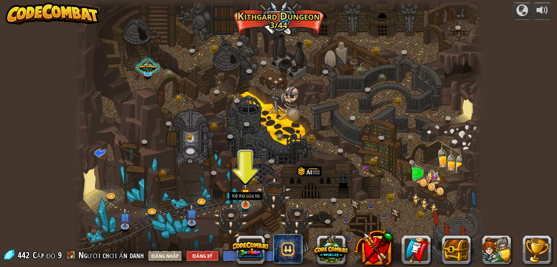
click at [241, 198] on img at bounding box center [245, 193] width 10 height 23
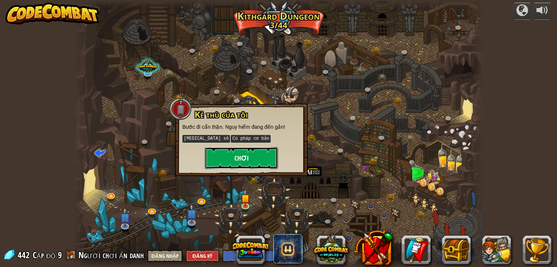
click at [241, 160] on button "Chơi" at bounding box center [241, 158] width 73 height 22
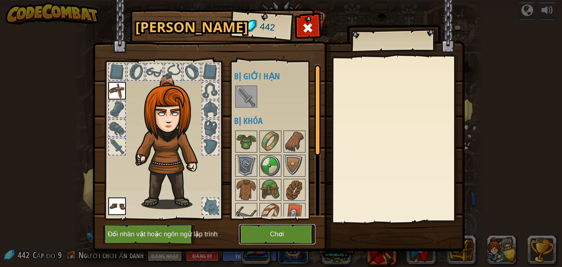
click at [277, 229] on button "Chơi" at bounding box center [277, 234] width 76 height 20
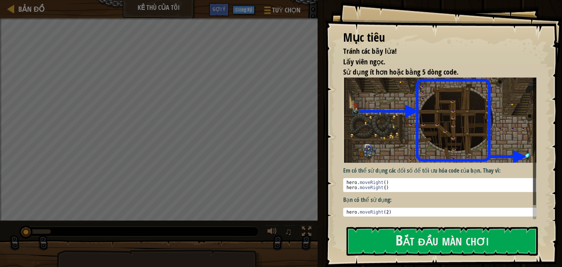
type textarea "hero.moveRight(2)"
click at [388, 210] on div "hero . moveRight ( 2 )" at bounding box center [442, 217] width 195 height 15
click at [382, 212] on div "hero . moveRight ( 2 )" at bounding box center [442, 217] width 195 height 15
click at [384, 211] on div "hero . moveRight ( 2 )" at bounding box center [442, 217] width 195 height 15
click at [382, 210] on div "hero . moveRight ( 2 )" at bounding box center [442, 217] width 195 height 15
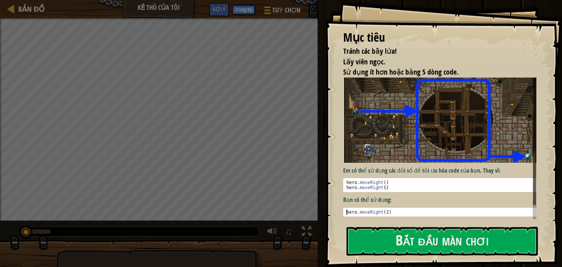
click at [385, 210] on div "hero . moveRight ( 2 )" at bounding box center [442, 217] width 195 height 15
click at [382, 211] on div "hero . moveRight ( 2 )" at bounding box center [442, 217] width 195 height 15
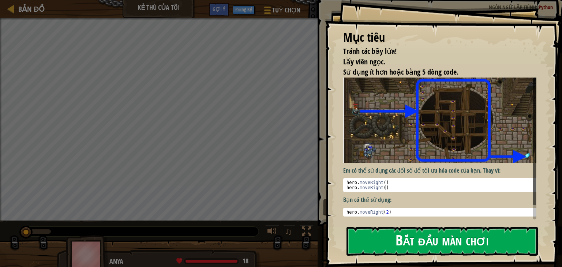
click at [432, 240] on button "Bắt đầu màn chơi" at bounding box center [442, 241] width 191 height 29
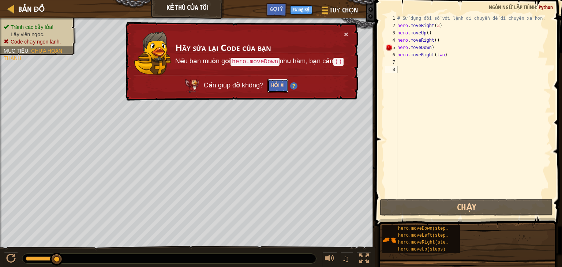
click at [277, 85] on button "Hỏi AI" at bounding box center [277, 86] width 21 height 14
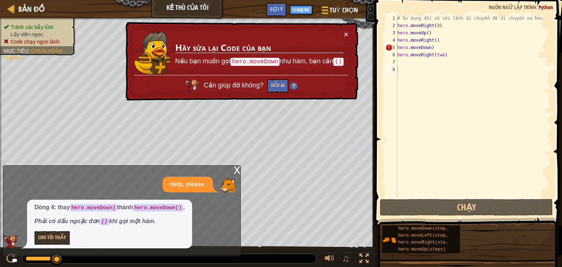
click at [233, 170] on div "x Help, please. Dòng 4: thay hero.moveDown) thành hero.moveDown() . Phải có dấu…" at bounding box center [122, 210] width 238 height 91
click at [236, 171] on div "x" at bounding box center [237, 169] width 7 height 7
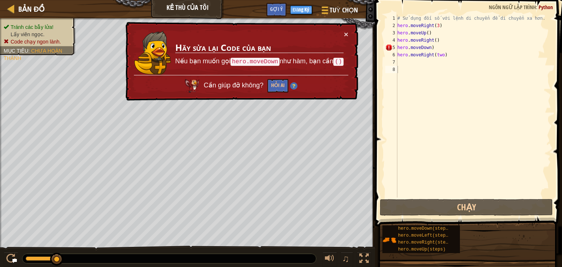
click at [348, 31] on div "× Hãy sửa lại Code của bạn Nếu bạn muốn gọi hero.moveDown như hàm, bạn cần () C…" at bounding box center [240, 61] width 235 height 83
click at [346, 33] on button "×" at bounding box center [346, 35] width 4 height 8
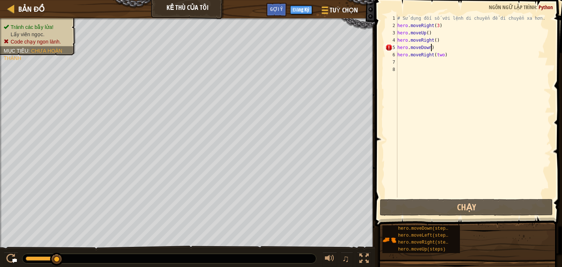
click at [453, 49] on div "# Sử dụng đối số với lệnh di chuyển để di chuyển xa hơn. hero . moveRight ( 3 )…" at bounding box center [473, 114] width 155 height 198
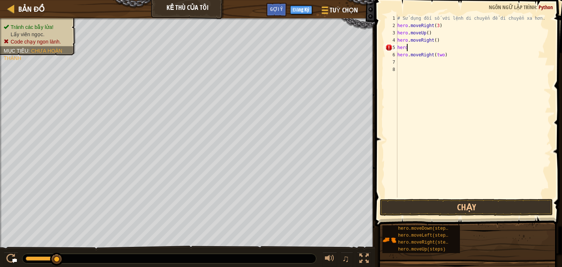
type textarea "h"
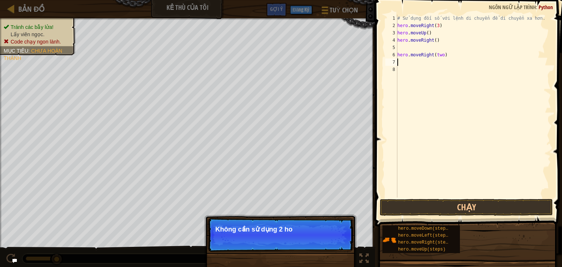
click at [456, 60] on div "# Sử dụng đối số với lệnh di chuyển để di chuyển xa hơn. hero . moveRight ( 3 )…" at bounding box center [473, 114] width 155 height 198
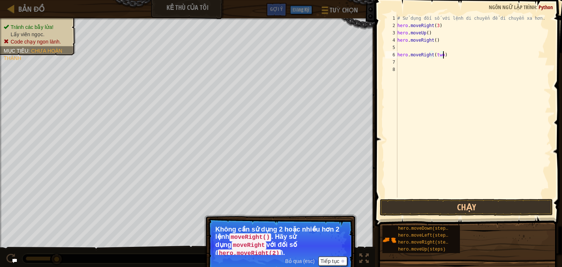
click at [452, 51] on div "# Sử dụng đối số với lệnh di chuyển để di chuyển xa hơn. hero . moveRight ( 3 )…" at bounding box center [473, 114] width 155 height 198
type textarea "h"
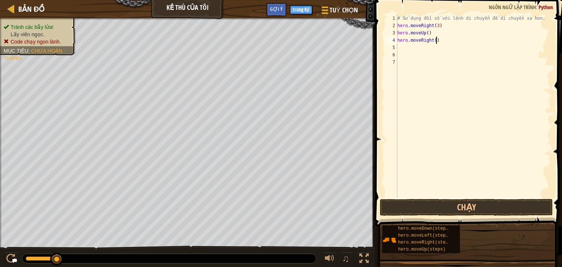
click at [438, 40] on div "# Sử dụng đối số với lệnh di chuyển để di chuyển xa hơn. hero . moveRight ( 3 )…" at bounding box center [473, 114] width 155 height 198
type textarea "h"
click at [432, 37] on div "# Sử dụng đối số với lệnh di chuyển để di chuyển xa hơn. hero . moveRight ( 3 )…" at bounding box center [473, 114] width 155 height 198
click at [435, 27] on div "# Sử dụng đối số với lệnh di chuyển để di chuyển xa hơn. hero . moveRight ( 3 )…" at bounding box center [473, 114] width 155 height 198
click at [432, 36] on div "# Sử dụng đối số với lệnh di chuyển để di chuyển xa hơn. hero . moveRight ( 3 )…" at bounding box center [473, 114] width 155 height 198
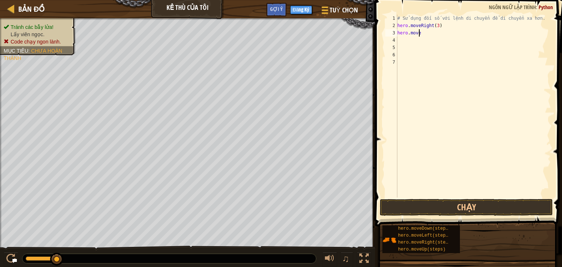
type textarea "h"
click at [447, 199] on button "Chạy" at bounding box center [466, 207] width 173 height 17
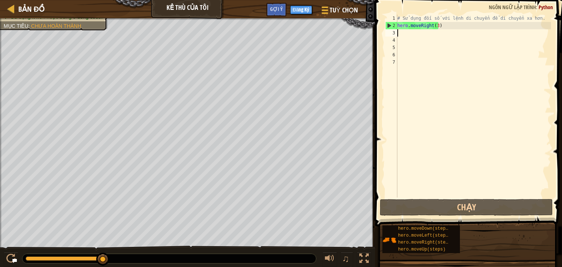
type textarea "m"
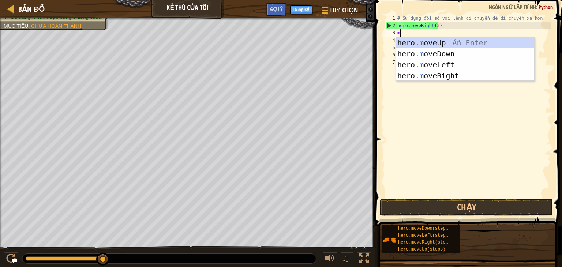
scroll to position [3, 0]
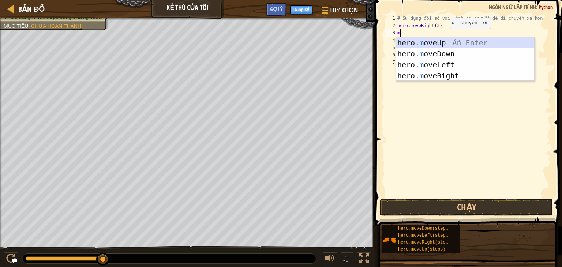
click at [428, 38] on div "hero. m oveUp Ấn Enter hero. m oveDown Ấn Enter hero. m oveLeft Ấn Enter hero. …" at bounding box center [465, 70] width 138 height 66
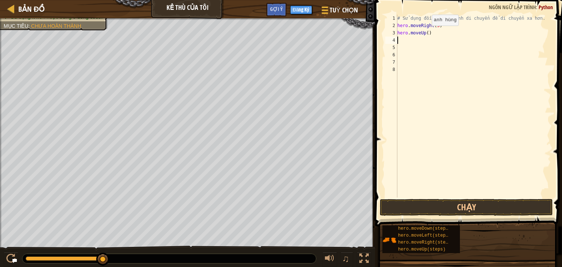
click at [425, 33] on div "# Sử dụng đối số với lệnh di chuyển để di chuyển xa hơn. hero . moveRight ( 3 )…" at bounding box center [473, 114] width 155 height 198
type textarea "hero.moveUp(1)"
click at [404, 43] on div "# Sử dụng đối số với lệnh di chuyển để di chuyển xa hơn. hero . moveRight ( 3 )…" at bounding box center [473, 114] width 155 height 198
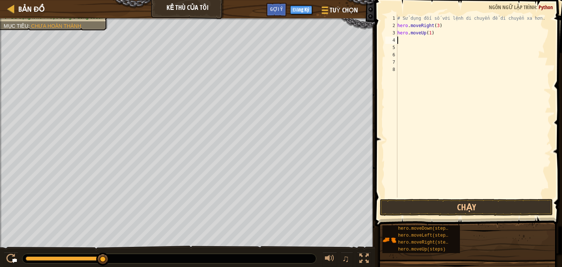
scroll to position [3, 0]
type textarea "m"
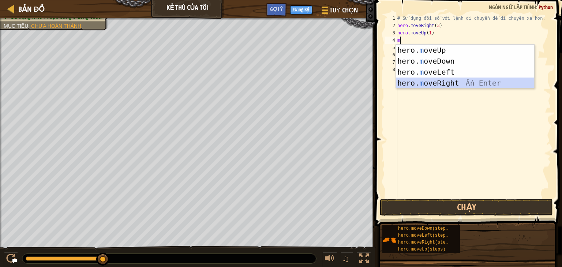
click at [425, 81] on div "hero. m oveUp Ấn Enter hero. m oveDown Ấn Enter hero. m oveLeft Ấn Enter hero. …" at bounding box center [465, 78] width 138 height 66
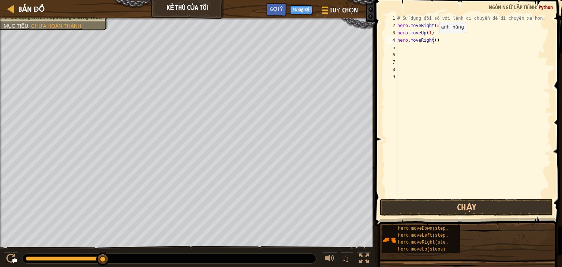
click at [433, 40] on div "# Sử dụng đối số với lệnh di chuyển để di chuyển xa hơn. hero . moveRight ( 3 )…" at bounding box center [473, 114] width 155 height 198
type textarea "hero.moveRight(3)"
click at [405, 46] on div "# Sử dụng đối số với lệnh di chuyển để di chuyển xa hơn. hero . moveRight ( 3 )…" at bounding box center [473, 114] width 155 height 198
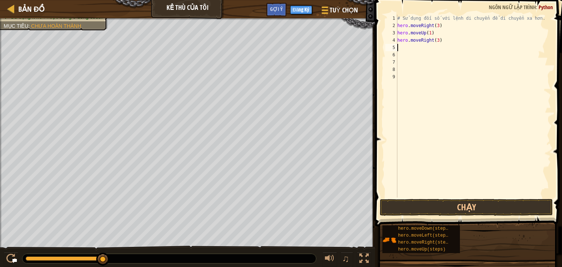
type textarea "m"
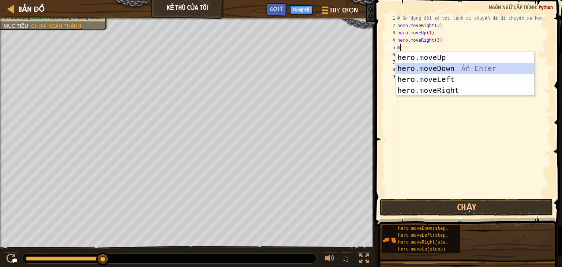
click at [439, 66] on div "hero. m oveUp Ấn Enter hero. m oveDown Ấn Enter hero. m oveLeft Ấn Enter hero. …" at bounding box center [465, 85] width 138 height 66
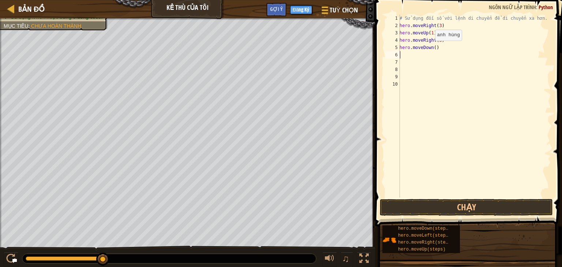
click at [430, 47] on div "# Sử dụng đối số với lệnh di chuyển để di chuyển xa hơn. hero . moveRight ( 3 )…" at bounding box center [474, 114] width 153 height 198
click at [433, 49] on div "# Sử dụng đối số với lệnh di chuyển để di chuyển xa hơn. hero . moveRight ( 3 )…" at bounding box center [474, 114] width 153 height 198
click at [461, 208] on button "Chạy" at bounding box center [466, 207] width 173 height 17
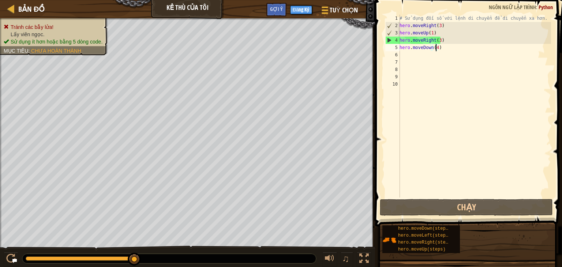
click at [443, 47] on div "# Sử dụng đối số với lệnh di chuyển để di chuyển xa hơn. hero . moveRight ( 3 )…" at bounding box center [474, 114] width 153 height 198
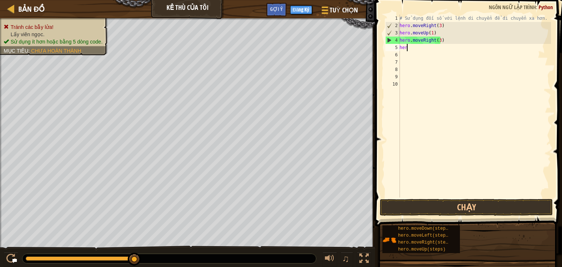
scroll to position [3, 0]
type textarea "h"
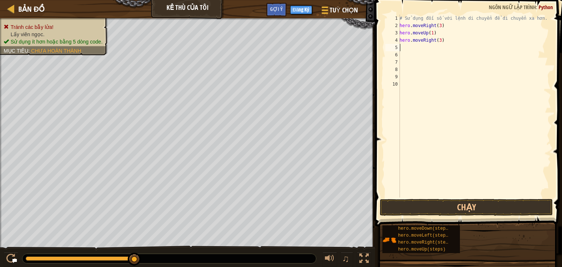
click at [451, 40] on div "# Sử dụng đối số với lệnh di chuyển để di chuyển xa hơn. hero . moveRight ( 3 )…" at bounding box center [474, 114] width 153 height 198
type textarea "h"
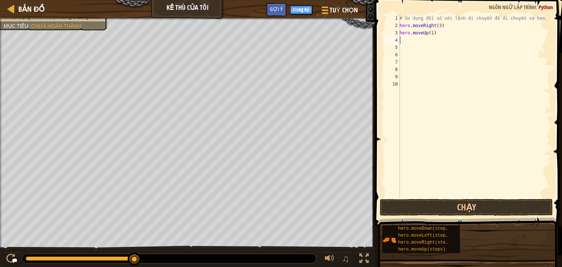
click at [5, 6] on div "Bản đồ Kẻ thù của tôi Tuỳ chọn Xong Đăng Ký Gợi ý" at bounding box center [187, 9] width 375 height 18
click at [7, 6] on div at bounding box center [11, 8] width 9 height 9
select select "vi"
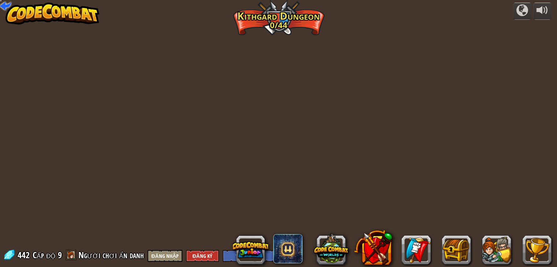
select select "vi"
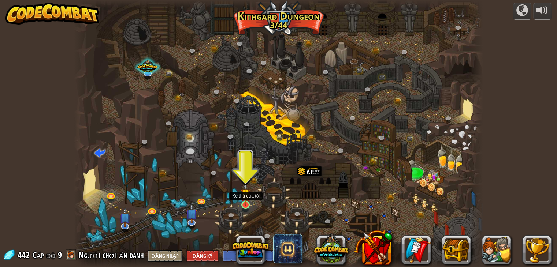
click at [246, 201] on img at bounding box center [245, 193] width 10 height 23
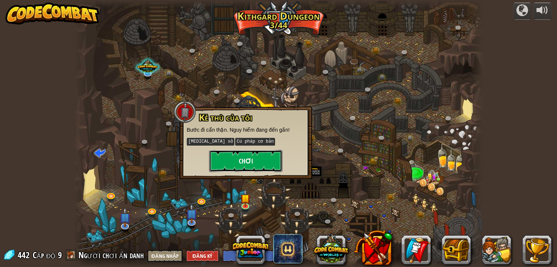
click at [232, 157] on button "Chơi" at bounding box center [245, 161] width 73 height 22
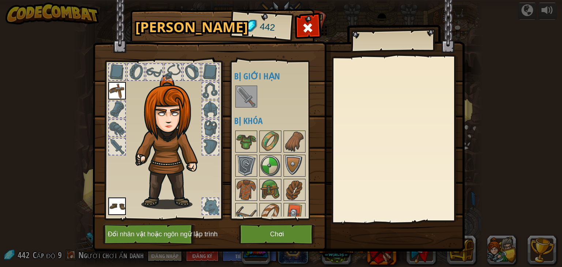
click at [252, 100] on img at bounding box center [246, 96] width 20 height 20
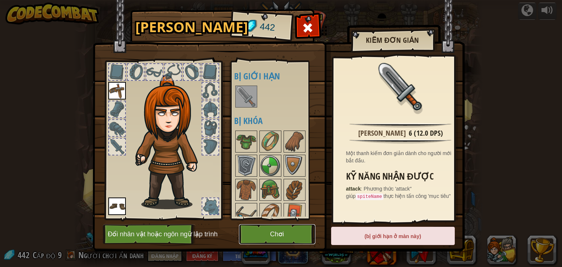
click at [281, 234] on button "Chơi" at bounding box center [277, 234] width 76 height 20
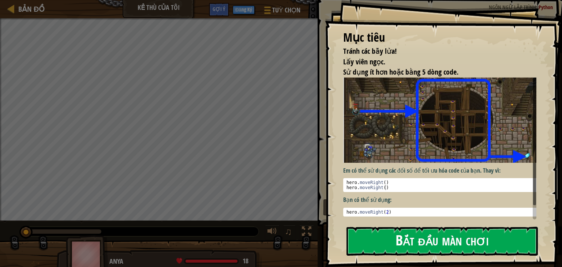
click at [410, 241] on button "Bắt đầu màn chơi" at bounding box center [442, 241] width 191 height 29
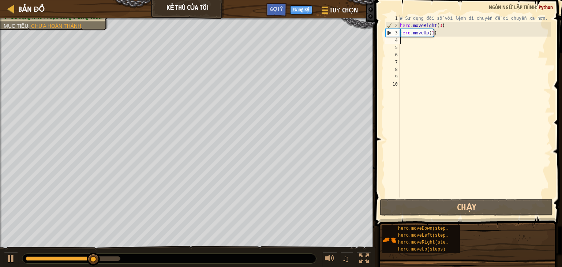
click at [400, 40] on div "# Sử dụng đối số với lệnh di chuyển để di chuyển xa hơn. hero . moveRight ( 3 )…" at bounding box center [475, 114] width 153 height 198
type textarea "m"
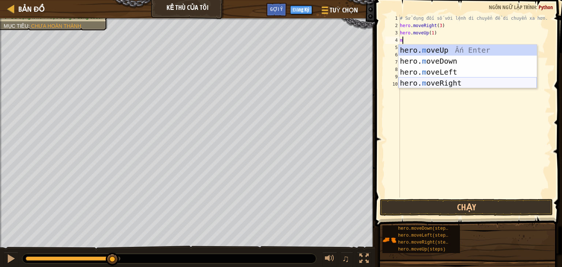
click at [438, 81] on div "hero. m oveUp Ấn Enter hero. m oveDown Ấn Enter hero. m oveLeft Ấn Enter hero. …" at bounding box center [468, 78] width 138 height 66
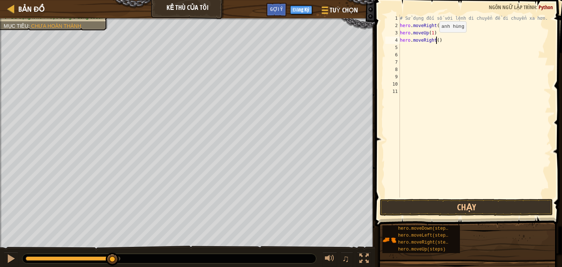
click at [436, 40] on div "# Sử dụng đối số với lệnh di chuyển để di chuyển xa hơn. hero . moveRight ( 3 )…" at bounding box center [475, 114] width 153 height 198
type textarea "hero.moveRight(1)"
click at [438, 206] on button "Chạy" at bounding box center [466, 207] width 173 height 17
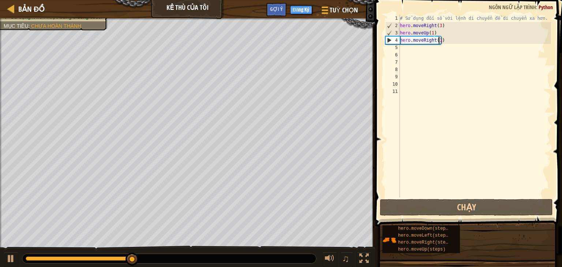
click at [404, 48] on div "# Sử dụng đối số với lệnh di chuyển để di chuyển xa hơn. hero . moveRight ( 3 )…" at bounding box center [475, 114] width 153 height 198
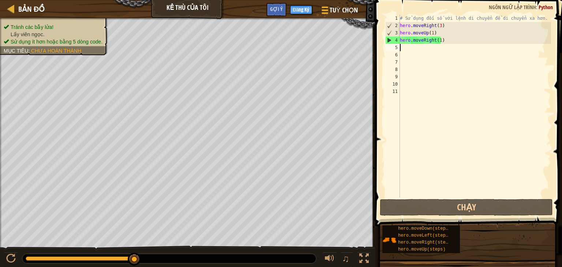
type textarea "m"
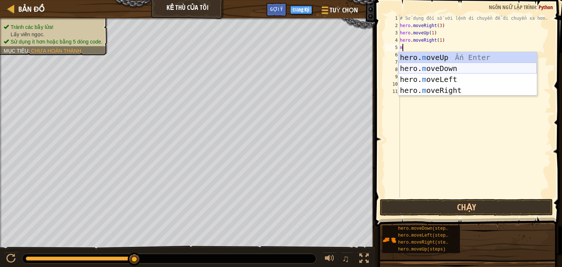
click at [433, 67] on div "hero. m oveUp Ấn Enter hero. m oveDown Ấn Enter hero. m oveLeft Ấn Enter hero. …" at bounding box center [468, 85] width 138 height 66
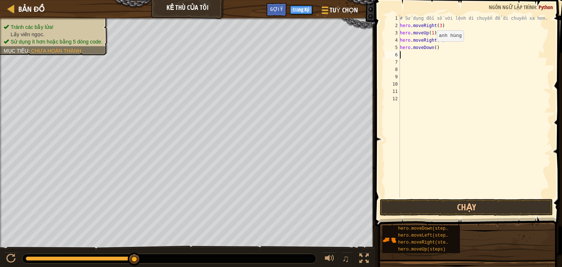
click at [433, 49] on div "# Sử dụng đối số với lệnh di chuyển để di chuyển xa hơn. hero . moveRight ( 3 )…" at bounding box center [475, 114] width 153 height 198
type textarea "hero.moveDown(3)"
click at [456, 211] on button "Chạy" at bounding box center [466, 207] width 173 height 17
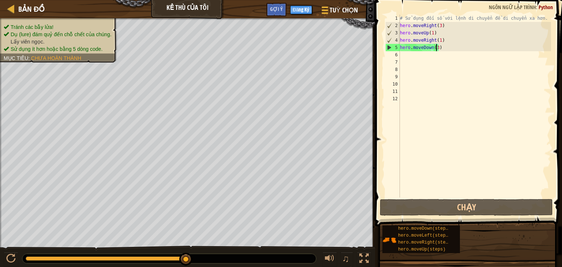
click at [404, 55] on div "# Sử dụng đối số với lệnh di chuyển để di chuyển xa hơn. hero . moveRight ( 3 )…" at bounding box center [475, 114] width 153 height 198
type textarea "m"
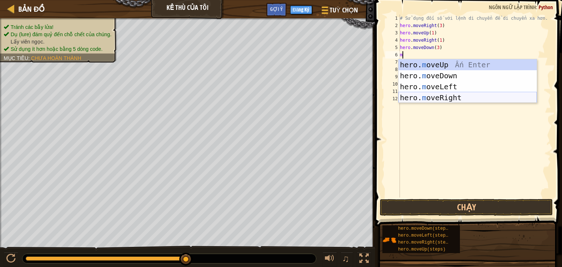
click at [441, 96] on div "hero. m oveUp Ấn Enter hero. m oveDown Ấn Enter hero. m oveLeft Ấn Enter hero. …" at bounding box center [468, 92] width 138 height 66
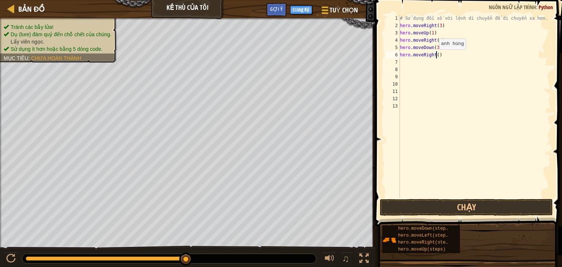
click at [435, 56] on div "# Sử dụng đối số với lệnh di chuyển để di chuyển xa hơn. hero . moveRight ( 3 )…" at bounding box center [475, 114] width 153 height 198
type textarea "hero.moveRight(2)"
click at [456, 208] on button "Chạy" at bounding box center [466, 207] width 173 height 17
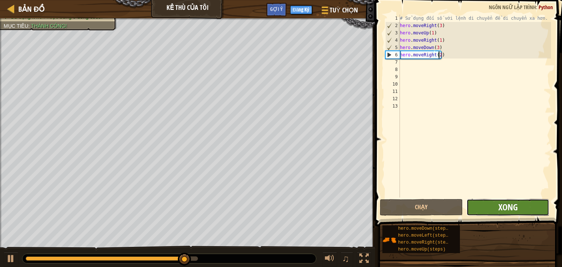
click at [501, 209] on span "Xong" at bounding box center [508, 207] width 19 height 12
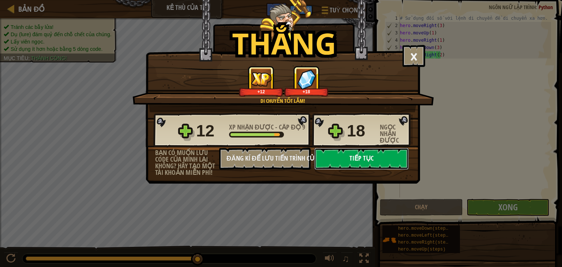
click at [376, 158] on button "Tiếp tục" at bounding box center [361, 159] width 94 height 22
select select "vi"
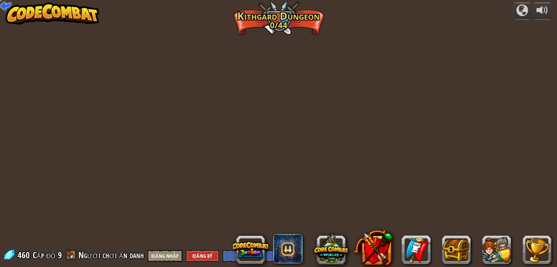
select select "vi"
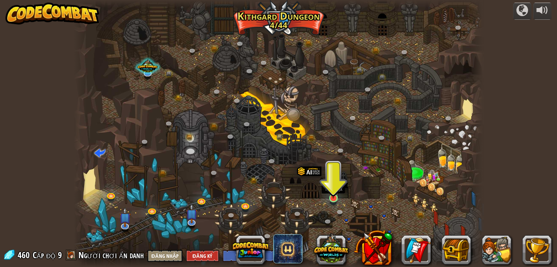
click at [331, 198] on img at bounding box center [333, 187] width 10 height 23
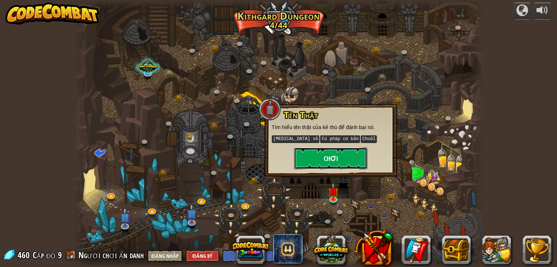
click at [319, 158] on button "Chơi" at bounding box center [330, 159] width 73 height 22
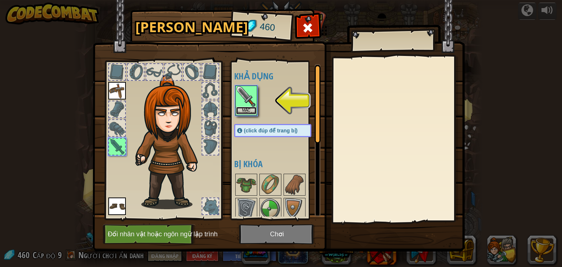
click at [243, 111] on button "Mặc" at bounding box center [246, 111] width 20 height 8
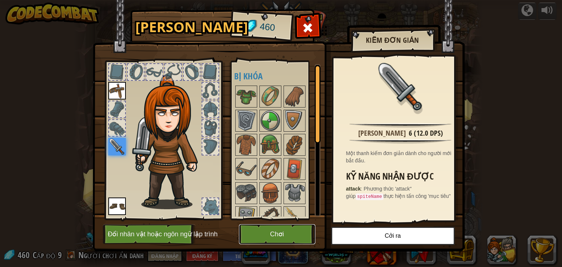
click at [284, 235] on button "Chơi" at bounding box center [277, 234] width 76 height 20
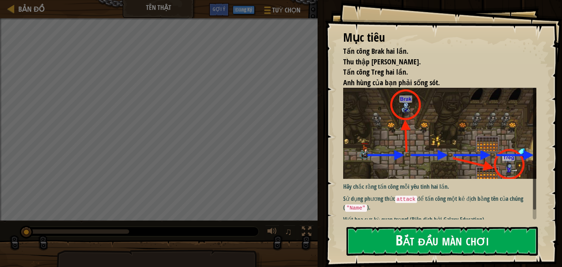
click at [462, 245] on button "Bắt đầu màn chơi" at bounding box center [442, 241] width 191 height 29
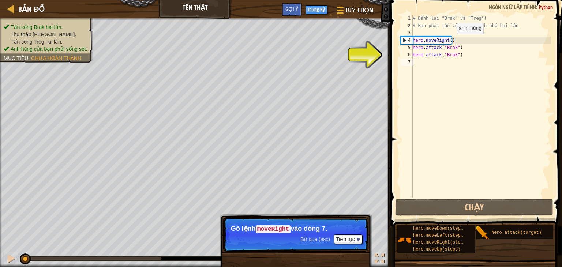
click at [451, 41] on div "# Đánh lại "Brak" và "Treg"! # Bạn phải tấn công yêu tinh nhỏ hai lần. hero . m…" at bounding box center [481, 114] width 140 height 198
click at [449, 40] on div "# Đánh lại "Brak" và "Treg"! # Bạn phải tấn công yêu tinh nhỏ hai lần. hero . m…" at bounding box center [481, 106] width 140 height 183
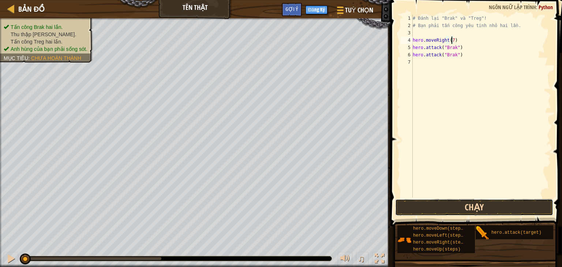
click at [454, 199] on button "Chạy" at bounding box center [474, 207] width 158 height 17
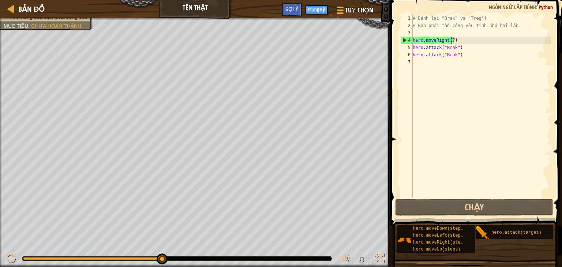
type textarea "hero.moveRight()"
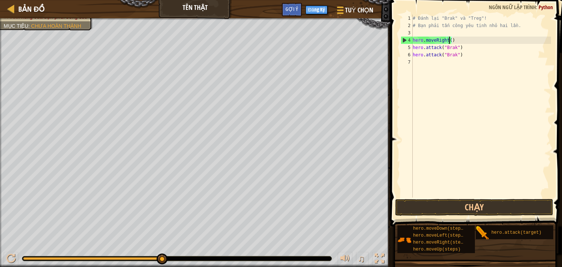
scroll to position [3, 3]
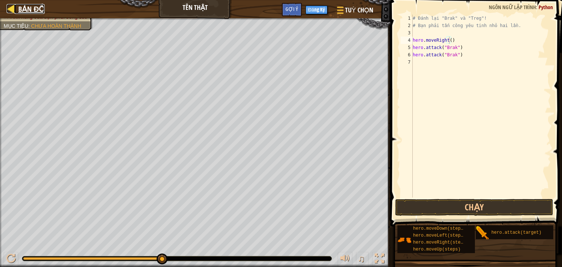
click at [10, 5] on div at bounding box center [11, 8] width 9 height 9
select select "vi"
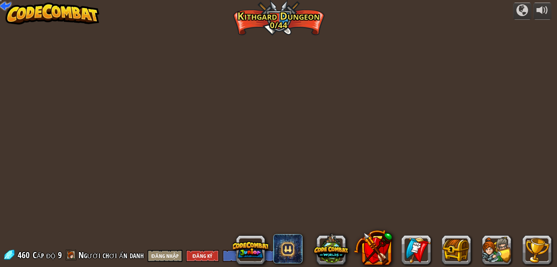
select select "vi"
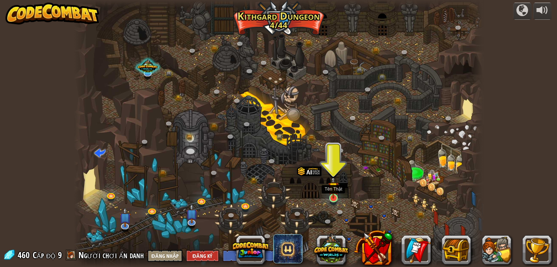
click at [329, 189] on img at bounding box center [333, 187] width 10 height 23
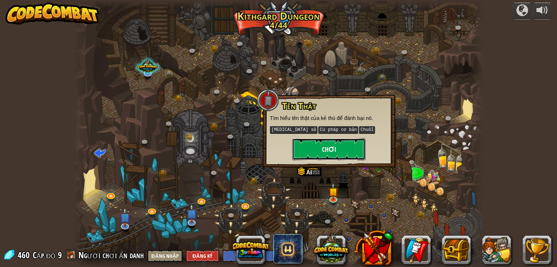
click at [346, 153] on button "Chơi" at bounding box center [328, 149] width 73 height 22
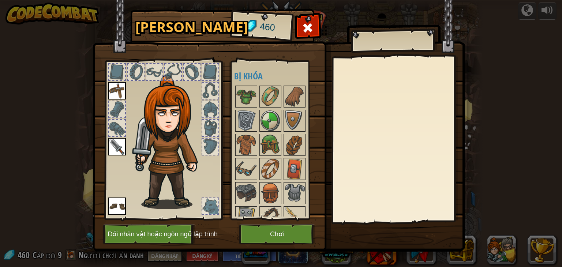
click at [112, 85] on img at bounding box center [117, 91] width 18 height 18
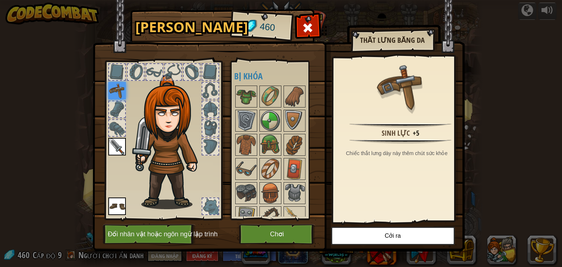
click at [115, 148] on img at bounding box center [117, 147] width 18 height 18
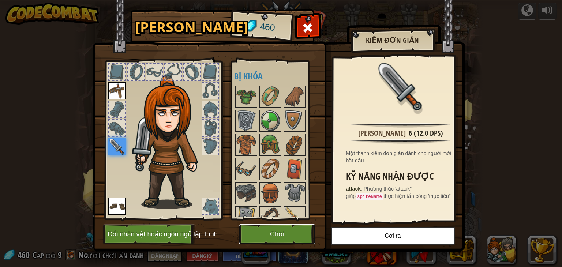
click at [267, 231] on button "Chơi" at bounding box center [277, 234] width 76 height 20
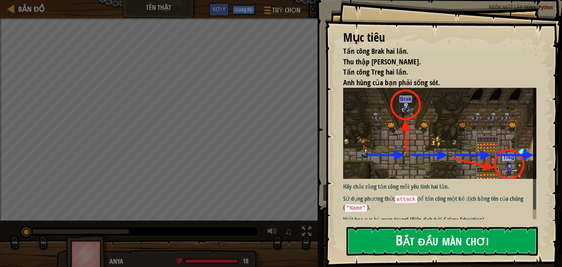
click at [401, 241] on button "Bắt đầu màn chơi" at bounding box center [442, 241] width 191 height 29
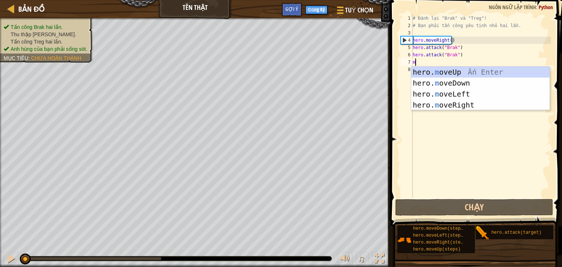
scroll to position [3, 0]
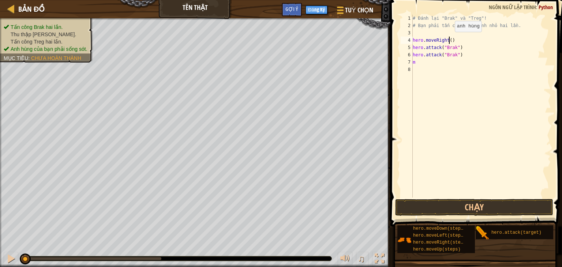
click at [448, 39] on div "# Đánh lại "Brak" và "Treg"! # Bạn phải tấn công yêu tinh nhỏ hai lần. hero . m…" at bounding box center [481, 114] width 140 height 198
click at [418, 60] on div "# Đánh lại "Brak" và "Treg"! # Bạn phải tấn công yêu tinh nhỏ hai lần. hero . m…" at bounding box center [481, 114] width 140 height 198
type textarea "m"
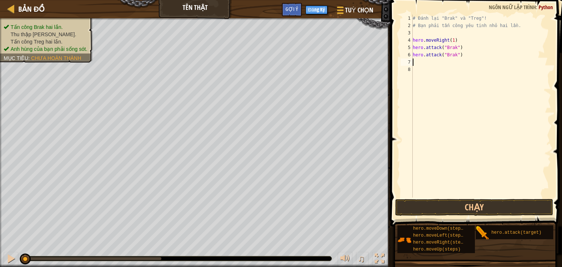
type textarea ","
type textarea "m"
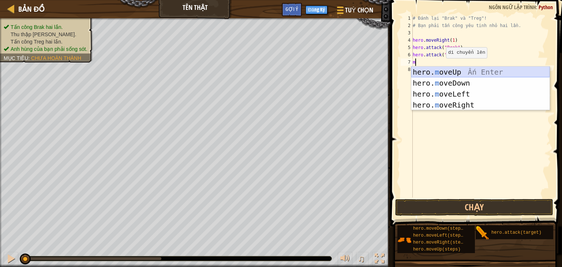
click at [441, 71] on div "hero. m oveUp Ấn Enter hero. m oveDown Ấn Enter hero. m oveLeft Ấn Enter hero. …" at bounding box center [480, 100] width 138 height 66
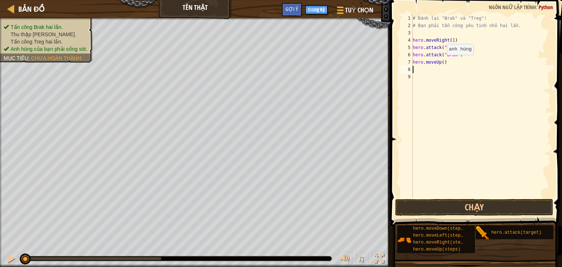
click at [441, 62] on div "# Đánh lại "Brak" và "Treg"! # Bạn phải tấn công yêu tinh nhỏ hai lần. hero . m…" at bounding box center [481, 114] width 140 height 198
type textarea "hero.moveUp(1)"
click at [418, 68] on div "# Đánh lại "Brak" và "Treg"! # Bạn phải tấn công yêu tinh nhỏ hai lần. hero . m…" at bounding box center [481, 114] width 140 height 198
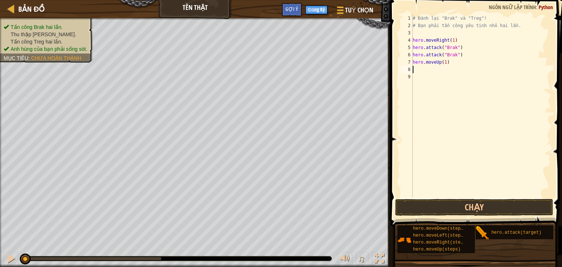
type textarea "m"
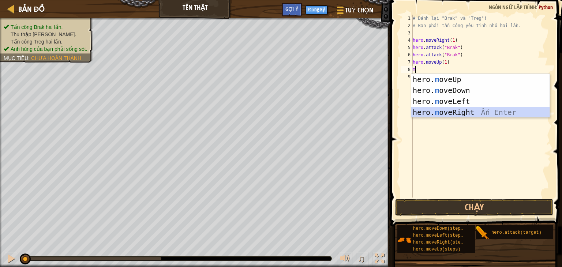
click at [460, 111] on div "hero. m oveUp Ấn Enter hero. m oveDown Ấn Enter hero. m oveLeft Ấn Enter hero. …" at bounding box center [480, 107] width 138 height 66
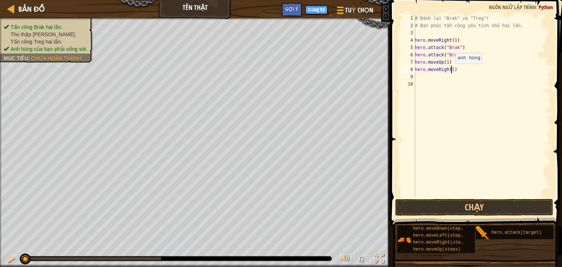
click at [451, 71] on div "# Đánh lại "Brak" và "Treg"! # Bạn phải tấn công yêu tinh nhỏ hai lần. hero . m…" at bounding box center [483, 114] width 138 height 198
type textarea "hero.moveRight(1)"
click at [420, 76] on div "# Đánh lại "Brak" và "Treg"! # Bạn phải tấn công yêu tinh nhỏ hai lần. hero . m…" at bounding box center [483, 114] width 138 height 198
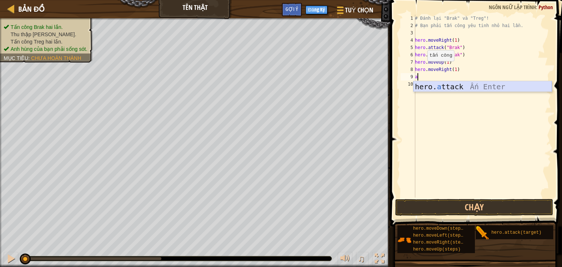
click at [450, 86] on div "hero. a ttack Ấn Enter" at bounding box center [483, 97] width 138 height 33
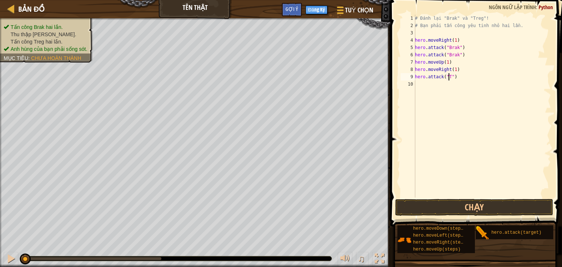
scroll to position [3, 3]
type textarea "hero.attack("Treg")"
click at [416, 83] on div "# Đánh lại "Brak" và "Treg"! # Bạn phải tấn công yêu tinh nhỏ hai lần. hero . m…" at bounding box center [483, 114] width 138 height 198
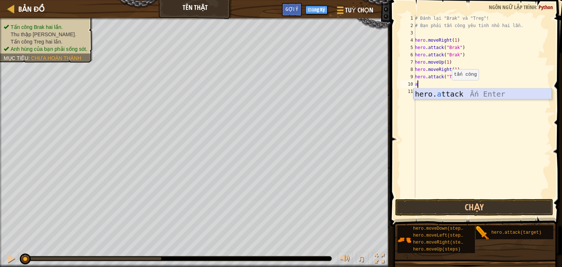
type textarea "a"
click at [432, 0] on body "Bản đồ Tên Thật Tuỳ chọn Xong Đăng Ký Gợi ý 1 ההההההההההההההההההההההההההההההההה…" at bounding box center [281, 0] width 562 height 0
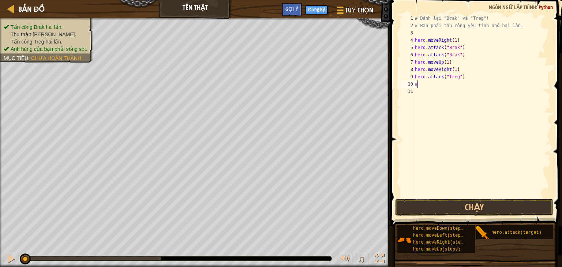
click at [418, 85] on div "# Đánh lại "Brak" và "Treg"! # Bạn phải tấn công yêu tinh nhỏ hai lần. hero . m…" at bounding box center [483, 114] width 138 height 198
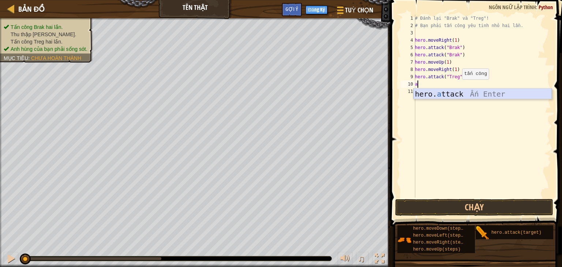
click at [457, 93] on div "hero. a ttack Ấn Enter" at bounding box center [483, 105] width 138 height 33
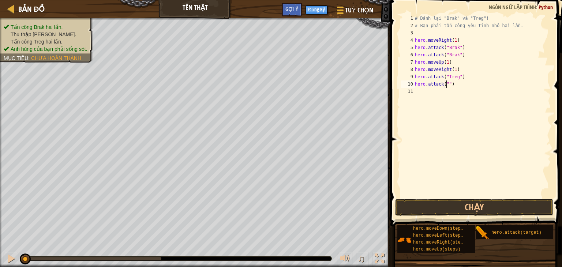
scroll to position [3, 3]
type textarea "hero.attack("Treg")"
click at [422, 92] on div "# Đánh lại "Brak" và "Treg"! # Bạn phải tấn công yêu tinh nhỏ hai lần. hero . m…" at bounding box center [483, 114] width 138 height 198
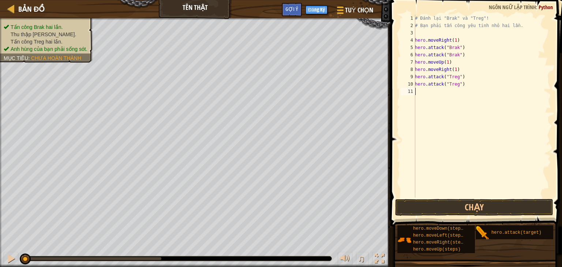
type textarea "m"
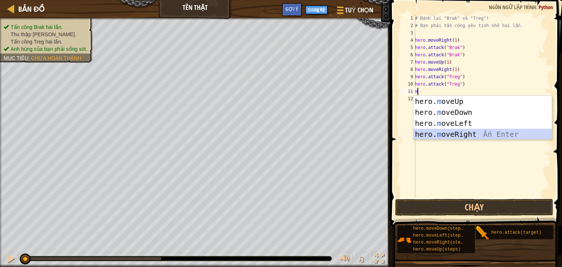
click at [448, 132] on div "hero. m oveUp Ấn Enter hero. m oveDown Ấn Enter hero. m oveLeft Ấn Enter hero. …" at bounding box center [483, 129] width 138 height 66
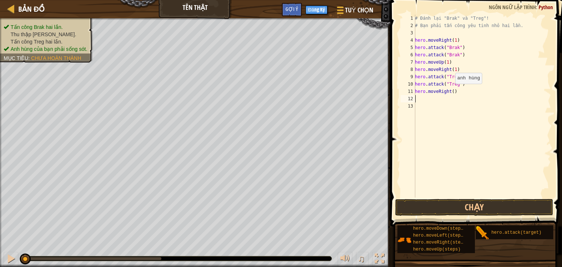
click at [451, 91] on div "# Đánh lại "Brak" và "Treg"! # Bạn phải tấn công yêu tinh nhỏ hai lần. hero . m…" at bounding box center [483, 114] width 138 height 198
click at [462, 204] on button "Chạy" at bounding box center [474, 207] width 158 height 17
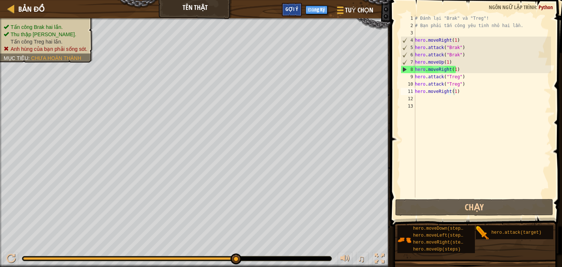
click at [296, 11] on span "Gợi ý" at bounding box center [291, 8] width 13 height 7
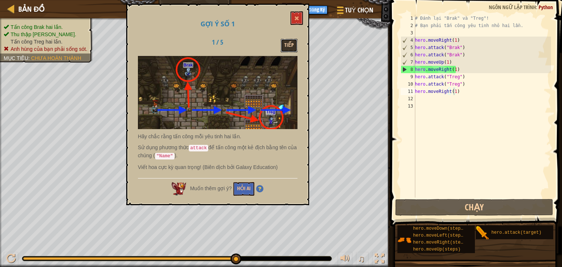
click at [290, 42] on button "Tiếp" at bounding box center [289, 46] width 17 height 14
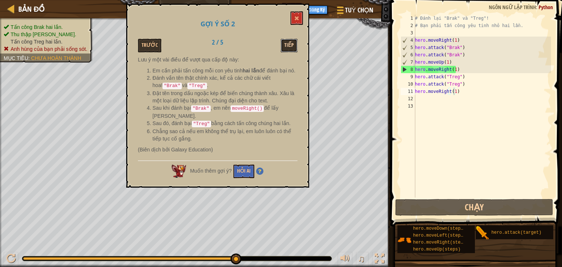
click at [295, 40] on button "Tiếp" at bounding box center [289, 46] width 17 height 14
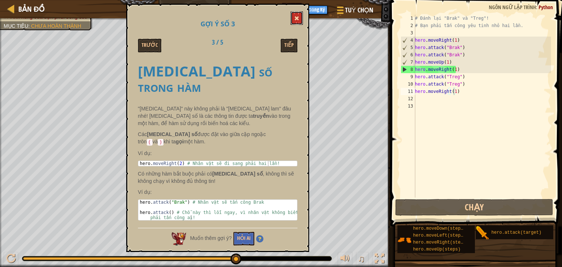
click at [294, 19] on button at bounding box center [297, 18] width 12 height 14
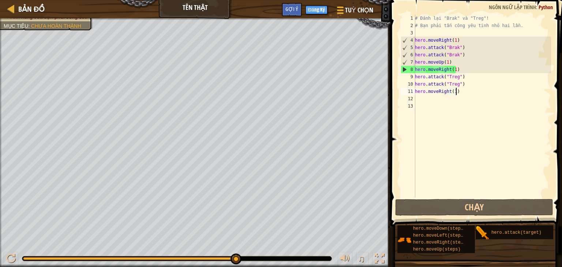
click at [459, 92] on div "# Đánh lại "Brak" và "Treg"! # Bạn phải tấn công yêu tinh nhỏ hai lần. hero . m…" at bounding box center [483, 114] width 138 height 198
click at [454, 62] on div "# Đánh lại "Brak" và "Treg"! # Bạn phải tấn công yêu tinh nhỏ hai lần. hero . m…" at bounding box center [483, 114] width 138 height 198
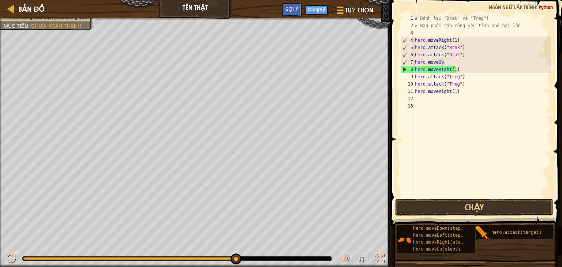
scroll to position [3, 0]
type textarea "h"
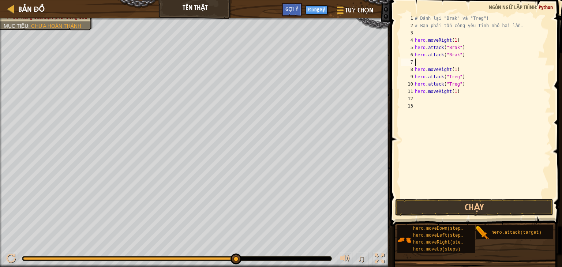
click at [463, 70] on div "# Đánh lại "Brak" và "Treg"! # Bạn phải tấn công yêu tinh nhỏ hai lần. hero . m…" at bounding box center [483, 114] width 138 height 198
type textarea "h"
click at [456, 76] on div "# Đánh lại "Brak" và "Treg"! # Bạn phải tấn công yêu tinh nhỏ hai lần. hero . m…" at bounding box center [483, 114] width 138 height 198
type textarea "h"
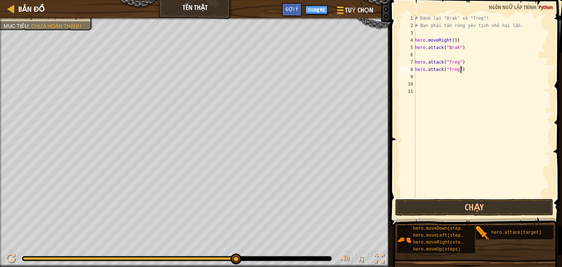
click at [464, 69] on div "# Đánh lại "Brak" và "Treg"! # Bạn phải tấn công yêu tinh nhỏ hai lần. hero . m…" at bounding box center [483, 114] width 138 height 198
type textarea "h"
click at [466, 66] on div "# Đánh lại "Brak" và "Treg"! # Bạn phải tấn công yêu tinh nhỏ hai lần. hero . m…" at bounding box center [483, 114] width 138 height 198
type textarea "h"
click at [417, 55] on div "# Đánh lại "Brak" và "Treg"! # Bạn phải tấn công yêu tinh nhỏ hai lần. hero . m…" at bounding box center [483, 114] width 138 height 198
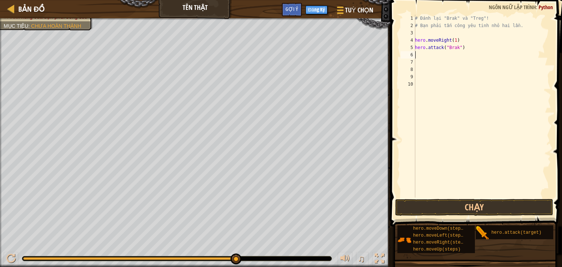
select select "vi"
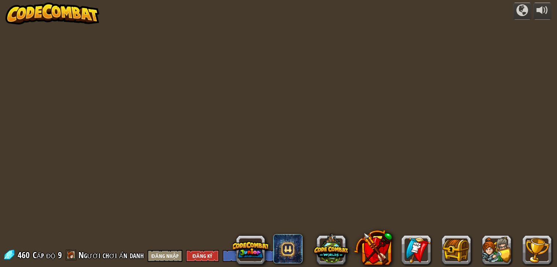
select select "vi"
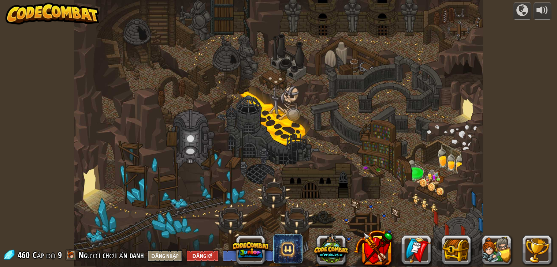
select select "vi"
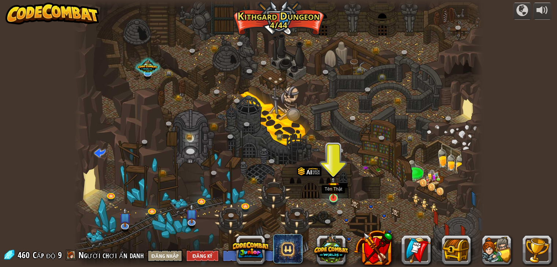
click at [335, 191] on img at bounding box center [333, 187] width 10 height 23
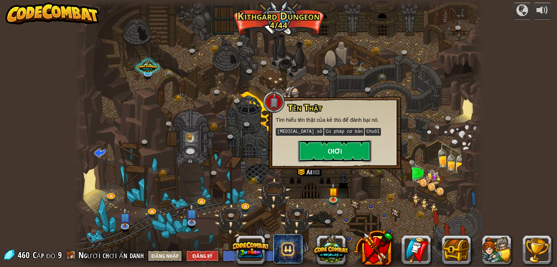
click at [330, 152] on button "Chơi" at bounding box center [334, 151] width 73 height 22
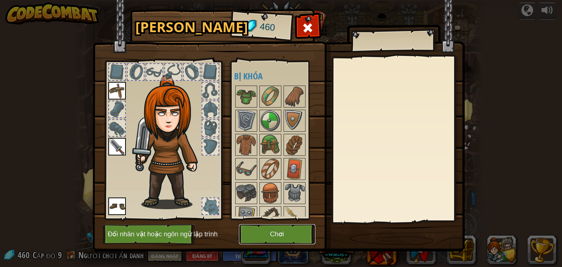
click at [277, 233] on button "Chơi" at bounding box center [277, 234] width 76 height 20
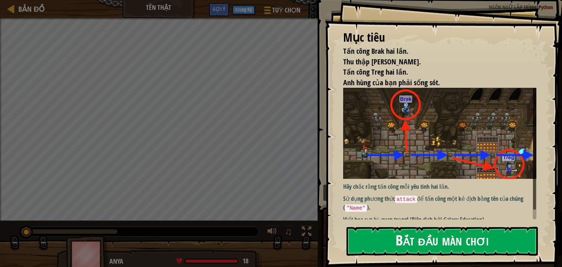
click at [395, 227] on button "Bắt đầu màn chơi" at bounding box center [442, 241] width 191 height 29
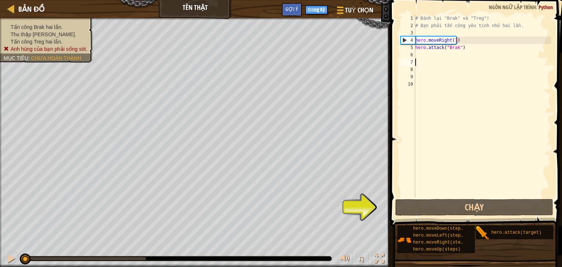
click at [424, 59] on div "# Đánh lại "Brak" và "Treg"! # Bạn phải tấn công yêu tinh nhỏ hai lần. hero . m…" at bounding box center [482, 114] width 137 height 198
click at [422, 55] on div "# Đánh lại "Brak" và "Treg"! # Bạn phải tấn công yêu tinh nhỏ hai lần. hero . m…" at bounding box center [482, 114] width 137 height 198
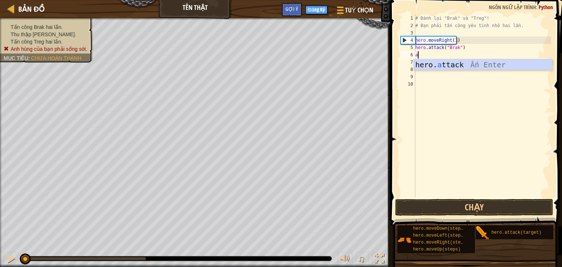
scroll to position [3, 0]
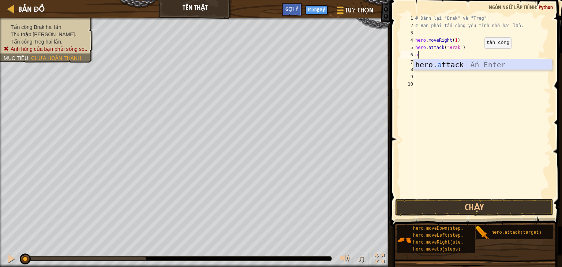
click at [469, 62] on div "hero. a ttack Ấn Enter" at bounding box center [483, 75] width 138 height 33
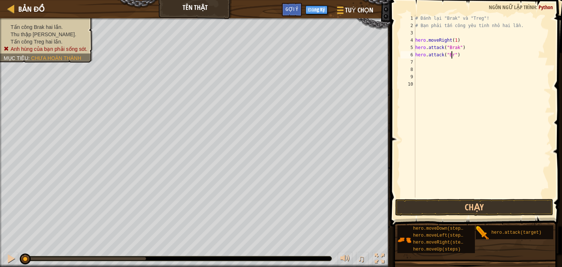
scroll to position [3, 3]
type textarea "hero.attack("Brak")"
click at [418, 63] on div "# Đánh lại "Brak" và "Treg"! # Bạn phải tấn công yêu tinh nhỏ hai lần. hero . m…" at bounding box center [482, 114] width 137 height 198
type textarea "m"
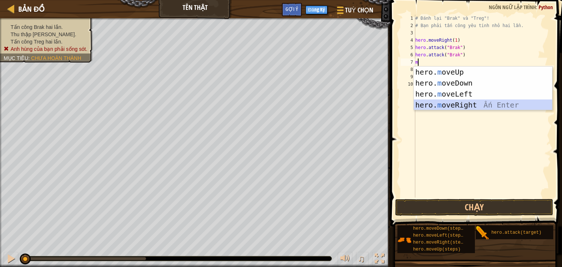
click at [454, 101] on div "hero. m oveUp Ấn Enter hero. m oveDown Ấn Enter hero. m oveLeft Ấn Enter hero. …" at bounding box center [483, 100] width 138 height 66
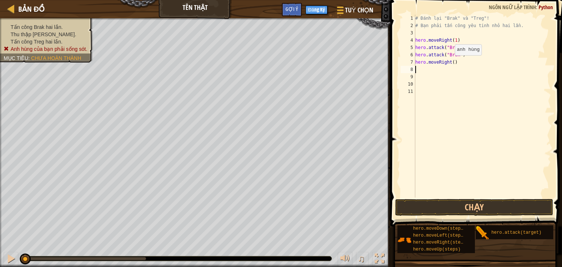
click at [451, 62] on div "# Đánh lại "Brak" và "Treg"! # Bạn phải tấn công yêu tinh nhỏ hai lần. hero . m…" at bounding box center [482, 114] width 137 height 198
type textarea "hero.moveRight(1)"
click at [415, 66] on div "# Đánh lại "Brak" và "Treg"! # Bạn phải tấn công yêu tinh nhỏ hai lần. hero . m…" at bounding box center [482, 114] width 137 height 198
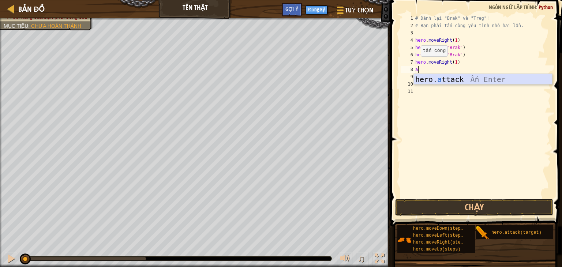
click at [451, 80] on div "hero. a ttack Ấn Enter" at bounding box center [483, 90] width 138 height 33
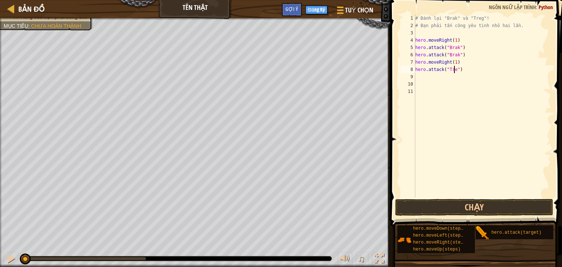
scroll to position [3, 3]
type textarea "hero.attack("Treg")"
click at [423, 77] on div "# Đánh lại "Brak" và "Treg"! # Bạn phải tấn công yêu tinh nhỏ hai lần. hero . m…" at bounding box center [482, 114] width 137 height 198
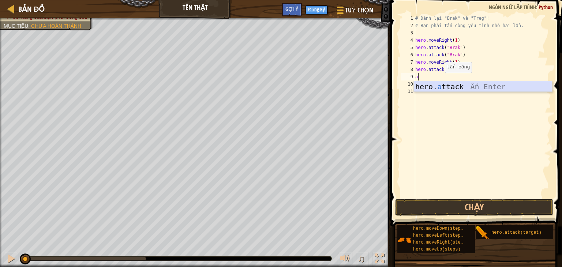
click at [443, 87] on div "hero. a ttack Ấn Enter" at bounding box center [483, 97] width 138 height 33
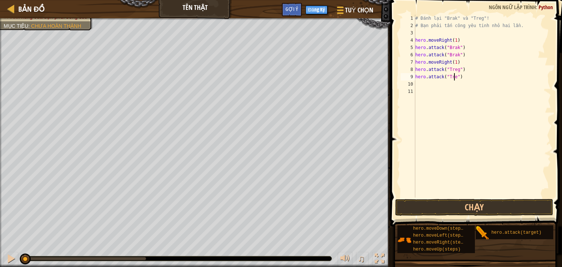
scroll to position [3, 3]
type textarea "hero.attack("Treg")"
click at [420, 83] on div "# Đánh lại "Brak" và "Treg"! # Bạn phải tấn công yêu tinh nhỏ hai lần. hero . m…" at bounding box center [482, 114] width 137 height 198
type textarea "m"
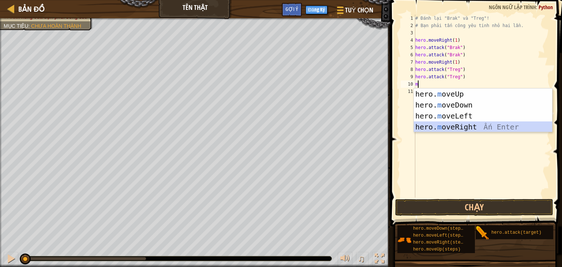
click at [443, 126] on div "hero. m oveUp Ấn Enter hero. m oveDown Ấn Enter hero. m oveLeft Ấn Enter hero. …" at bounding box center [483, 122] width 138 height 66
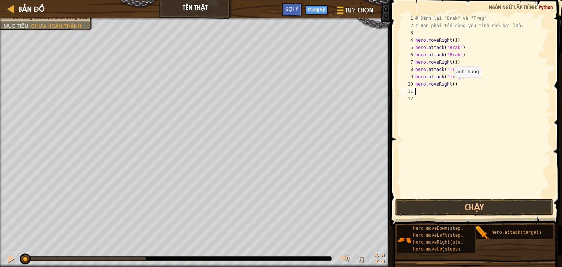
click at [451, 85] on div "# Đánh lại "Brak" và "Treg"! # Bạn phải tấn công yêu tinh nhỏ hai lần. hero . m…" at bounding box center [482, 114] width 137 height 198
type textarea "hero.moveRight(1)"
click at [445, 202] on button "Chạy" at bounding box center [474, 207] width 158 height 17
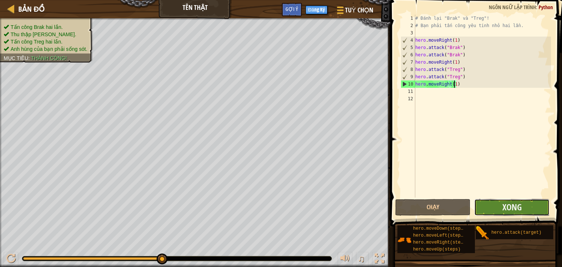
click at [525, 209] on button "Xong" at bounding box center [511, 207] width 75 height 17
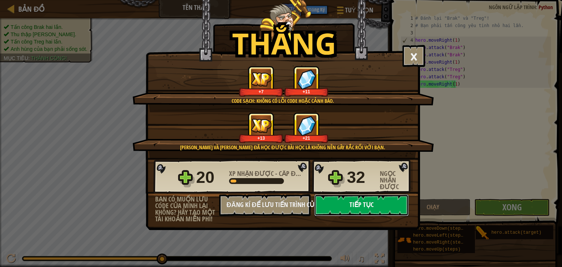
click at [366, 202] on button "Tiếp tục" at bounding box center [361, 205] width 94 height 22
select select "vi"
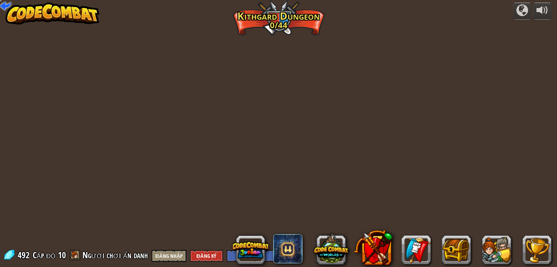
select select "vi"
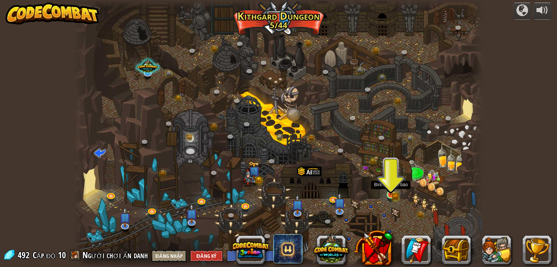
click at [391, 183] on img at bounding box center [390, 184] width 10 height 22
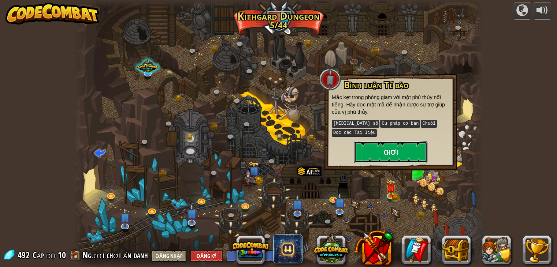
click at [385, 150] on button "Chơi" at bounding box center [390, 152] width 73 height 22
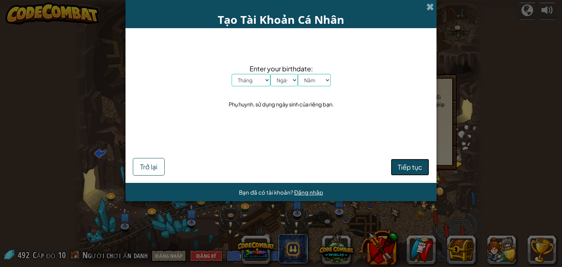
click at [406, 167] on span "Tiếp tục" at bounding box center [410, 167] width 25 height 8
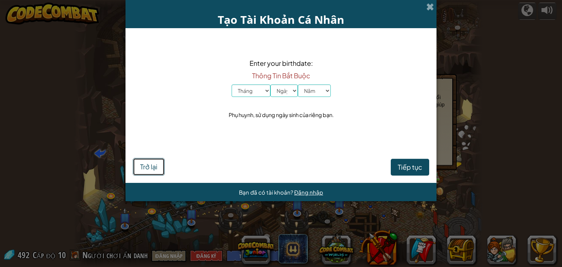
click at [158, 169] on button "Trở lại" at bounding box center [149, 167] width 32 height 18
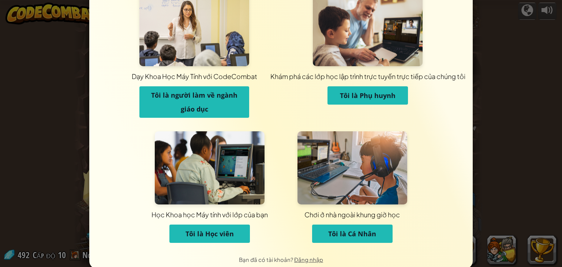
scroll to position [36, 0]
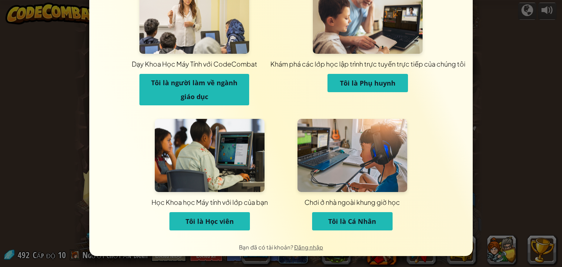
click at [343, 220] on span "Tôi là Cá Nhân" at bounding box center [352, 221] width 48 height 9
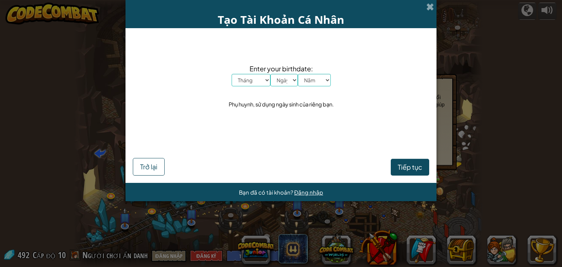
scroll to position [0, 0]
click at [271, 79] on select "Ngày 1 2 3 4 5 6 7 8 9 10 11 12 13 14 15 16 17 18 19 20 21 22 23 24 25 26 27 28…" at bounding box center [283, 80] width 27 height 12
click at [266, 78] on select "Tháng Tháng Một Tháng Hai Tháng Ba Tháng Tư Tháng Năm Tháng Sáu Tháng Bảy Tháng…" at bounding box center [251, 80] width 39 height 12
select select "1"
click at [232, 74] on select "Tháng Tháng Một Tháng Hai Tháng Ba Tháng Tư Tháng Năm Tháng Sáu Tháng Bảy Tháng…" at bounding box center [251, 80] width 39 height 12
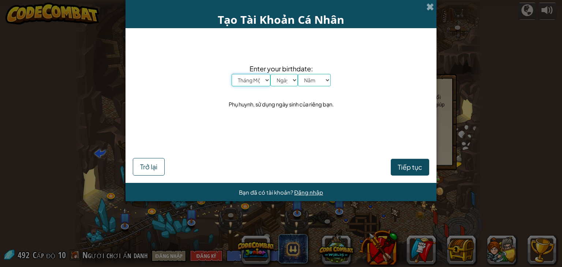
click at [265, 78] on select "Tháng Tháng Một Tháng Hai Tháng Ba Tháng Tư Tháng Năm Tháng Sáu Tháng Bảy Tháng…" at bounding box center [251, 80] width 39 height 12
click at [232, 74] on select "Tháng Tháng Một Tháng Hai Tháng Ba Tháng Tư Tháng Năm Tháng Sáu Tháng Bảy Tháng…" at bounding box center [251, 80] width 39 height 12
click at [281, 80] on select "Ngày 1 2 3 4 5 6 7 8 9 10 11 12 13 14 15 16 17 18 19 20 21 22 23 24 25 26 27 28…" at bounding box center [283, 80] width 27 height 12
click at [270, 74] on select "Ngày 1 2 3 4 5 6 7 8 9 10 11 12 13 14 15 16 17 18 19 20 21 22 23 24 25 26 27 28…" at bounding box center [283, 80] width 27 height 12
click at [313, 77] on select "Năm 2025 2024 2023 2022 2021 2020 2019 2018 2017 2016 2015 2014 2013 2012 2011 …" at bounding box center [314, 80] width 33 height 12
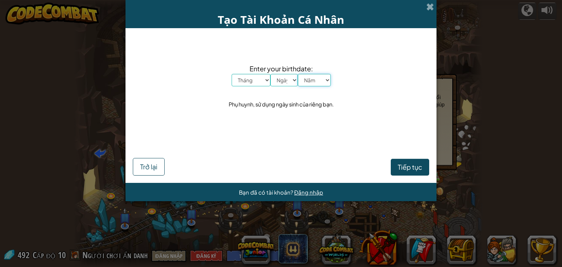
click at [298, 74] on select "Năm 2025 2024 2023 2022 2021 2020 2019 2018 2017 2016 2015 2014 2013 2012 2011 …" at bounding box center [314, 80] width 33 height 12
click at [393, 158] on div "Tiếp tục Trở lại" at bounding box center [281, 157] width 296 height 38
click at [393, 161] on button "Tiếp tục" at bounding box center [410, 167] width 38 height 17
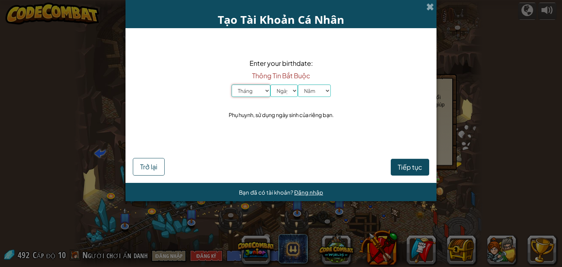
click at [268, 91] on select "Tháng Tháng Một Tháng Hai Tháng Ba Tháng Tư Tháng Năm Tháng Sáu Tháng Bảy Tháng…" at bounding box center [251, 91] width 39 height 12
select select "1"
click at [232, 85] on select "Tháng Tháng Một Tháng Hai Tháng Ba Tháng Tư Tháng Năm Tháng Sáu Tháng Bảy Tháng…" at bounding box center [251, 91] width 39 height 12
click at [295, 92] on select "Ngày 1 2 3 4 5 6 7 8 9 10 11 12 13 14 15 16 17 18 19 20 21 22 23 24 25 26 27 28…" at bounding box center [283, 91] width 27 height 12
select select "1"
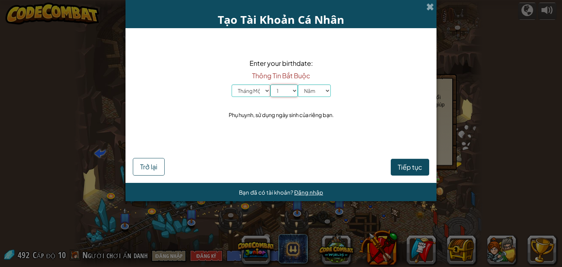
click at [270, 85] on select "Ngày 1 2 3 4 5 6 7 8 9 10 11 12 13 14 15 16 17 18 19 20 21 22 23 24 25 26 27 28…" at bounding box center [283, 91] width 27 height 12
click at [326, 92] on select "Năm 2025 2024 2023 2022 2021 2020 2019 2018 2017 2016 2015 2014 2013 2012 2011 …" at bounding box center [314, 91] width 33 height 12
select select "1926"
click at [298, 85] on select "Năm 2025 2024 2023 2022 2021 2020 2019 2018 2017 2016 2015 2014 2013 2012 2011 …" at bounding box center [314, 91] width 33 height 12
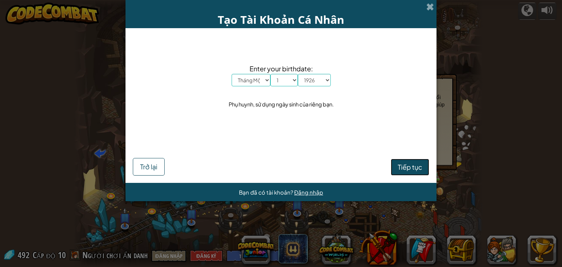
click at [397, 166] on button "Tiếp tục" at bounding box center [410, 167] width 38 height 17
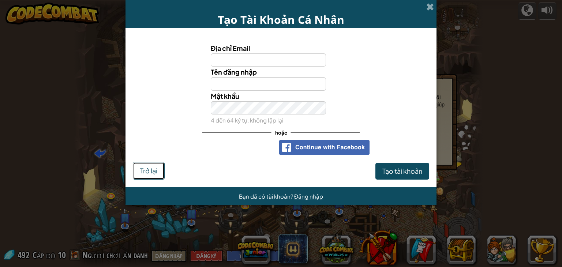
click at [138, 173] on button "Trở lại" at bounding box center [149, 171] width 32 height 18
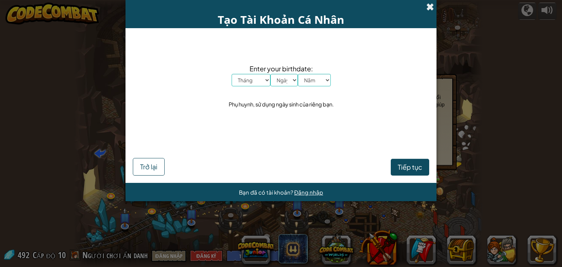
click at [433, 5] on span at bounding box center [430, 7] width 8 height 8
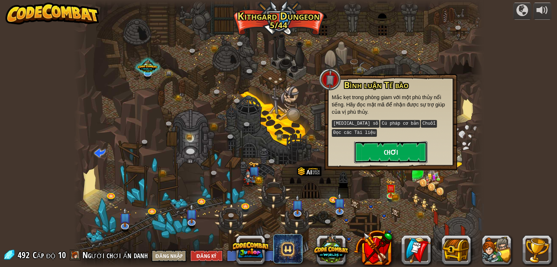
click at [384, 141] on button "Chơi" at bounding box center [390, 152] width 73 height 22
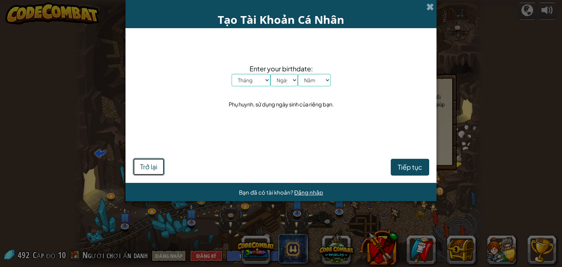
click at [153, 171] on span "Trở lại" at bounding box center [148, 167] width 17 height 8
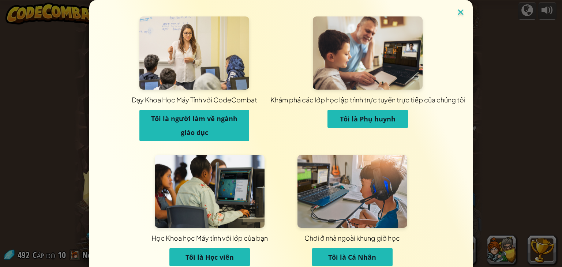
click at [456, 11] on img at bounding box center [461, 12] width 10 height 11
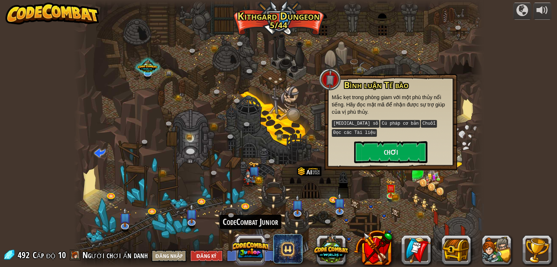
click at [248, 253] on button at bounding box center [250, 249] width 35 height 35
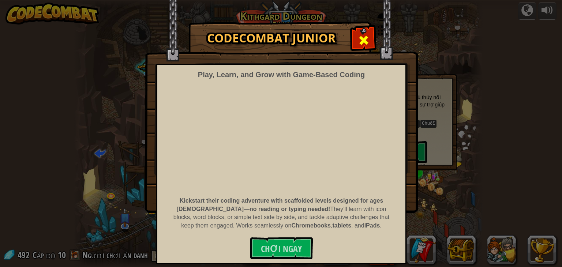
click at [357, 36] on div at bounding box center [363, 39] width 23 height 23
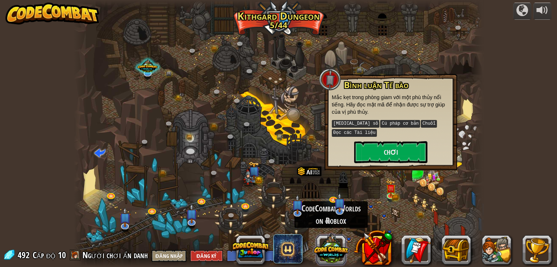
click at [321, 252] on button at bounding box center [330, 248] width 35 height 35
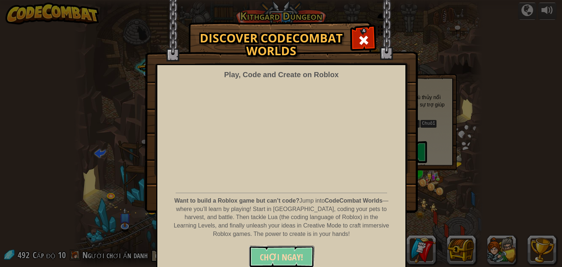
click at [269, 256] on span "CHƠI NGAY!" at bounding box center [282, 257] width 44 height 12
click at [360, 41] on span at bounding box center [364, 40] width 12 height 12
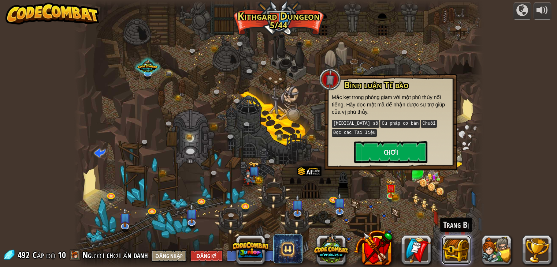
click at [457, 246] on button at bounding box center [455, 249] width 29 height 29
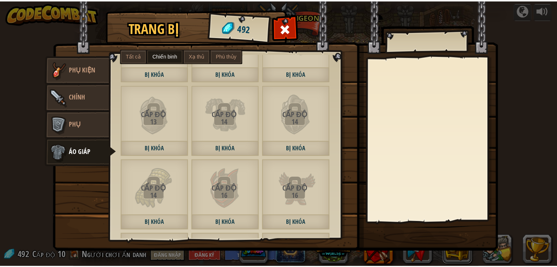
scroll to position [366, 0]
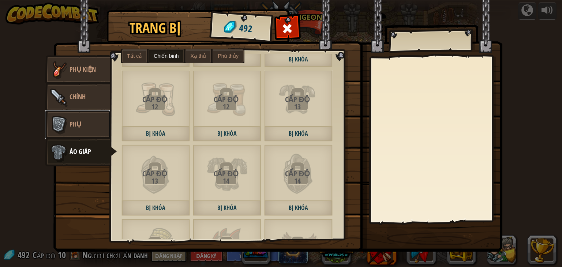
click at [85, 131] on link "Phụ" at bounding box center [77, 124] width 65 height 29
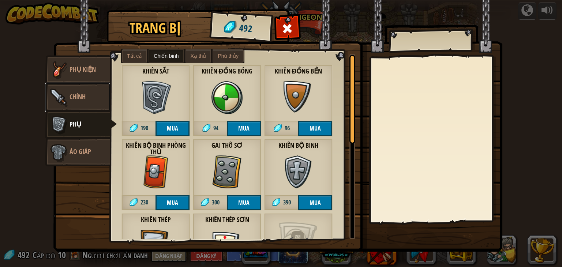
click at [78, 88] on link "Chính" at bounding box center [77, 97] width 65 height 29
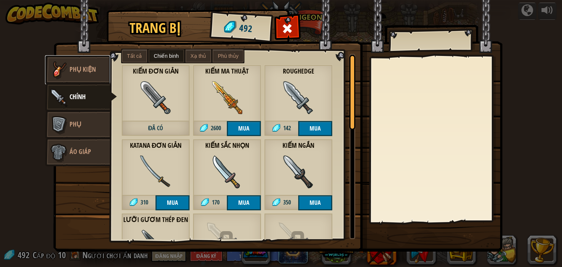
click at [83, 71] on span "Phụ kiện" at bounding box center [83, 69] width 26 height 9
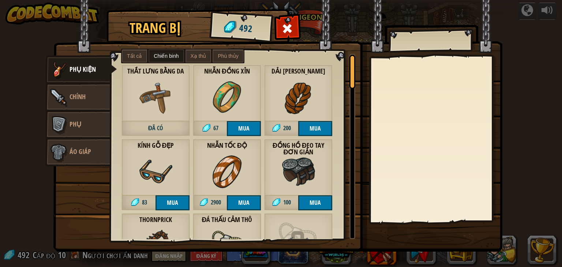
click at [141, 51] on label "Tất cả" at bounding box center [134, 55] width 25 height 13
drag, startPoint x: 180, startPoint y: 54, endPoint x: 186, endPoint y: 55, distance: 6.3
click at [180, 54] on label "Chiến binh" at bounding box center [166, 55] width 35 height 13
drag, startPoint x: 193, startPoint y: 55, endPoint x: 227, endPoint y: 56, distance: 34.0
click at [195, 56] on span "Xạ thủ" at bounding box center [199, 56] width 16 height 6
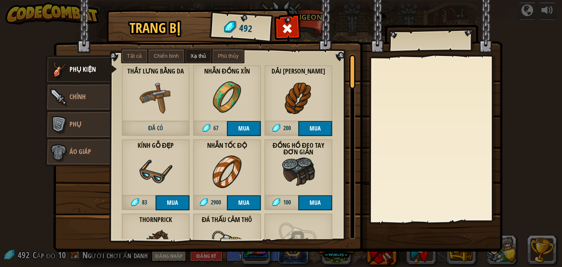
click at [230, 56] on span "Phù thủy" at bounding box center [228, 56] width 20 height 6
click at [295, 23] on div at bounding box center [287, 30] width 23 height 23
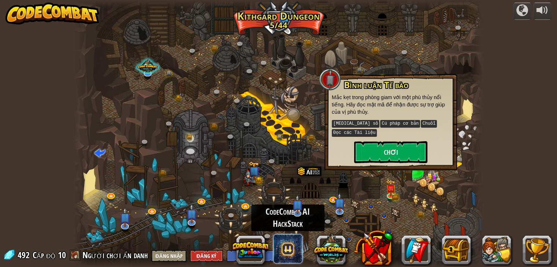
click at [283, 249] on span at bounding box center [287, 248] width 29 height 29
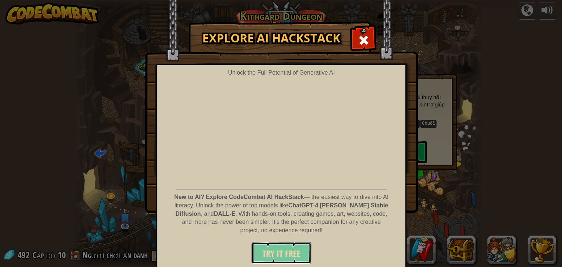
click at [266, 246] on button "Try It Free" at bounding box center [281, 253] width 60 height 22
click at [362, 41] on span at bounding box center [364, 40] width 12 height 12
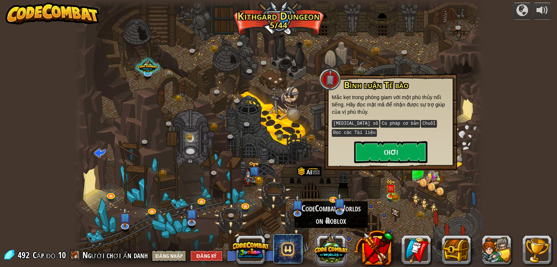
click at [329, 249] on button at bounding box center [330, 248] width 35 height 35
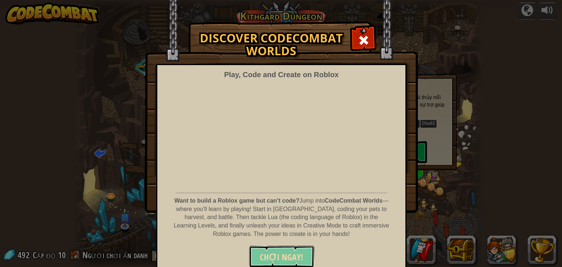
click at [265, 247] on button "CHƠI NGAY!" at bounding box center [282, 257] width 66 height 22
click at [358, 34] on span at bounding box center [364, 40] width 12 height 12
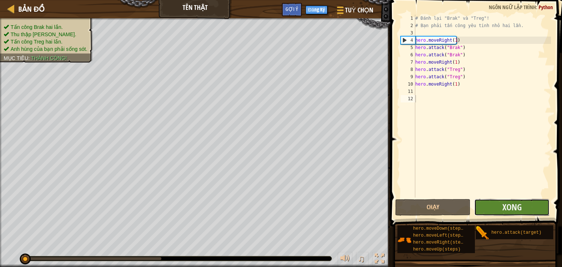
click at [522, 205] on button "Xong" at bounding box center [511, 207] width 75 height 17
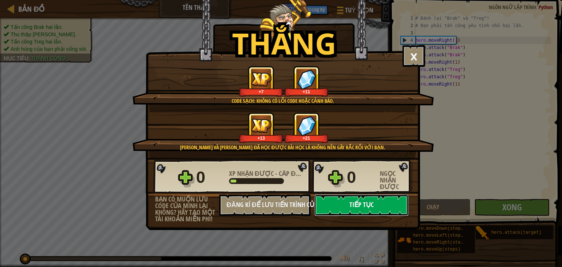
click at [343, 198] on button "Tiếp tục" at bounding box center [361, 205] width 94 height 22
select select "vi"
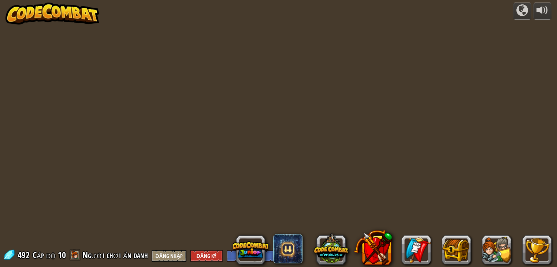
select select "vi"
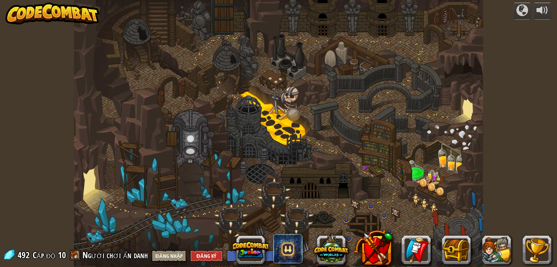
select select "vi"
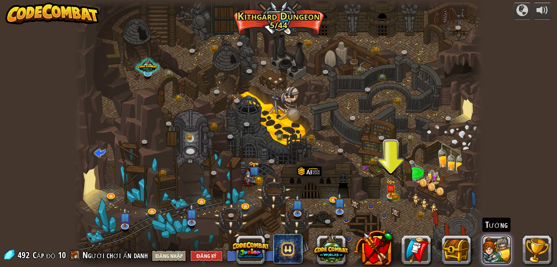
click at [495, 251] on button at bounding box center [496, 249] width 29 height 29
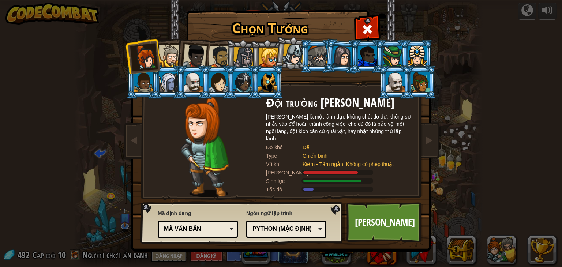
click at [168, 56] on div at bounding box center [170, 56] width 22 height 22
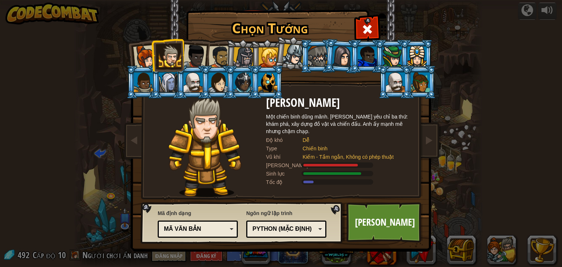
click at [195, 60] on div at bounding box center [195, 56] width 24 height 24
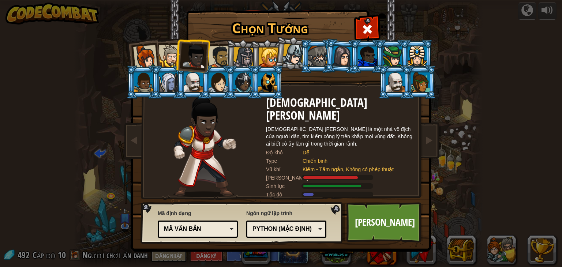
click at [211, 57] on div at bounding box center [220, 57] width 23 height 23
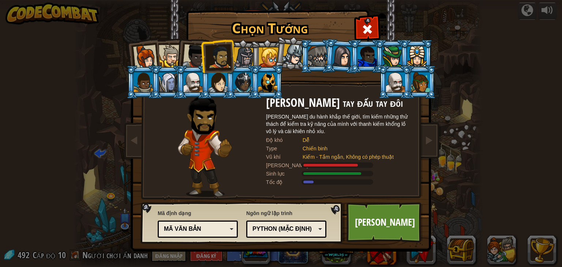
click at [238, 52] on div at bounding box center [243, 57] width 21 height 21
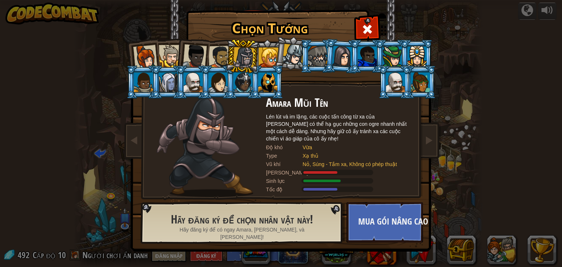
click at [414, 83] on div at bounding box center [420, 82] width 19 height 20
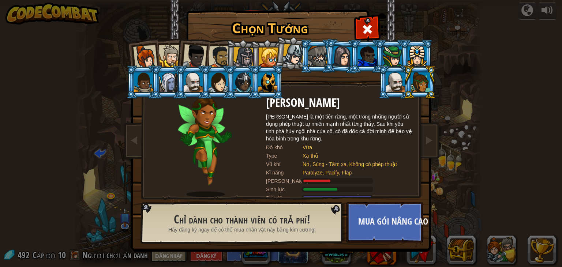
click at [407, 58] on li at bounding box center [416, 56] width 33 height 33
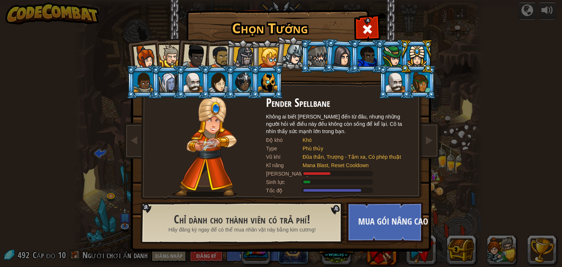
click at [218, 85] on div at bounding box center [218, 82] width 19 height 20
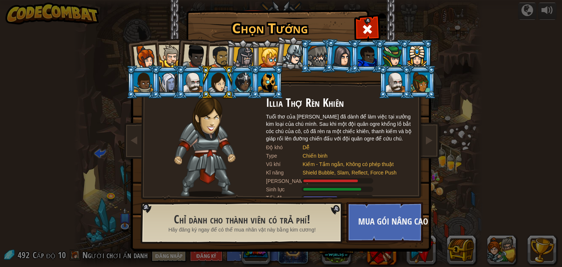
click at [169, 86] on div at bounding box center [168, 82] width 19 height 20
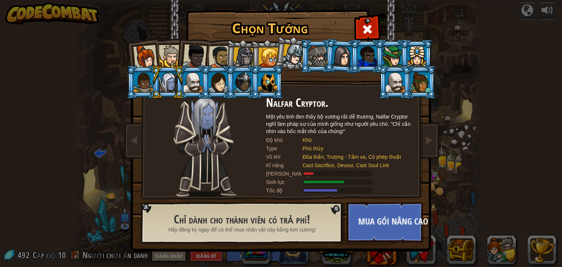
click at [241, 85] on div at bounding box center [243, 82] width 19 height 20
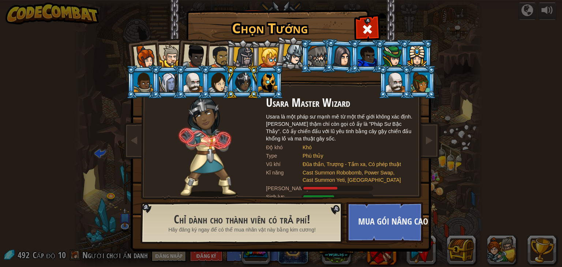
click at [266, 55] on div at bounding box center [269, 58] width 20 height 20
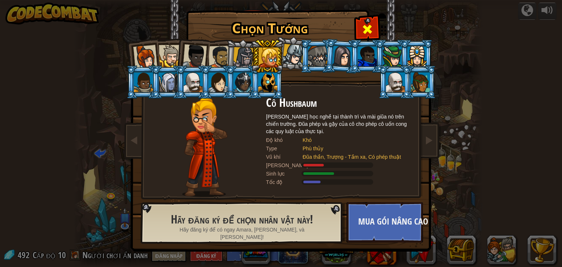
click at [367, 22] on div at bounding box center [367, 28] width 23 height 23
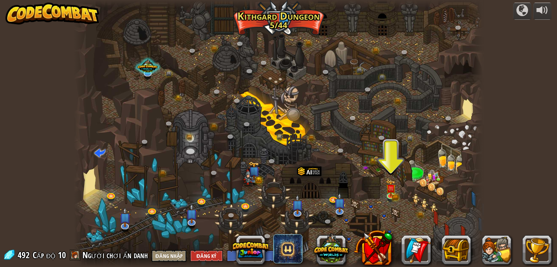
click at [91, 254] on span "Người chơi ẩn danh" at bounding box center [115, 255] width 66 height 12
click at [92, 257] on span "Người chơi ẩn danh" at bounding box center [115, 255] width 66 height 12
click at [77, 252] on span at bounding box center [75, 255] width 11 height 11
click at [518, 14] on div at bounding box center [522, 10] width 12 height 12
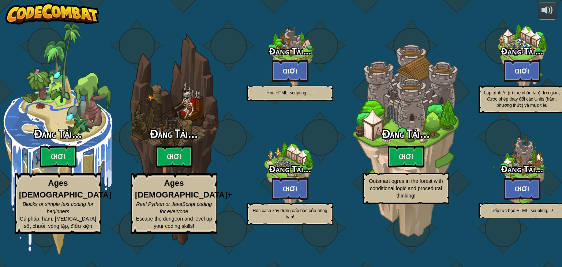
select select "vi"
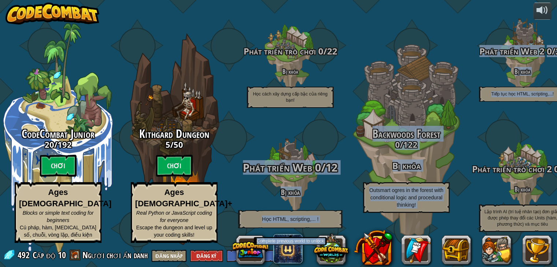
drag, startPoint x: 268, startPoint y: 151, endPoint x: 287, endPoint y: 153, distance: 19.8
click at [266, 138] on div "CodeCombat Junior 20 / 192 Chơi Ages 5-8 Blocks or simple text coding for begin…" at bounding box center [278, 133] width 557 height 267
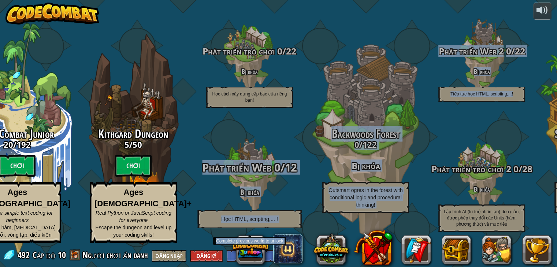
click at [246, 193] on h4 "Bị khóa" at bounding box center [249, 192] width 139 height 8
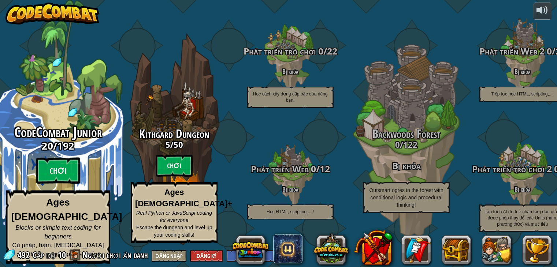
select select "vi"
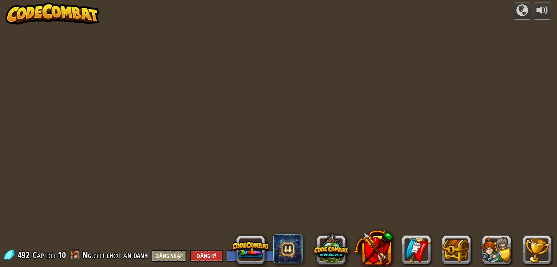
select select "vi"
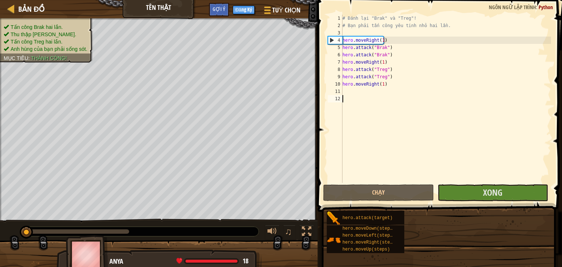
select select "vi"
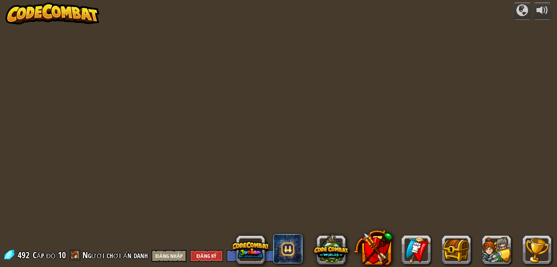
select select "vi"
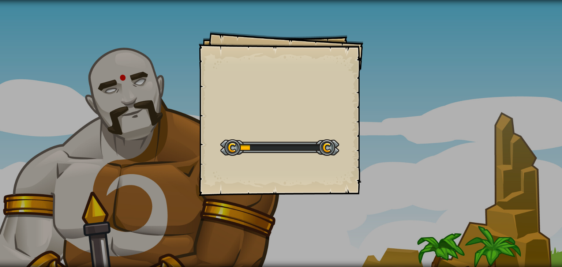
select select "vi"
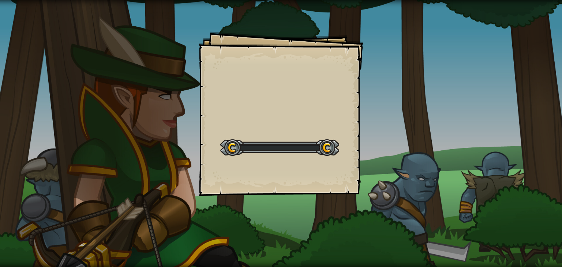
select select "vi"
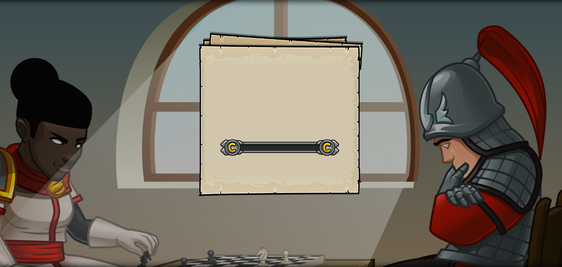
select select "vi"
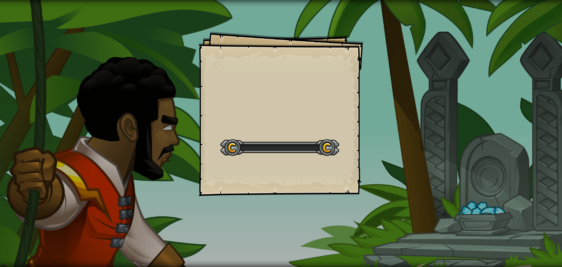
select select "vi"
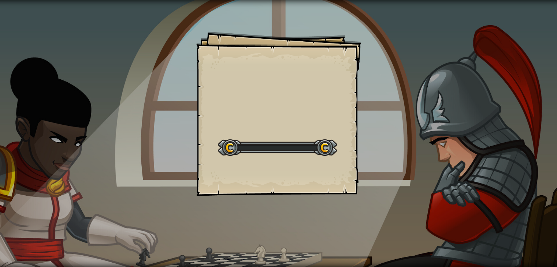
select select "vi"
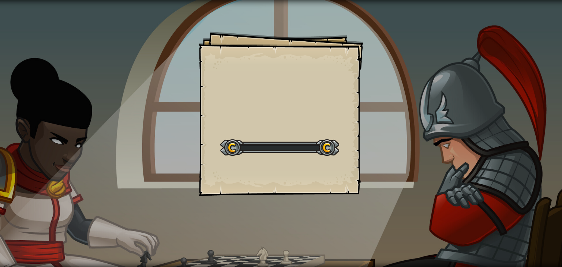
select select "vi"
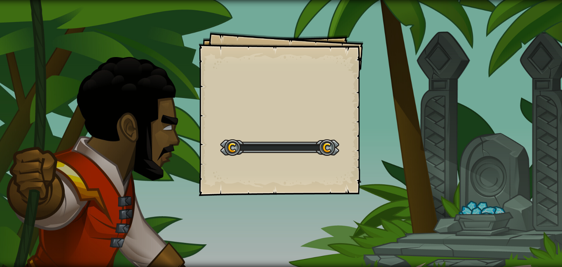
select select "vi"
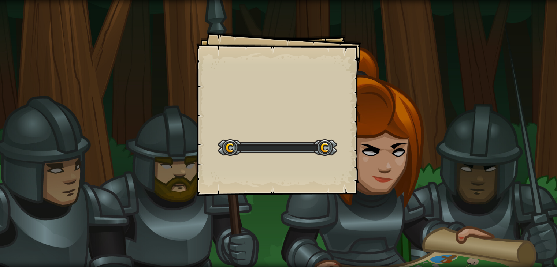
select select "vi"
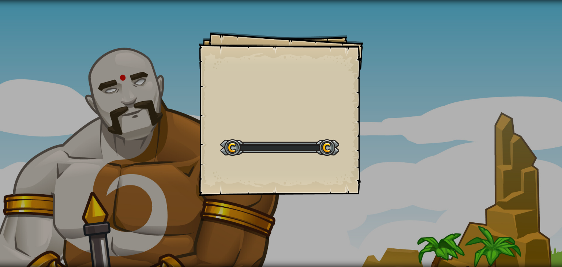
select select "vi"
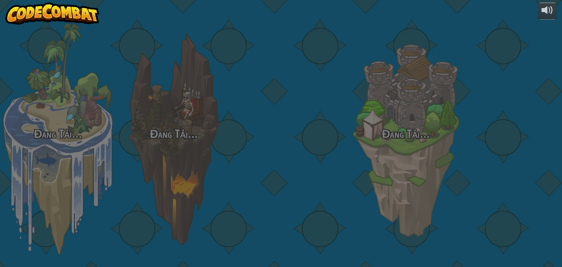
select select "vi"
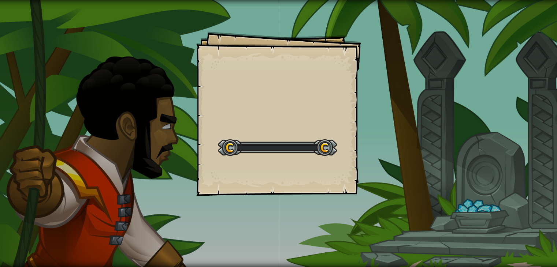
select select "vi"
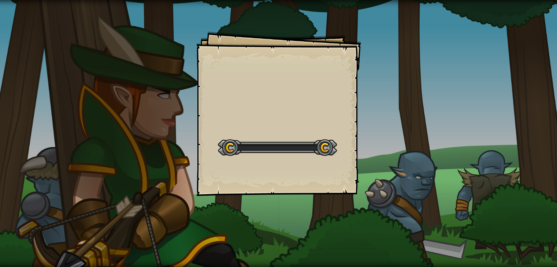
select select "vi"
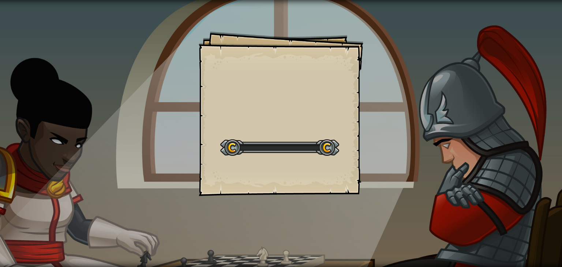
select select "vi"
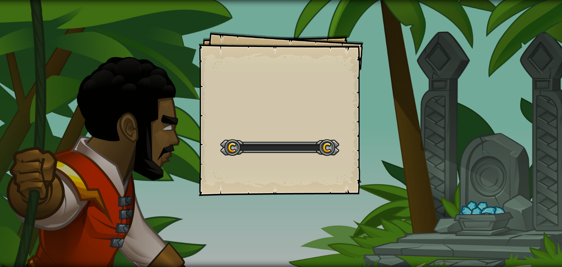
select select "vi"
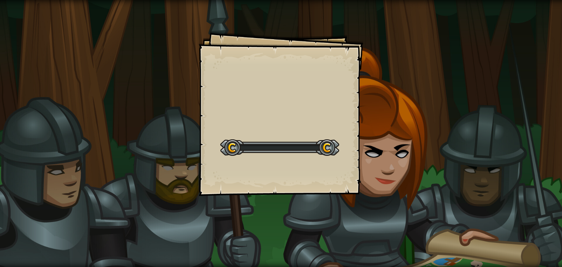
select select "vi"
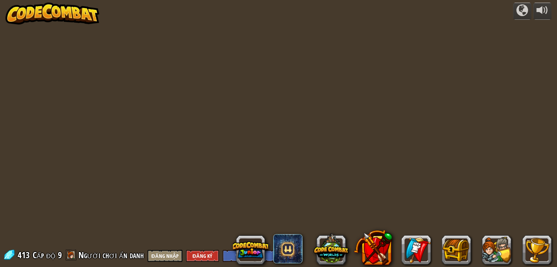
select select "vi"
